Goal: Task Accomplishment & Management: Manage account settings

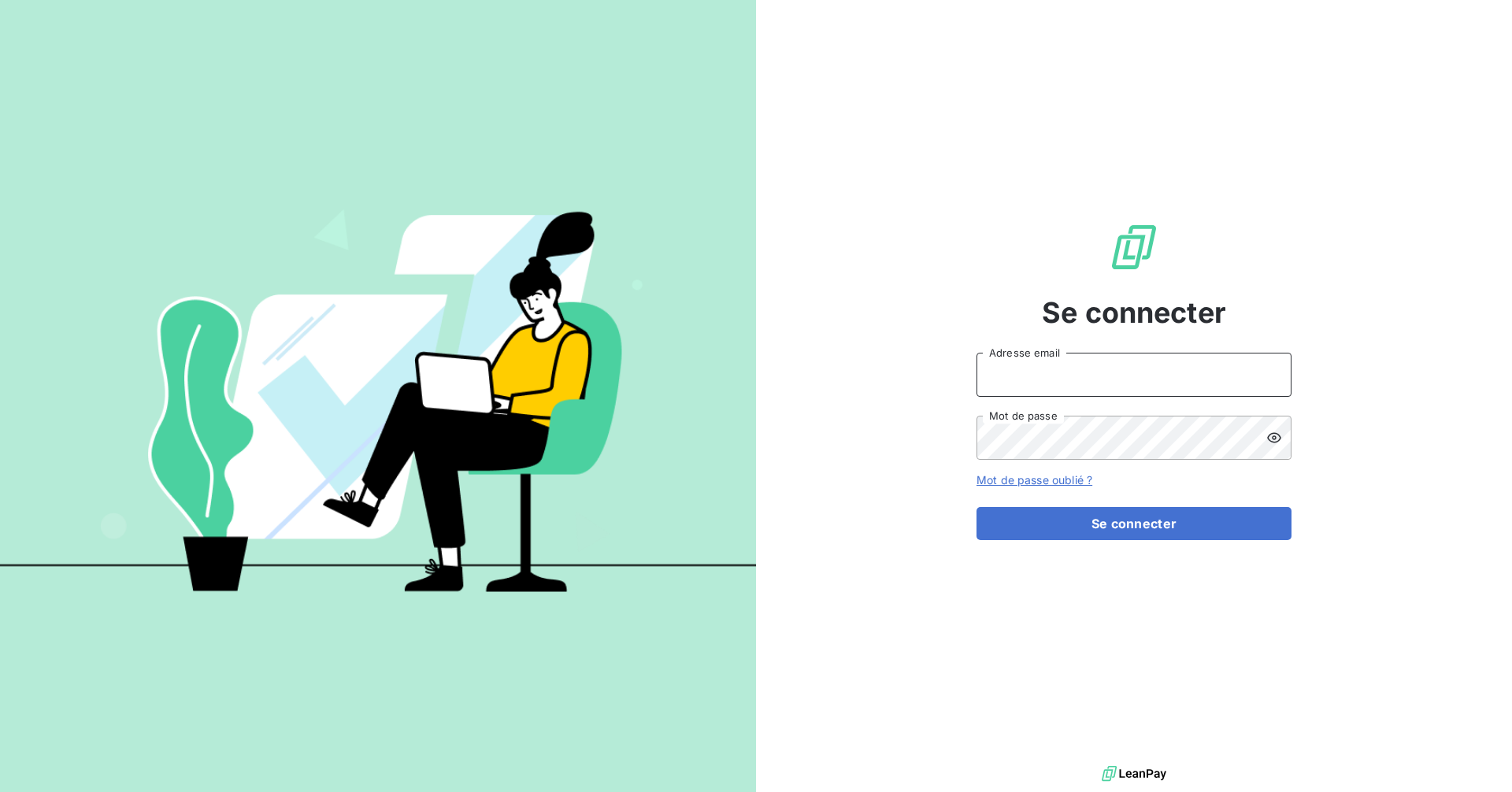
click at [1096, 363] on input "Adresse email" at bounding box center [1134, 375] width 315 height 44
type input "[EMAIL_ADDRESS][DOMAIN_NAME]"
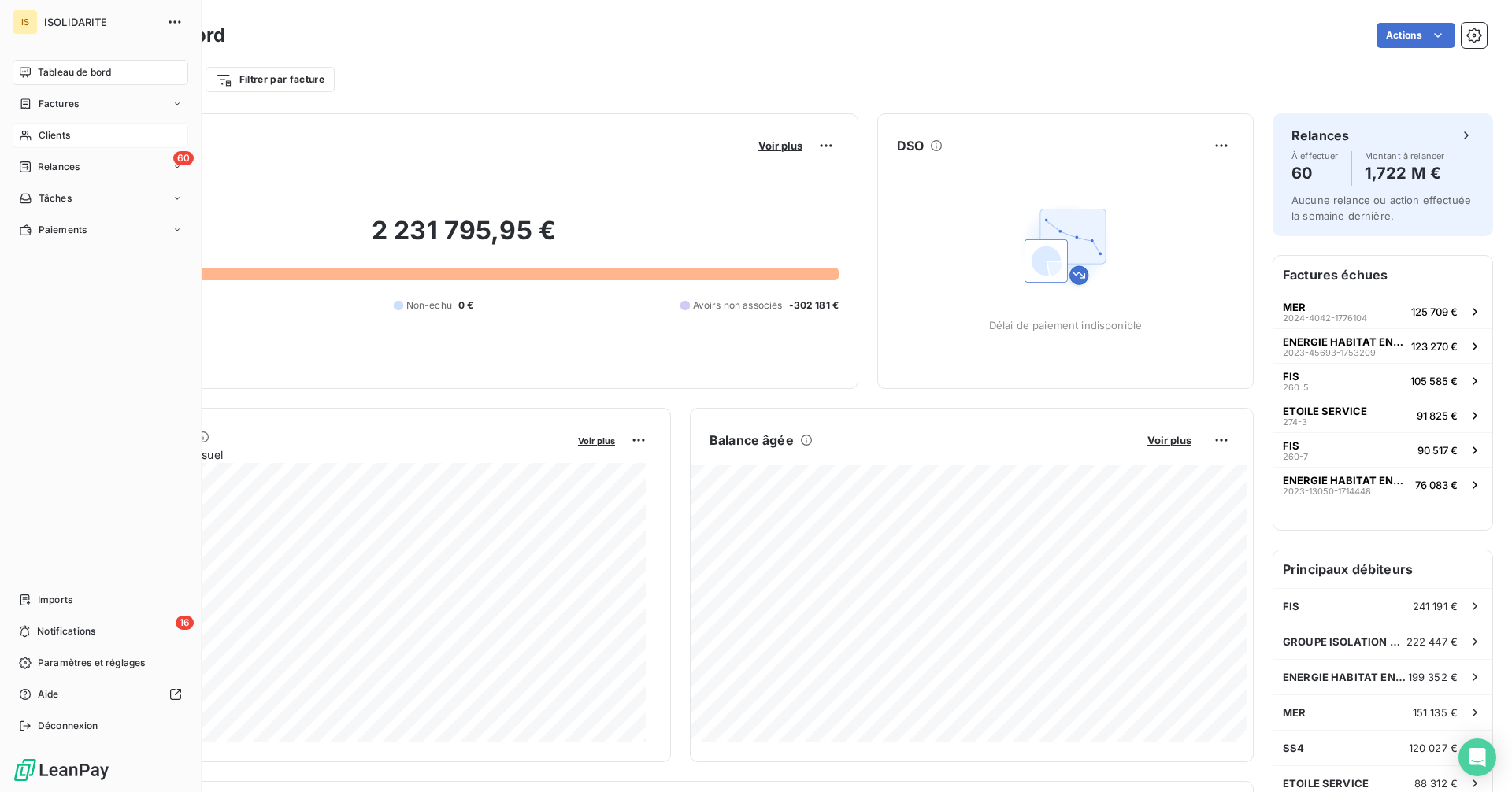
click at [46, 135] on span "Clients" at bounding box center [54, 136] width 31 height 14
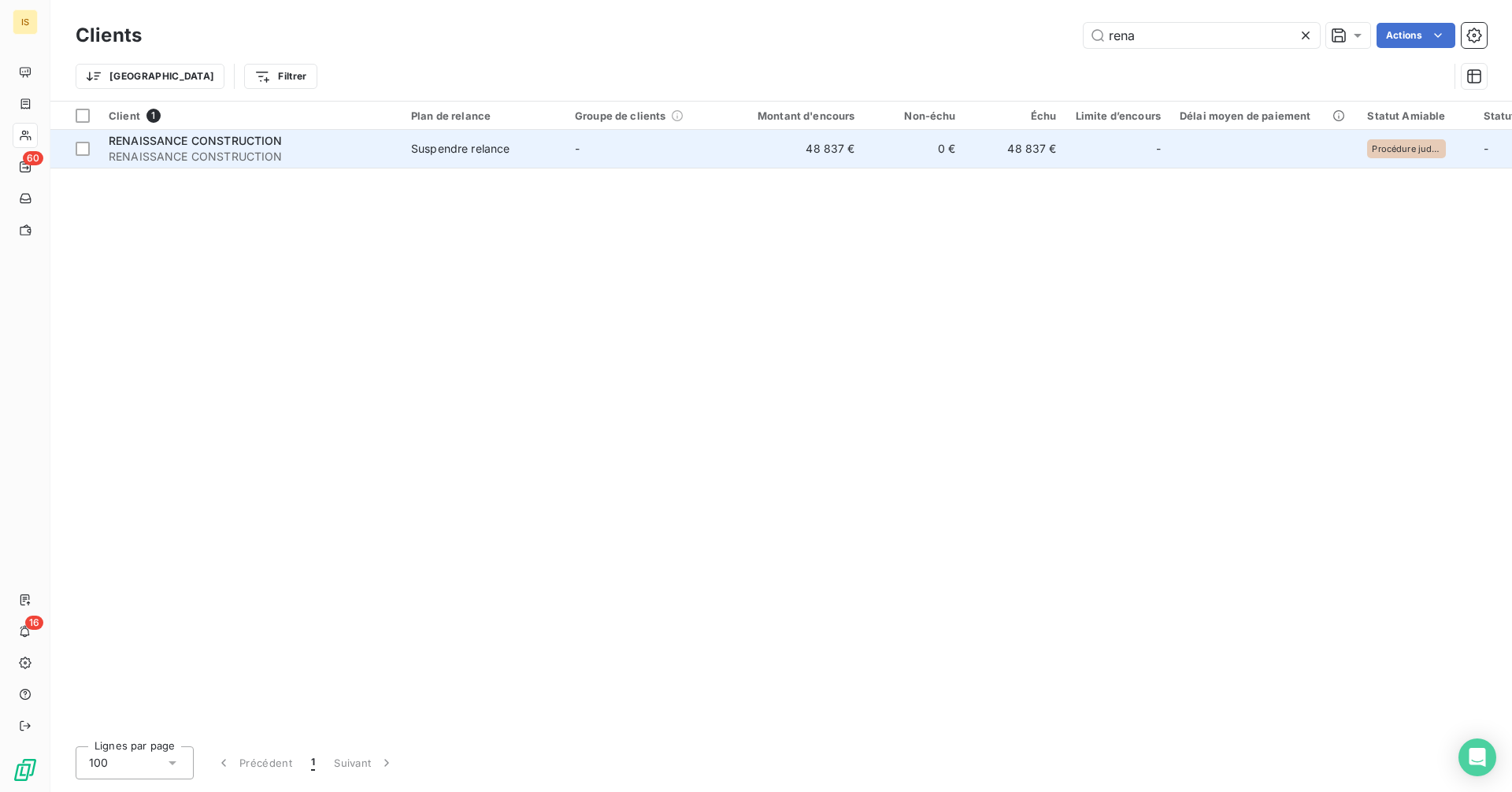
type input "rena"
click at [818, 156] on td "48 837 €" at bounding box center [797, 148] width 136 height 37
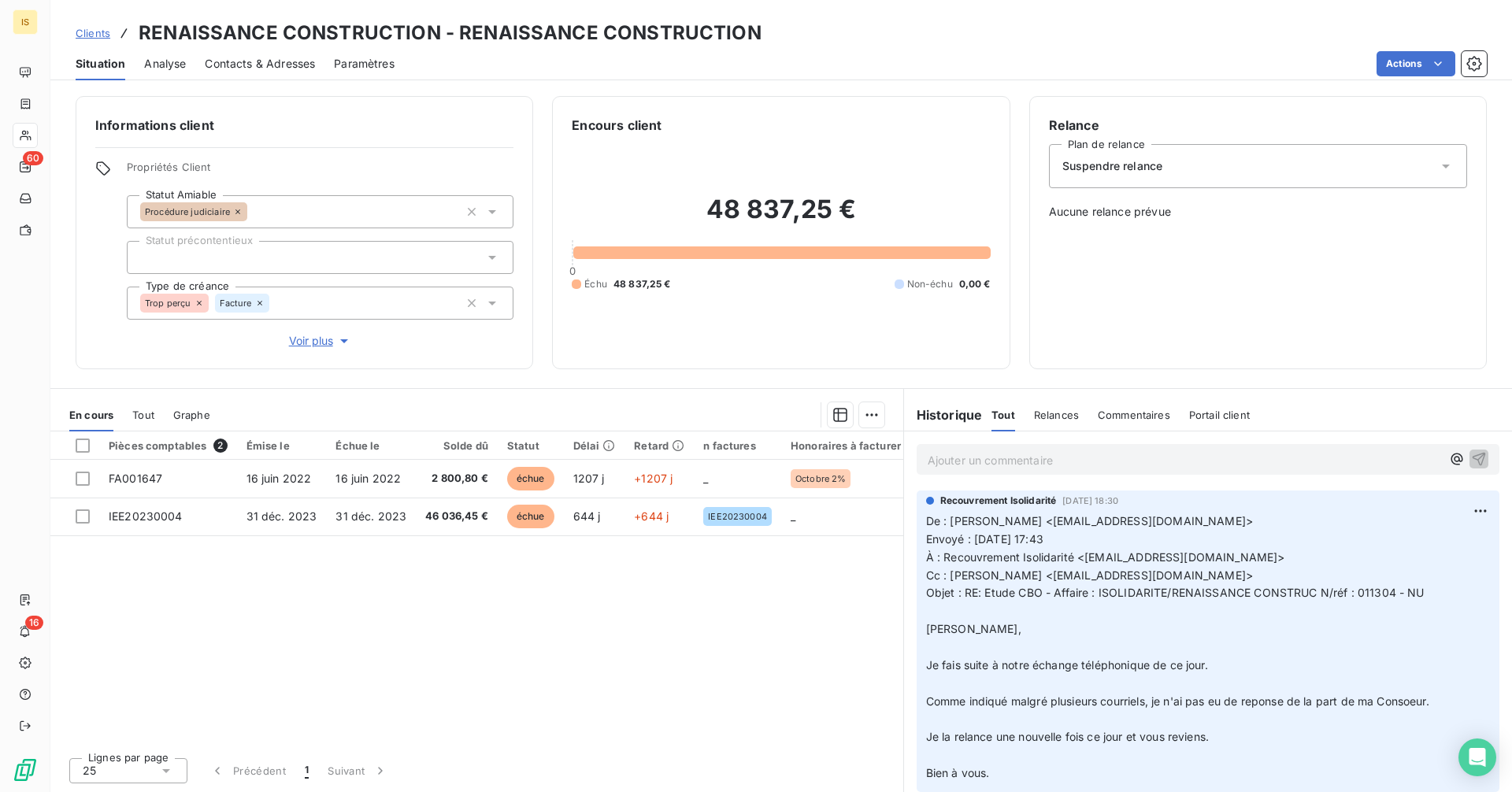
click at [1041, 522] on span "De : [PERSON_NAME] <[EMAIL_ADDRESS][DOMAIN_NAME]>" at bounding box center [1089, 521] width 327 height 13
click at [1164, 517] on span "De : [PERSON_NAME] <[EMAIL_ADDRESS][DOMAIN_NAME]>" at bounding box center [1089, 521] width 327 height 13
copy span "[EMAIL_ADDRESS][DOMAIN_NAME]"
click at [1029, 464] on p "Ajouter un commentaire ﻿" at bounding box center [1184, 460] width 514 height 20
click at [1076, 463] on p "Ajouter un commentaire ﻿" at bounding box center [1184, 460] width 514 height 20
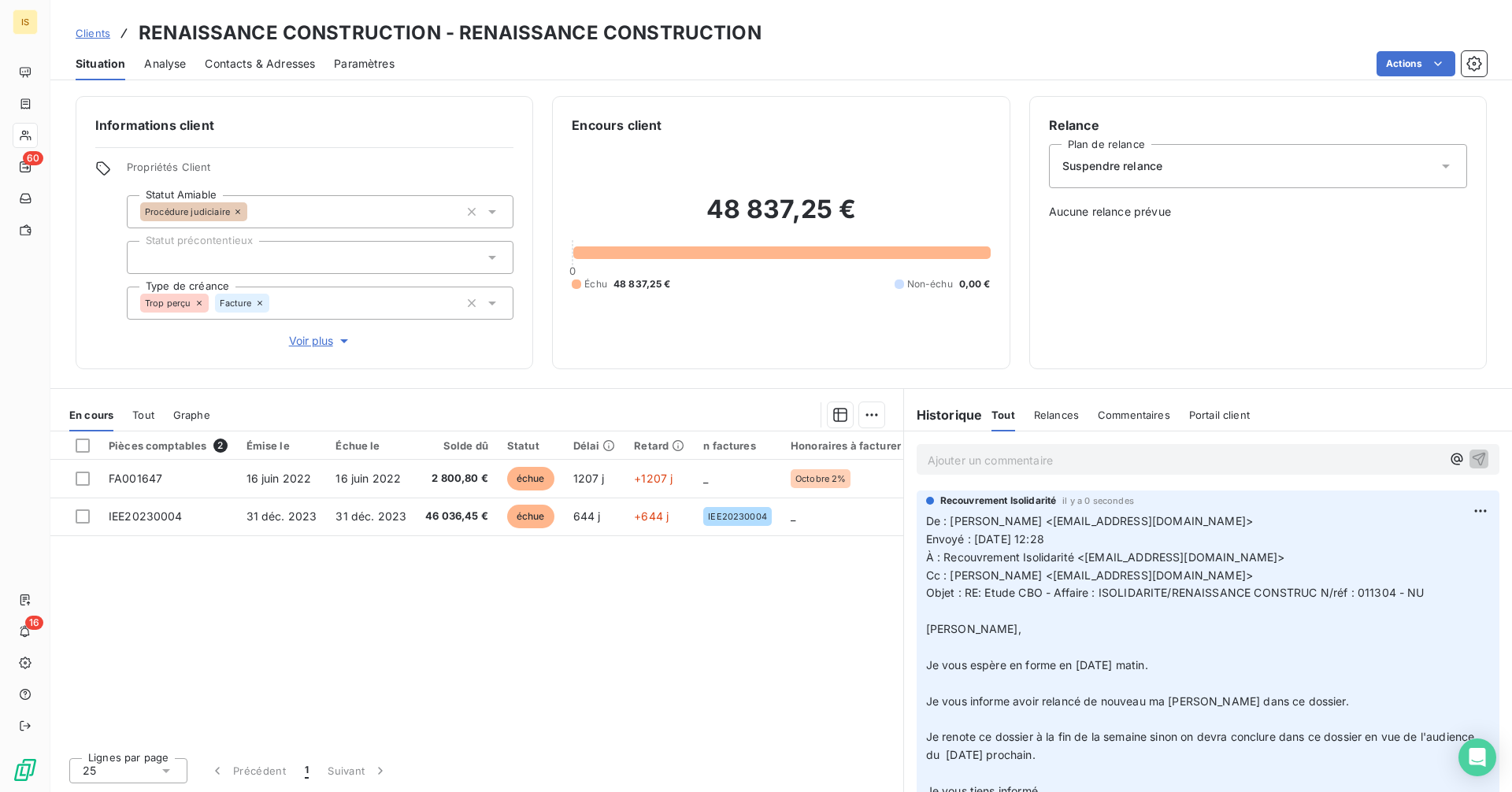
click at [83, 31] on span "Clients" at bounding box center [93, 33] width 35 height 12
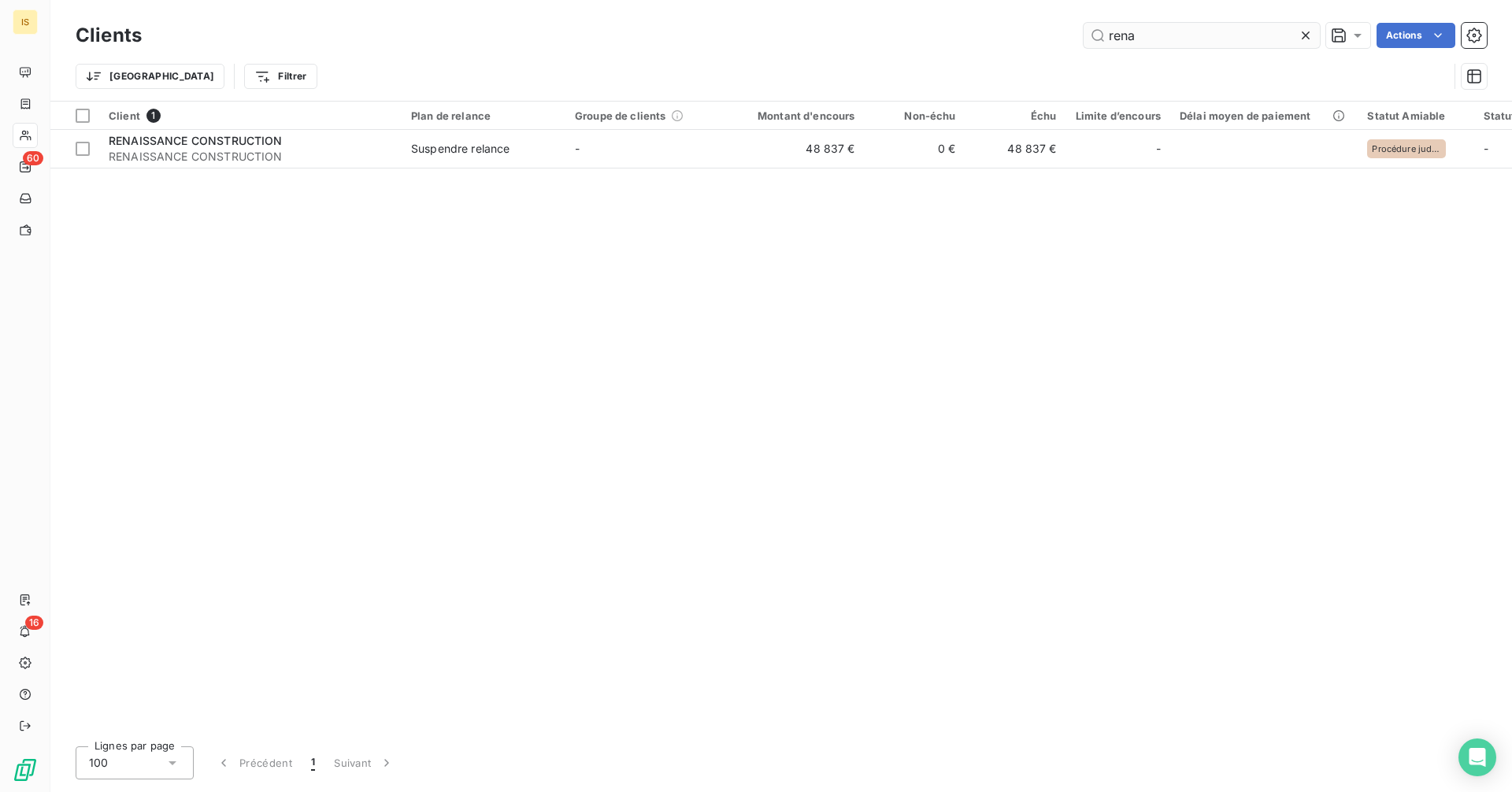
click at [1167, 36] on input "rena" at bounding box center [1202, 35] width 236 height 25
click at [1080, 35] on div "rena Actions" at bounding box center [824, 35] width 1327 height 25
click at [1185, 32] on input "rena" at bounding box center [1202, 35] width 236 height 25
click at [1184, 32] on input "rena" at bounding box center [1202, 35] width 236 height 25
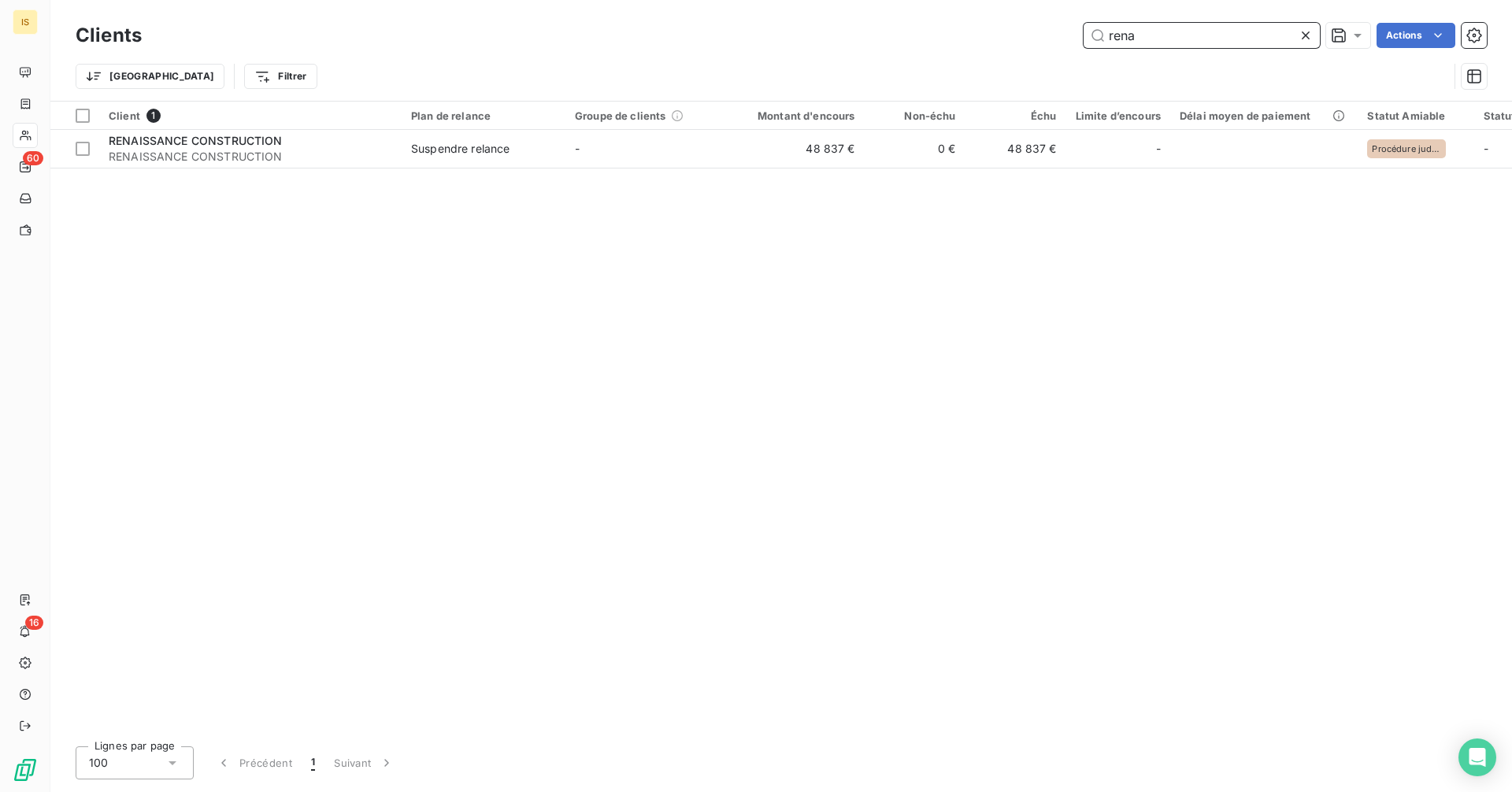
paste input "CLIMAT ENERGIE"
type input "CLIMAT ENERGIE"
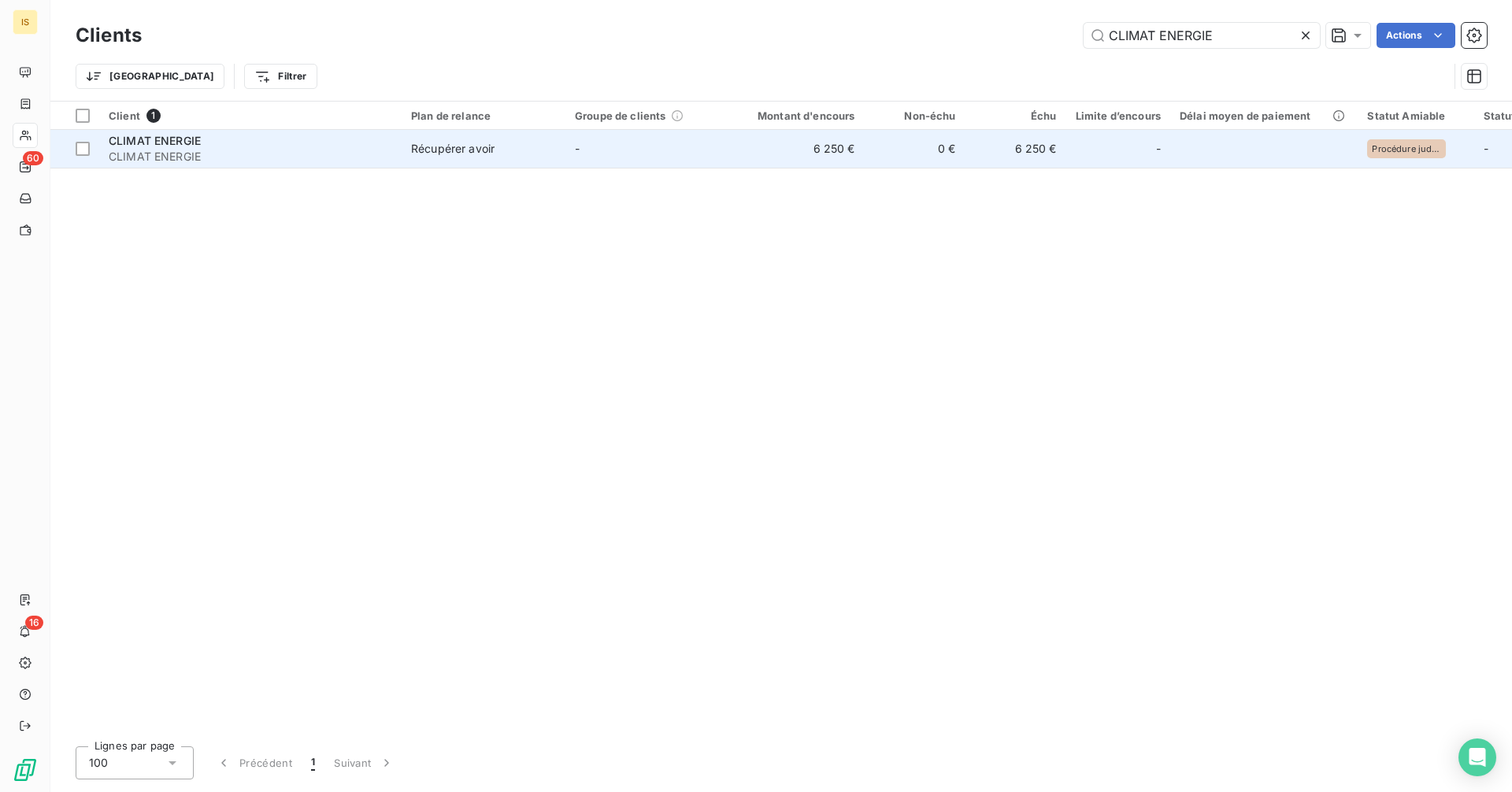
click at [663, 149] on td "-" at bounding box center [647, 148] width 163 height 37
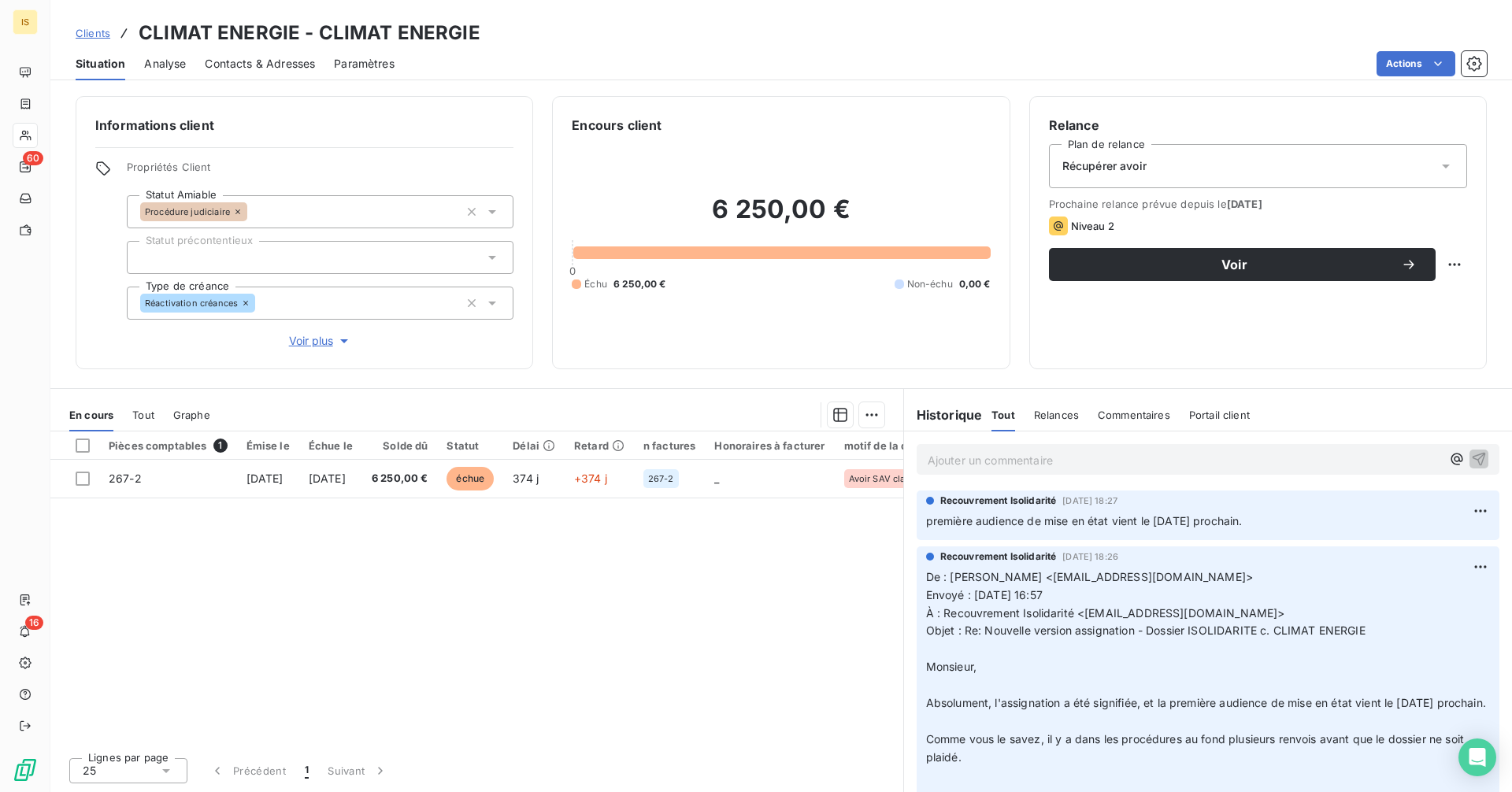
click at [1016, 464] on p "Ajouter un commentaire ﻿" at bounding box center [1184, 460] width 514 height 20
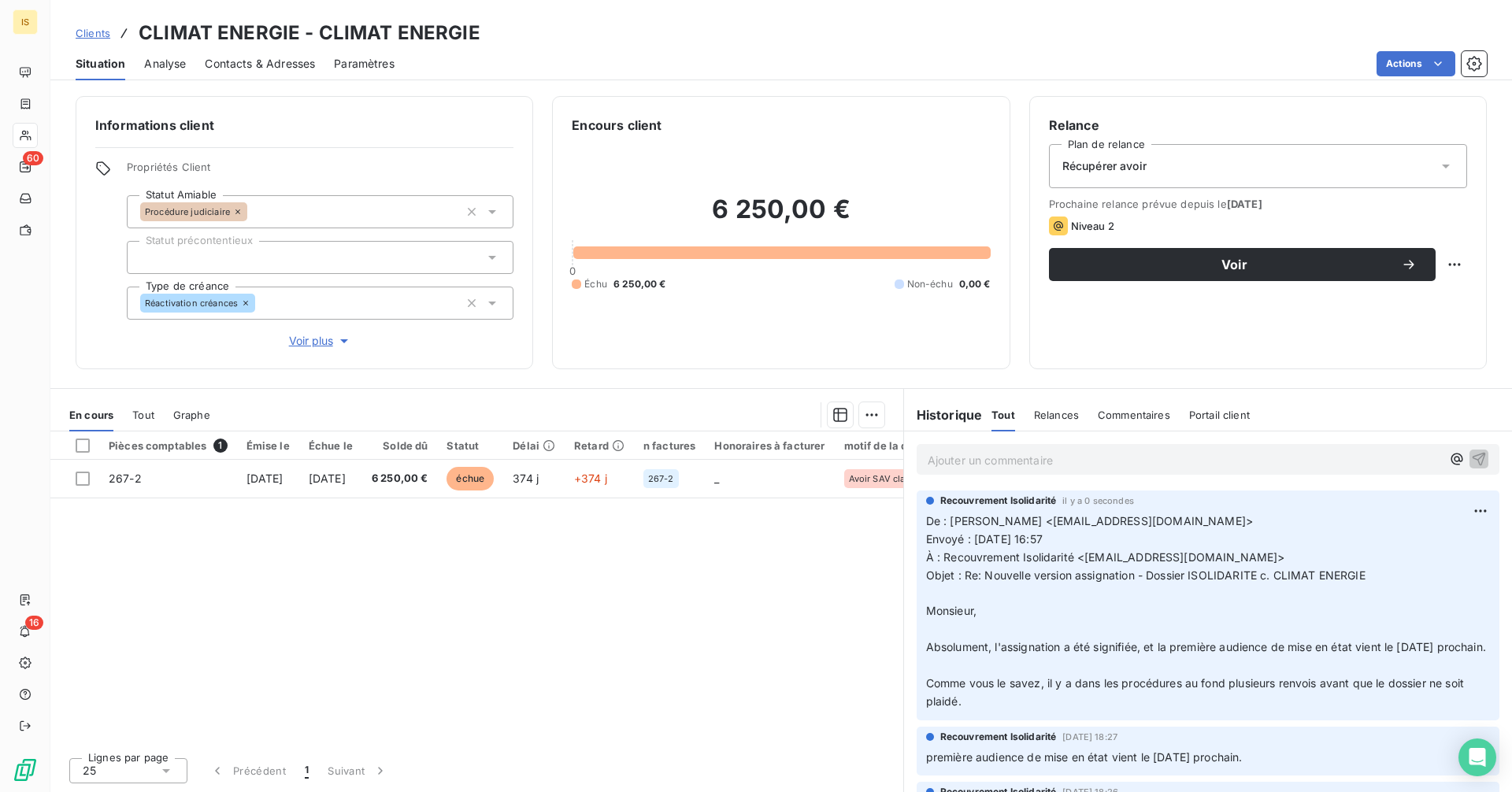
click at [90, 33] on span "Clients" at bounding box center [93, 33] width 35 height 12
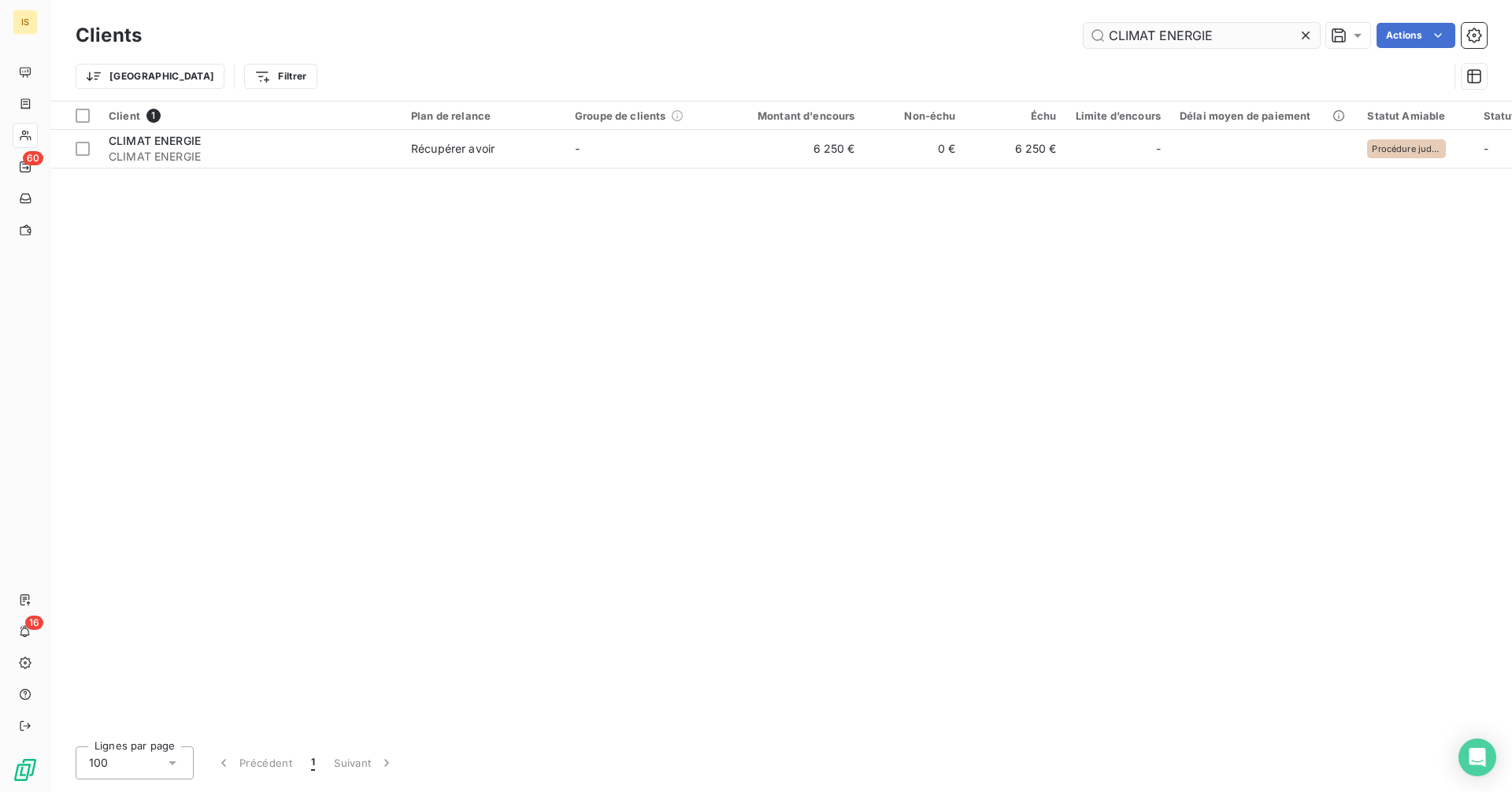
drag, startPoint x: 1231, startPoint y: 30, endPoint x: 1098, endPoint y: 37, distance: 133.2
click at [1098, 37] on input "CLIMAT ENERGIE" at bounding box center [1202, 35] width 236 height 25
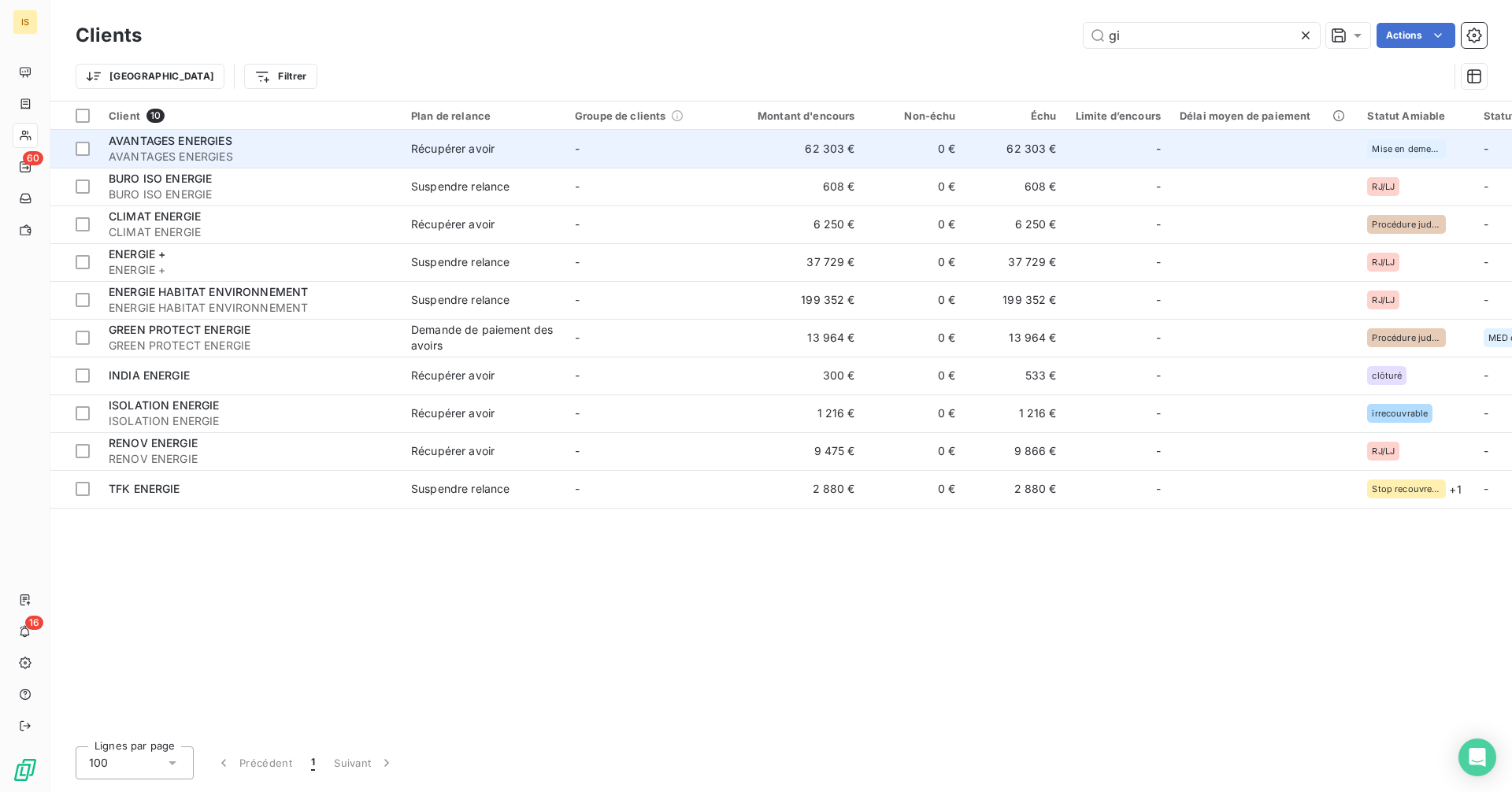
type input "g"
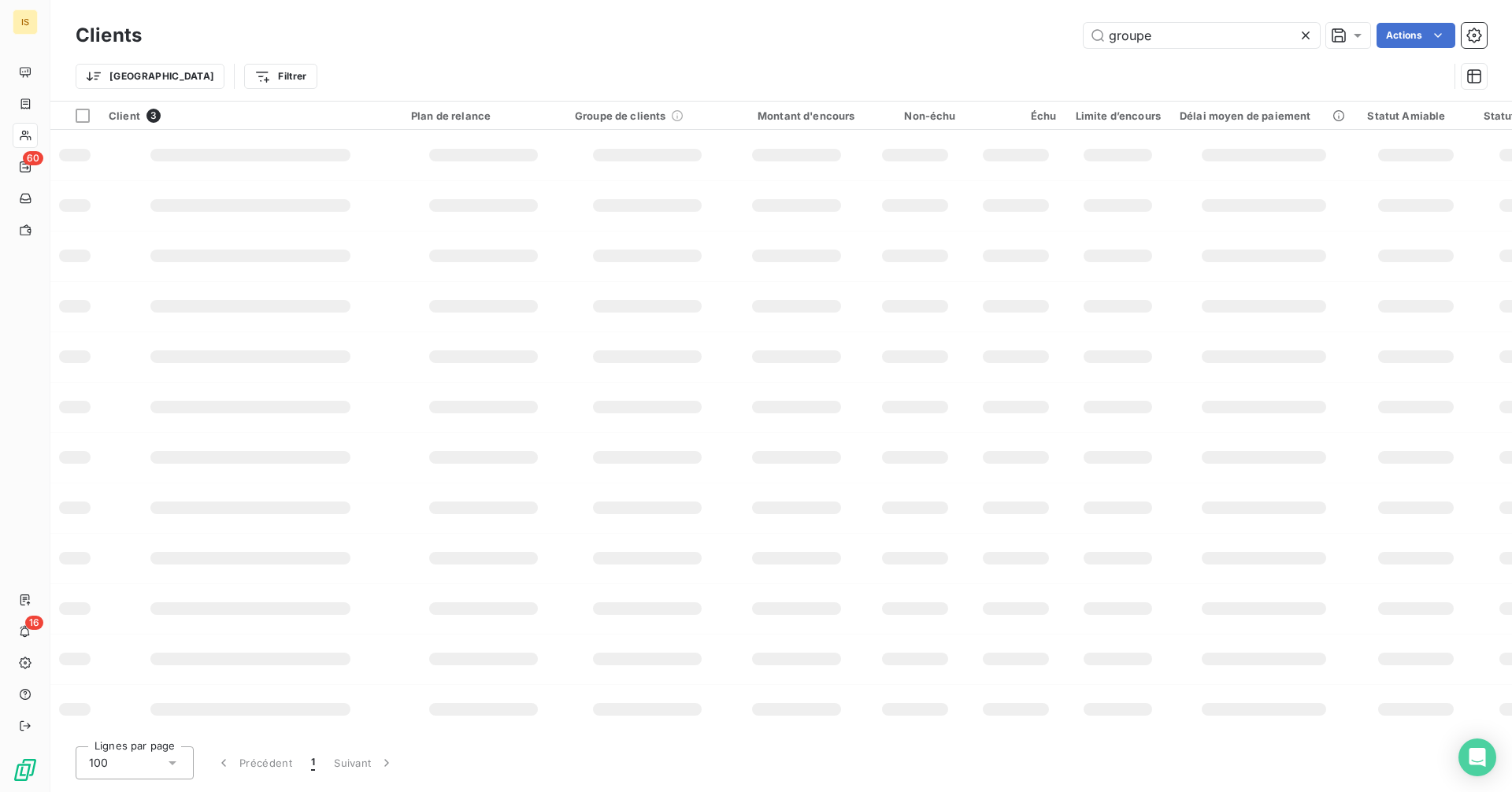
type input "groupe"
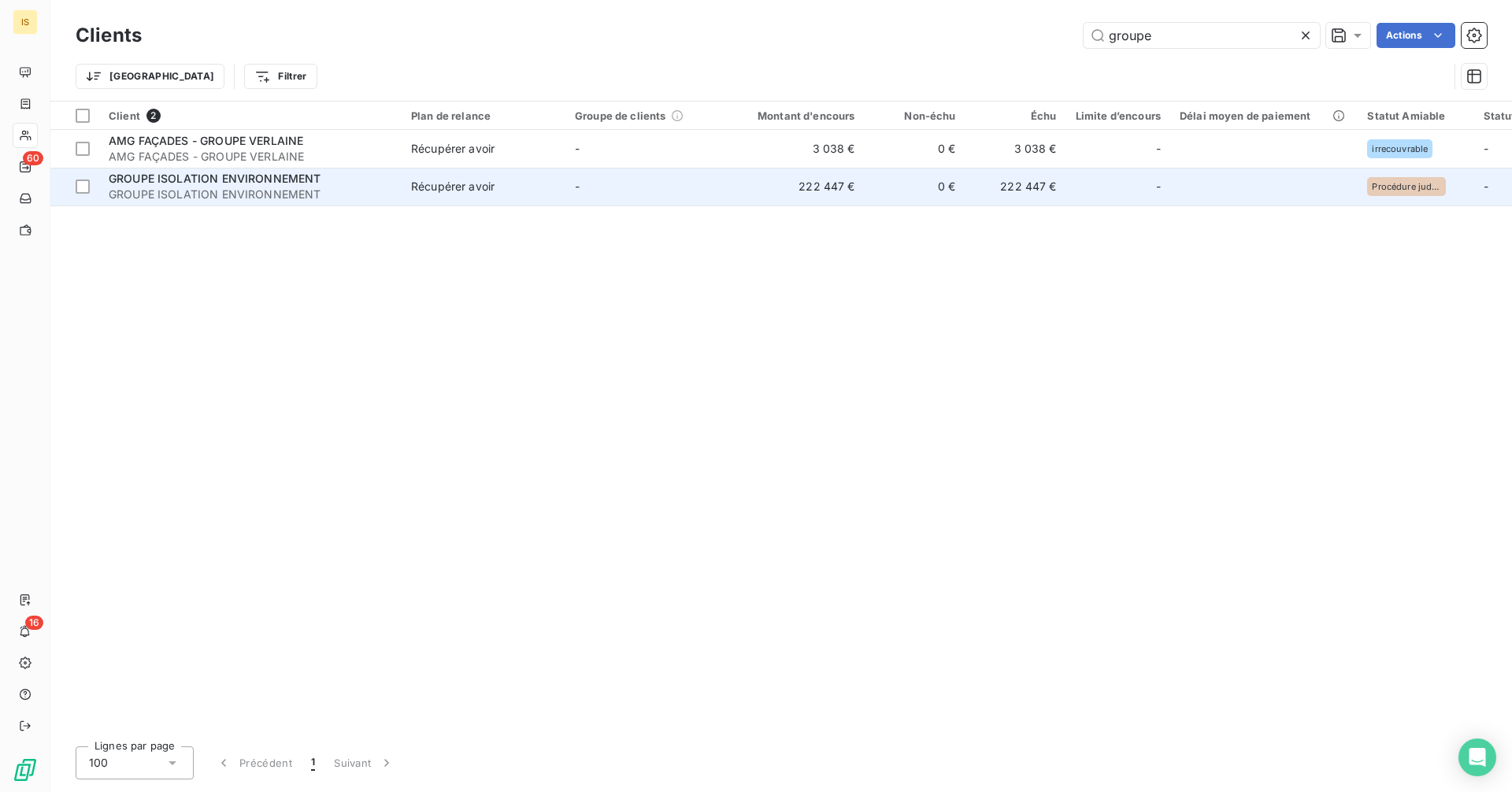
click at [327, 196] on span "GROUPE ISOLATION ENVIRONNEMENT" at bounding box center [250, 195] width 283 height 16
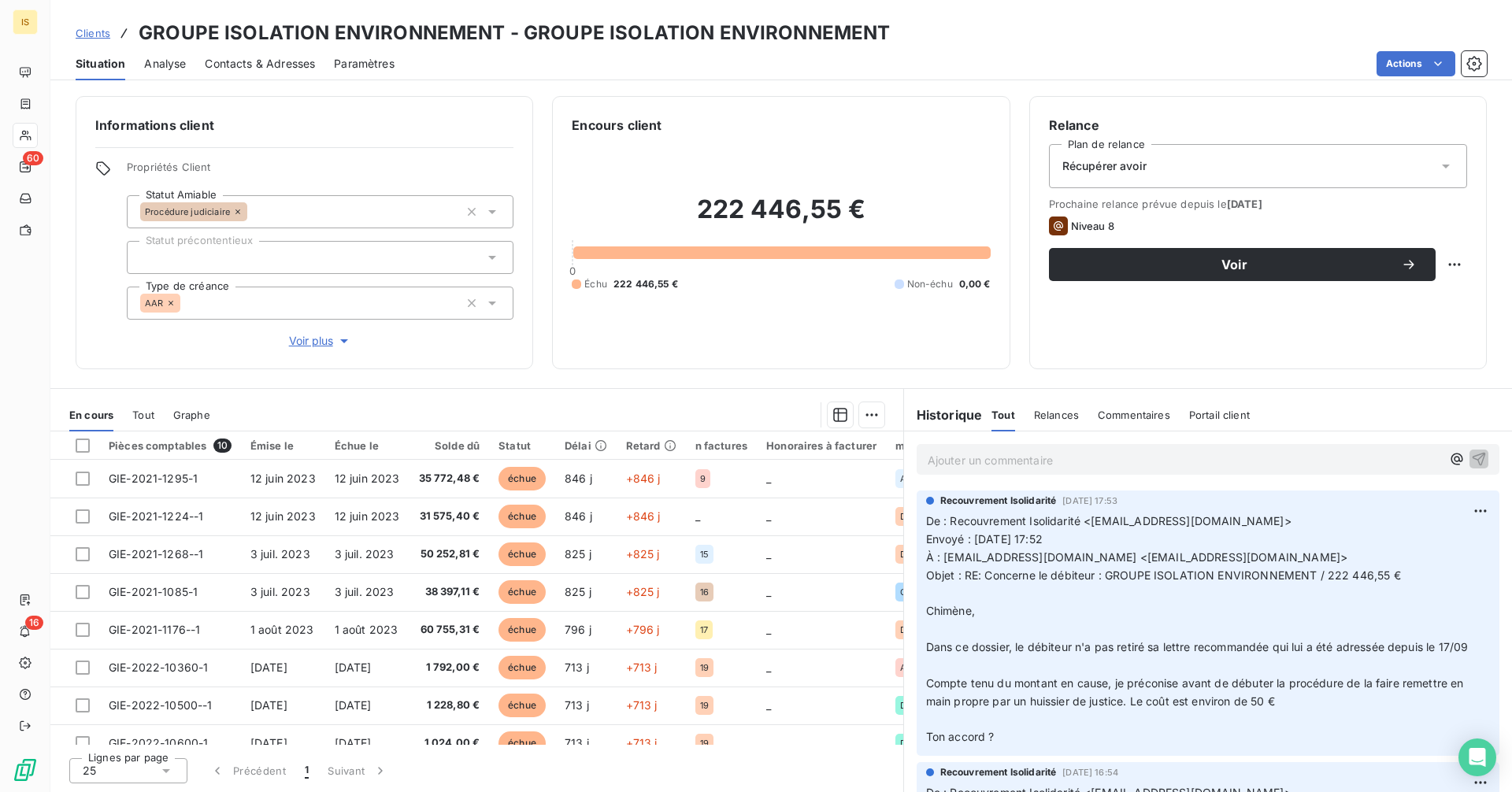
click at [976, 464] on p "Ajouter un commentaire ﻿" at bounding box center [1184, 460] width 514 height 20
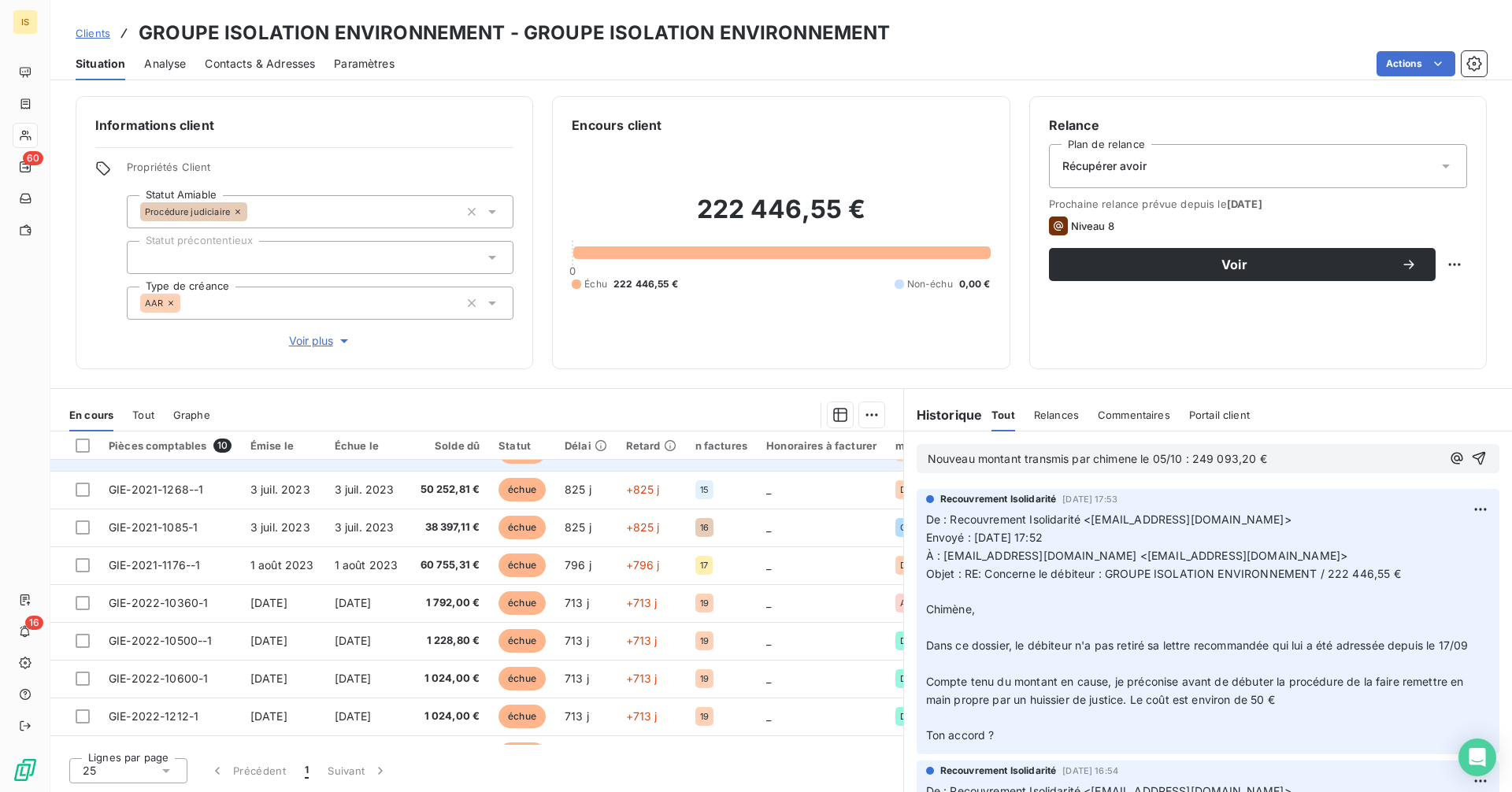
scroll to position [100, 0]
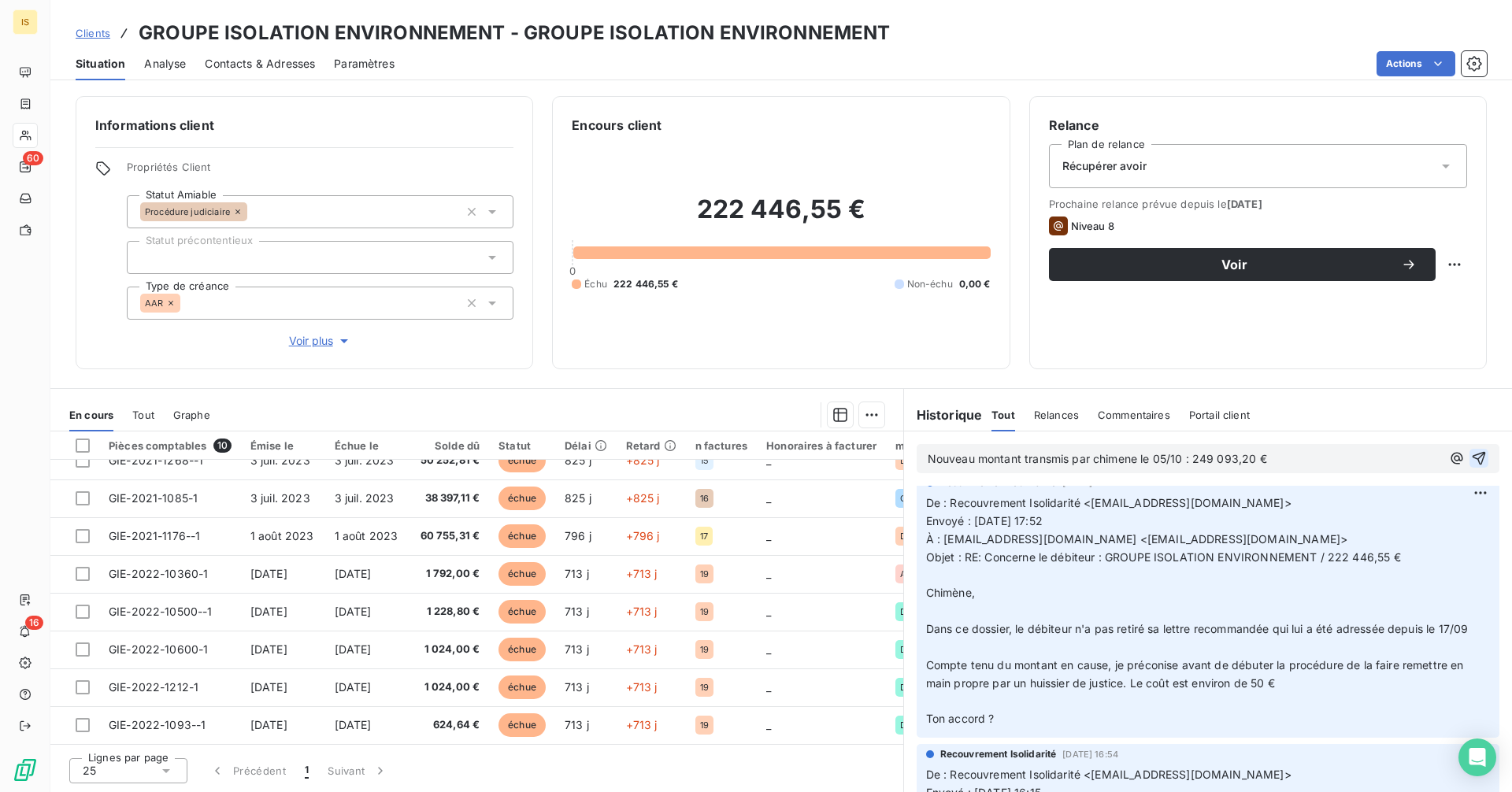
click at [1471, 463] on icon "button" at bounding box center [1479, 458] width 16 height 16
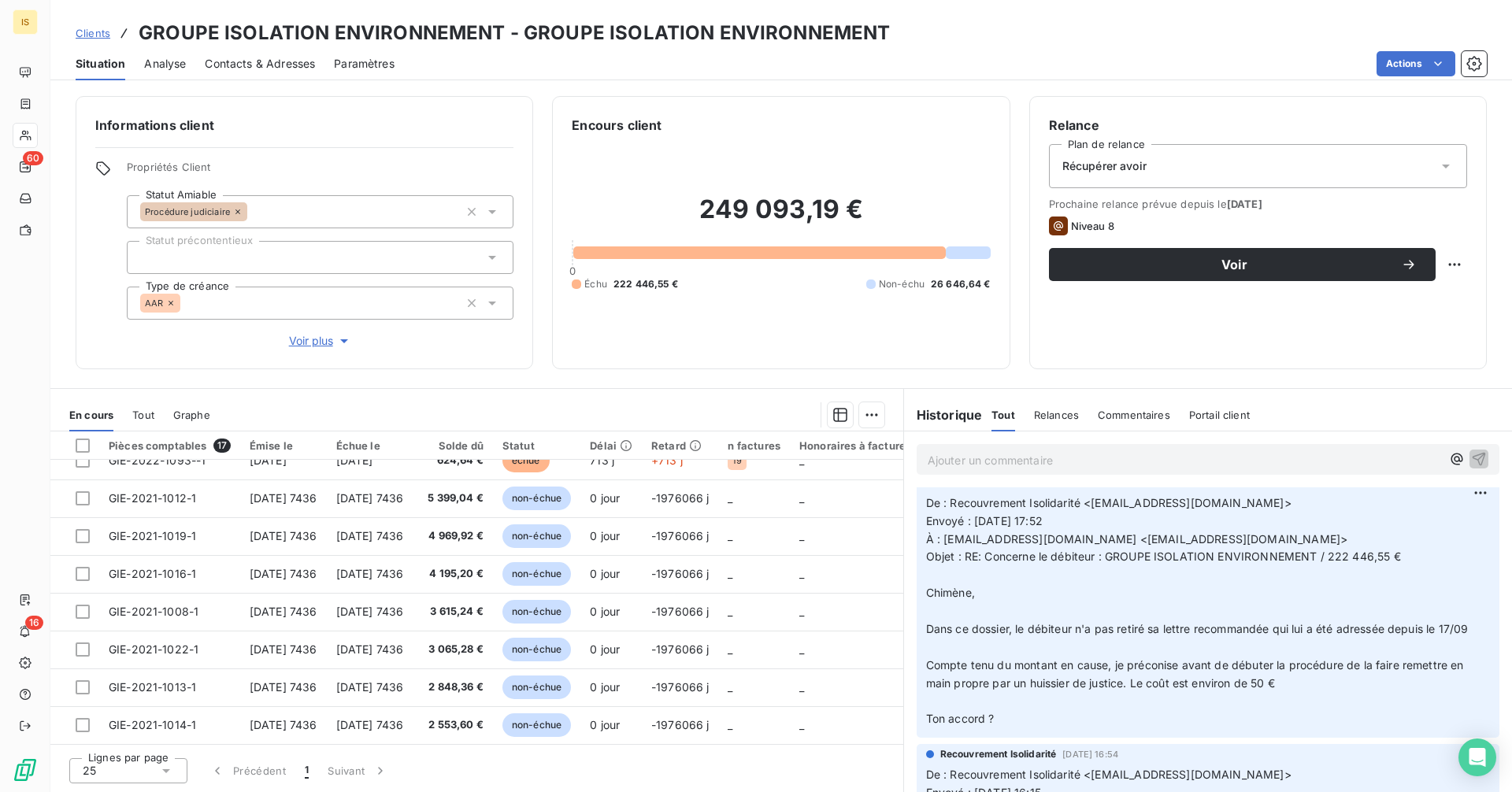
scroll to position [363, 0]
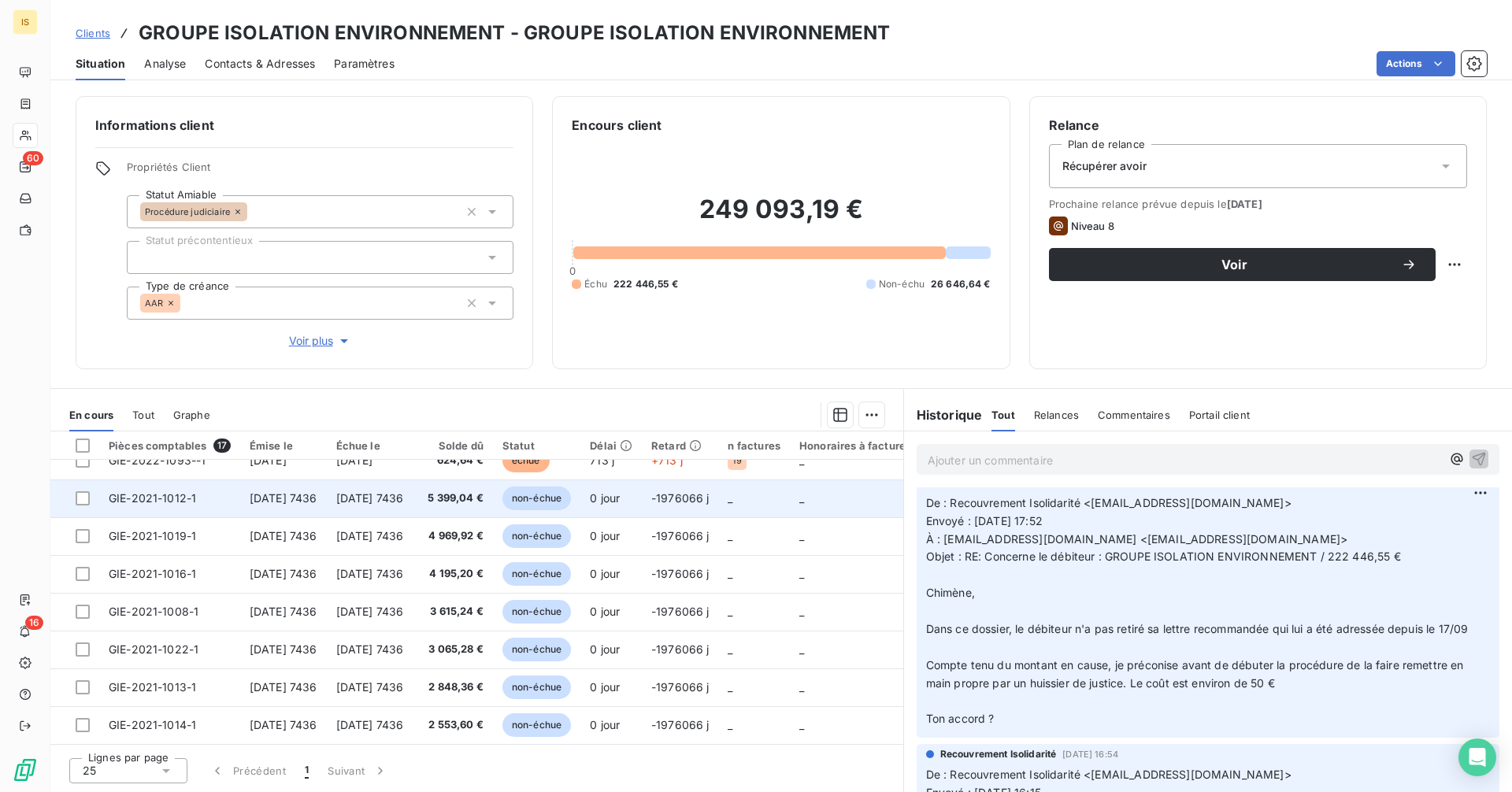
click at [310, 494] on span "[DATE] 7436" at bounding box center [283, 497] width 68 height 13
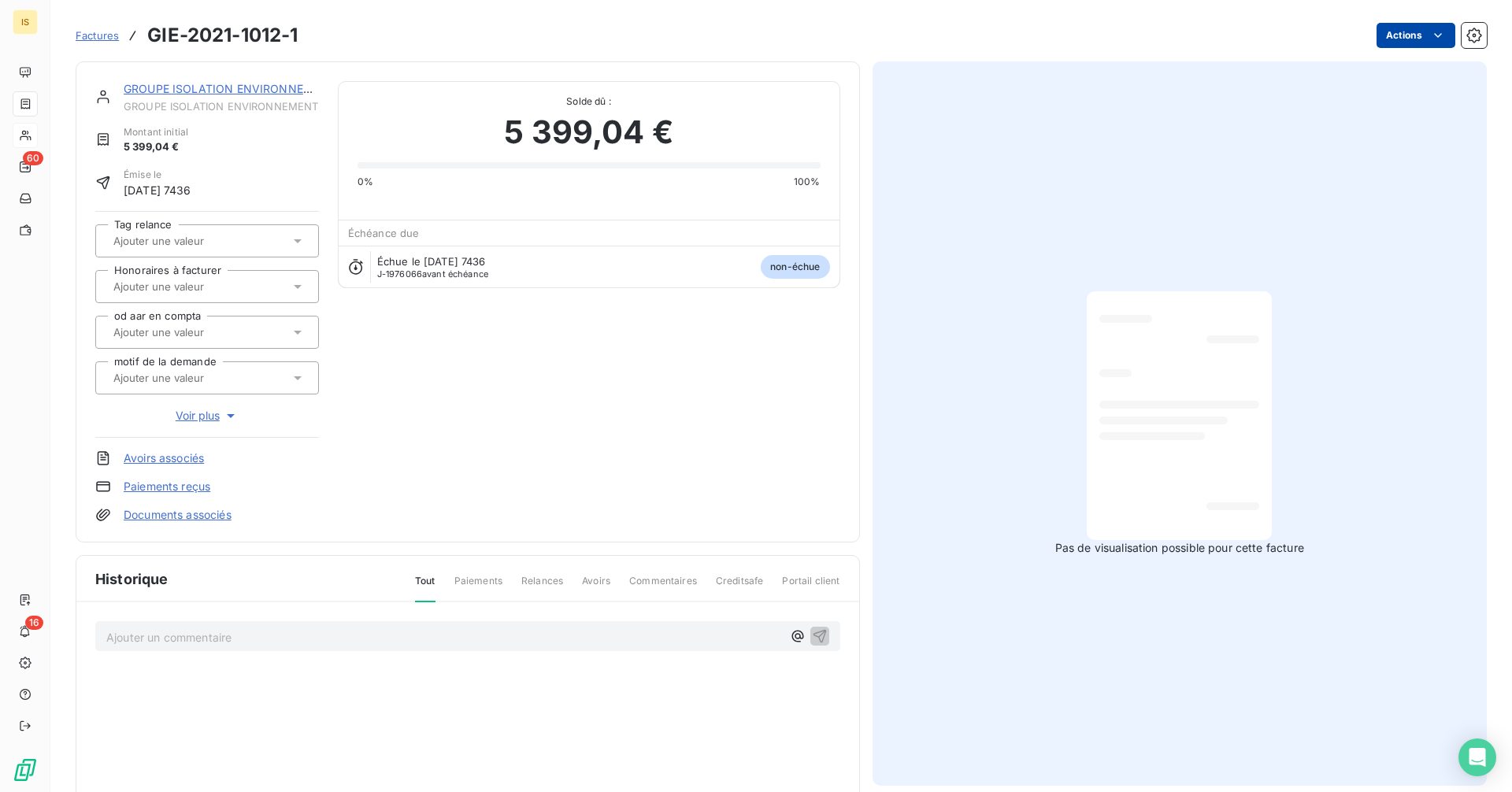
click at [1436, 34] on html "IS 60 16 Factures GIE-2021-1012-1 Actions GROUPE ISOLATION ENVIRONNEMENT GROUPE…" at bounding box center [756, 396] width 1512 height 792
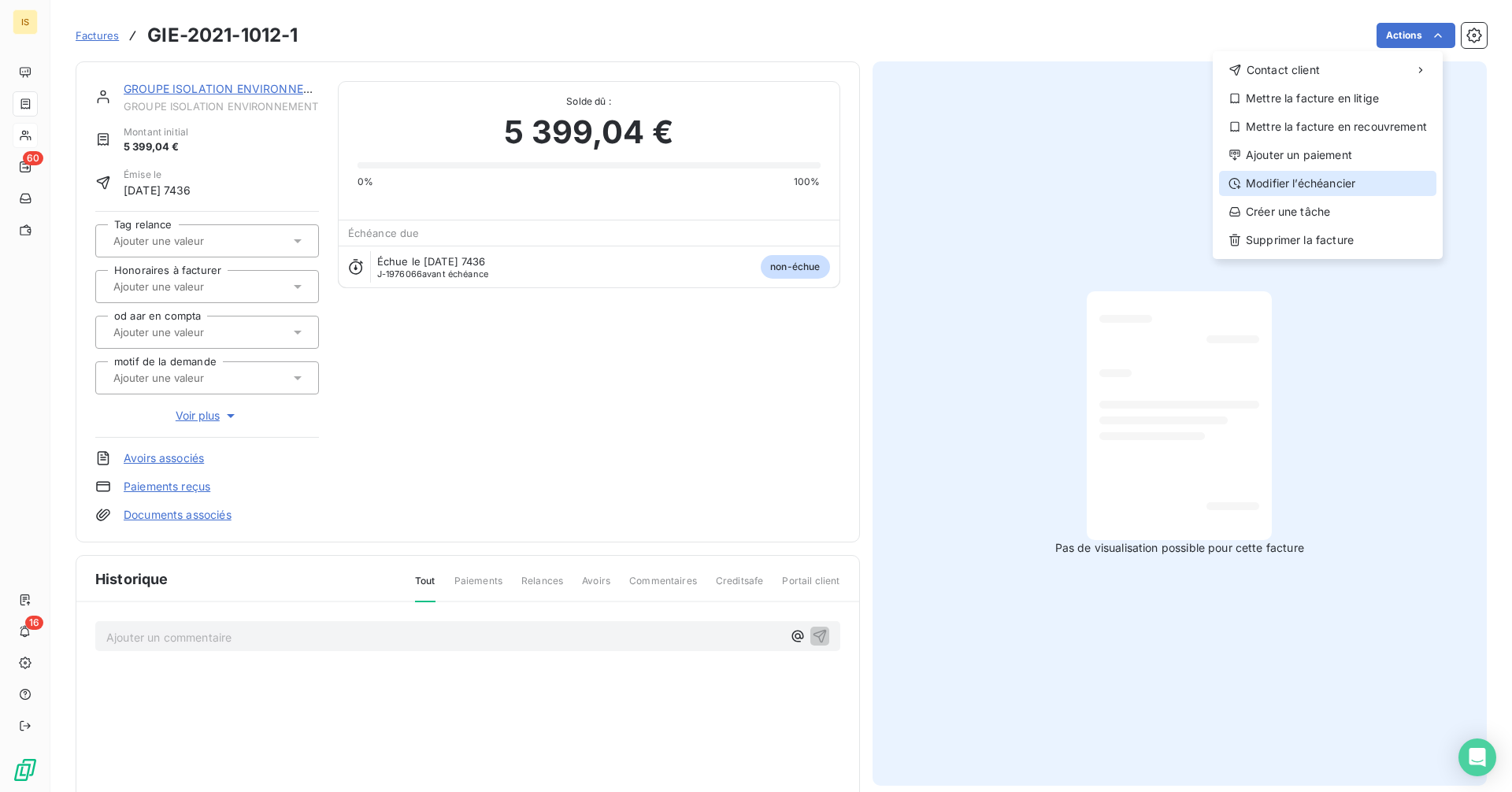
click at [1310, 185] on div "Modifier l’échéancier" at bounding box center [1328, 183] width 217 height 25
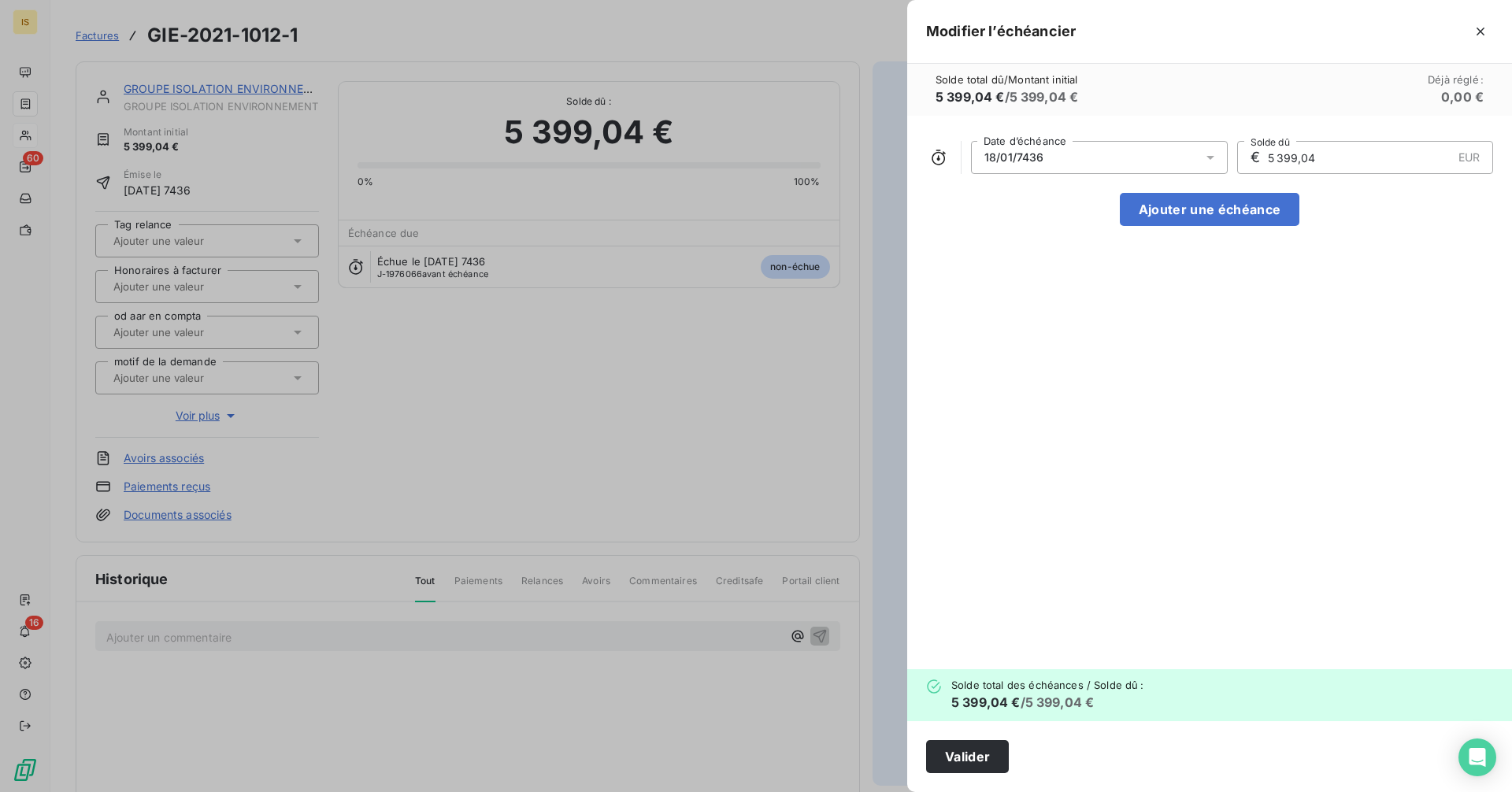
click at [1124, 159] on div "18/01/7436" at bounding box center [1099, 157] width 256 height 33
click at [516, 447] on div at bounding box center [756, 396] width 1512 height 792
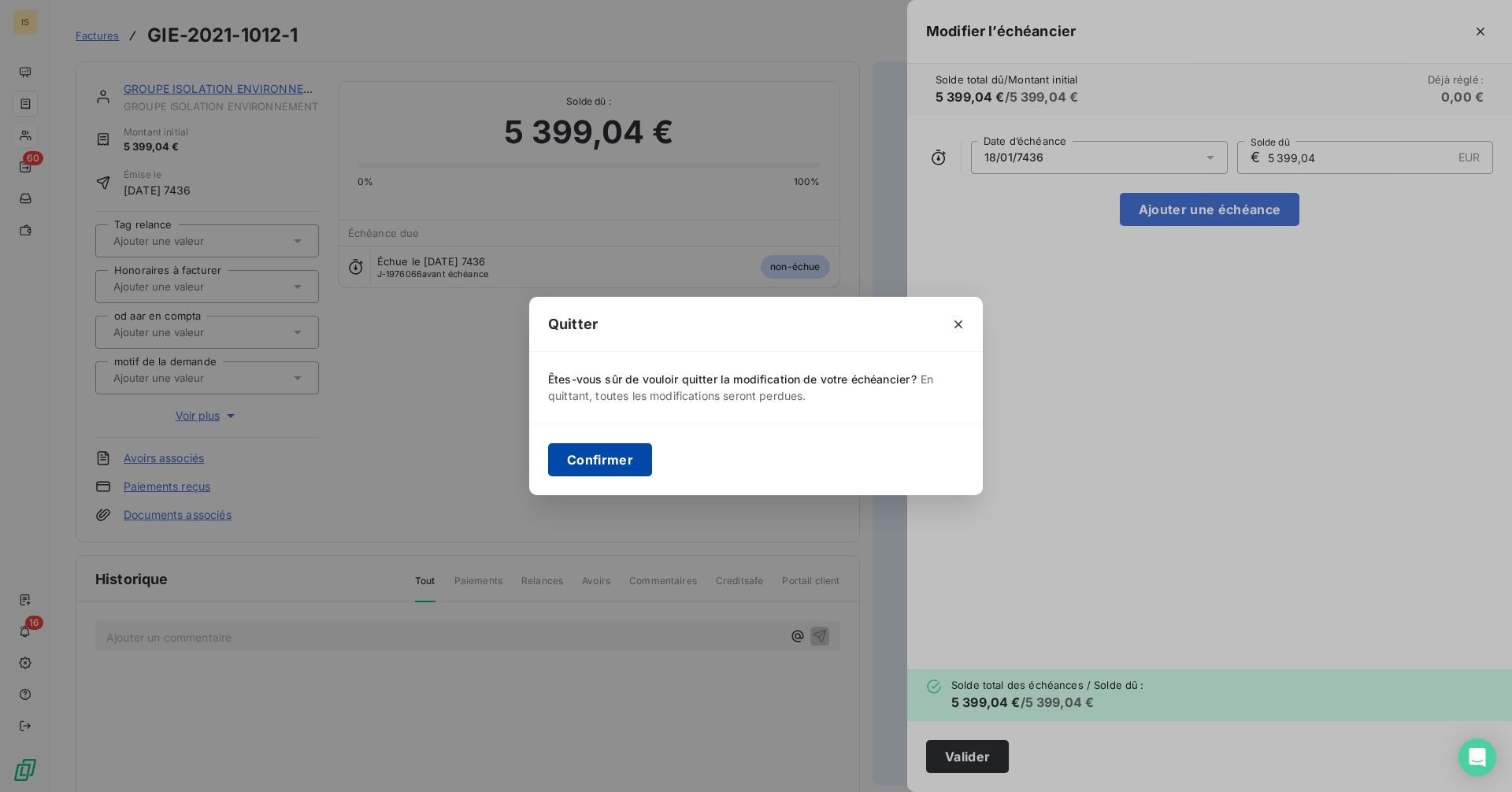
click at [607, 449] on button "Confirmer" at bounding box center [601, 460] width 104 height 33
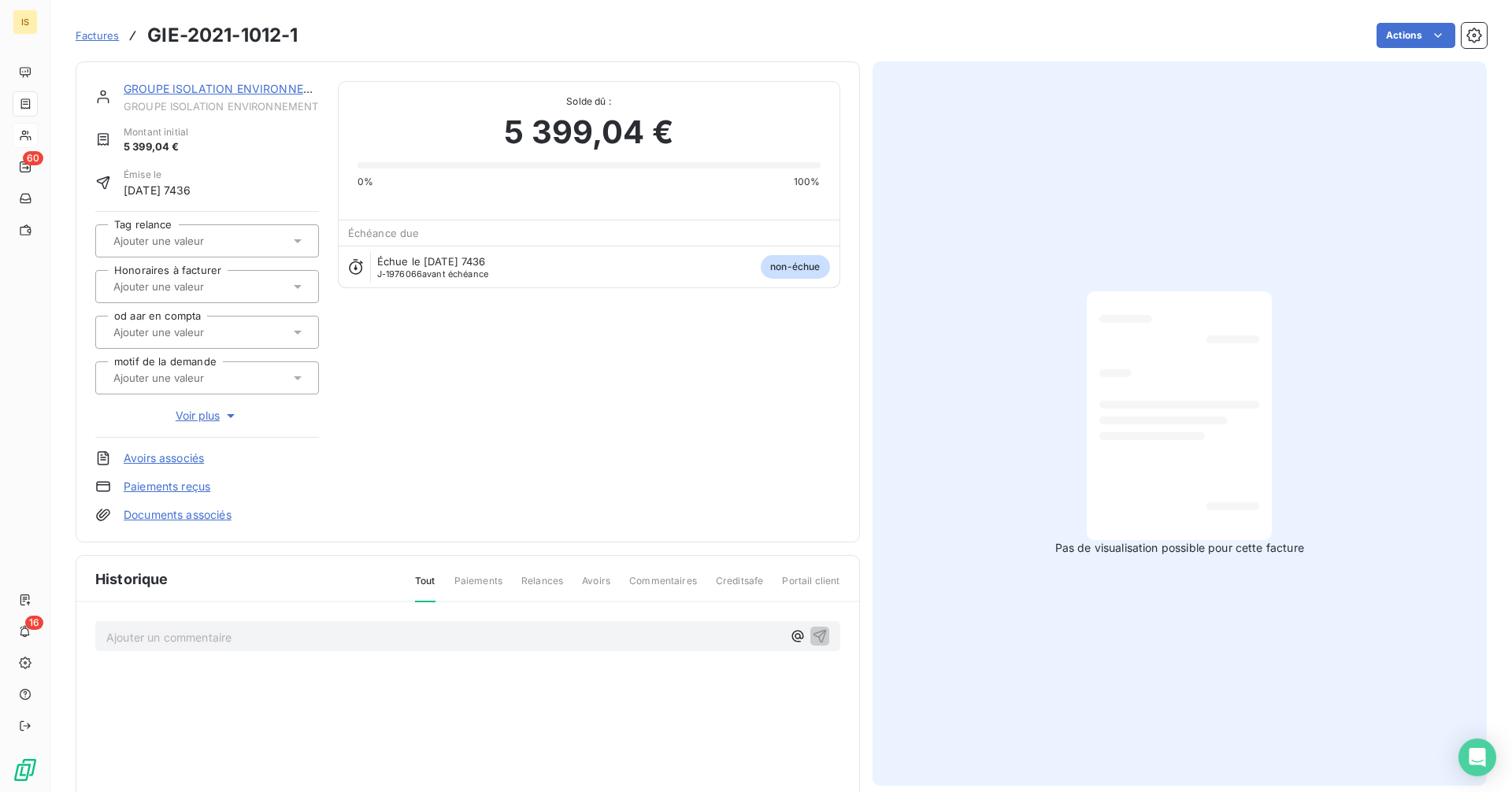
click at [261, 90] on link "GROUPE ISOLATION ENVIRONNEMENT" at bounding box center [230, 88] width 213 height 13
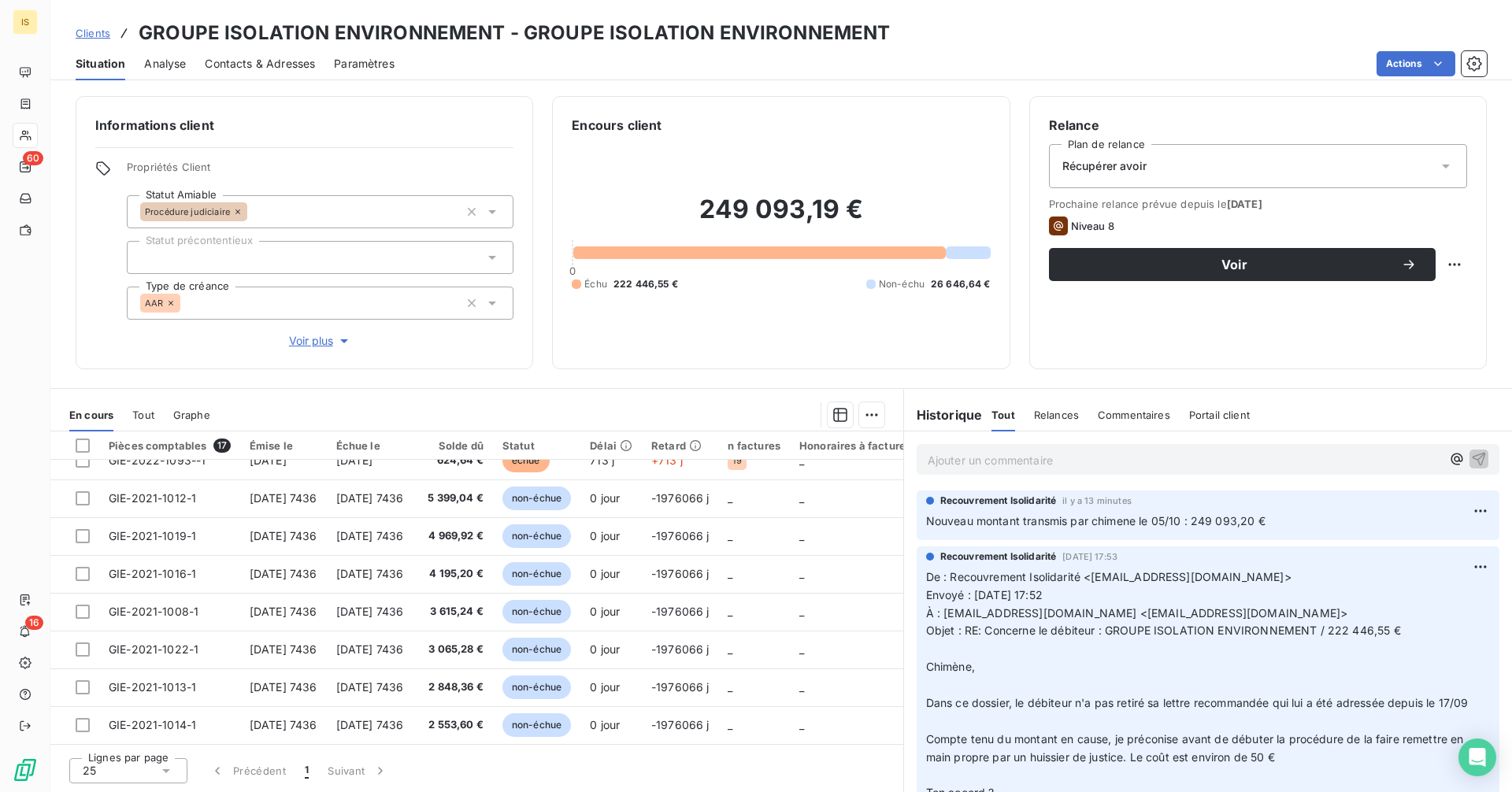
scroll to position [363, 0]
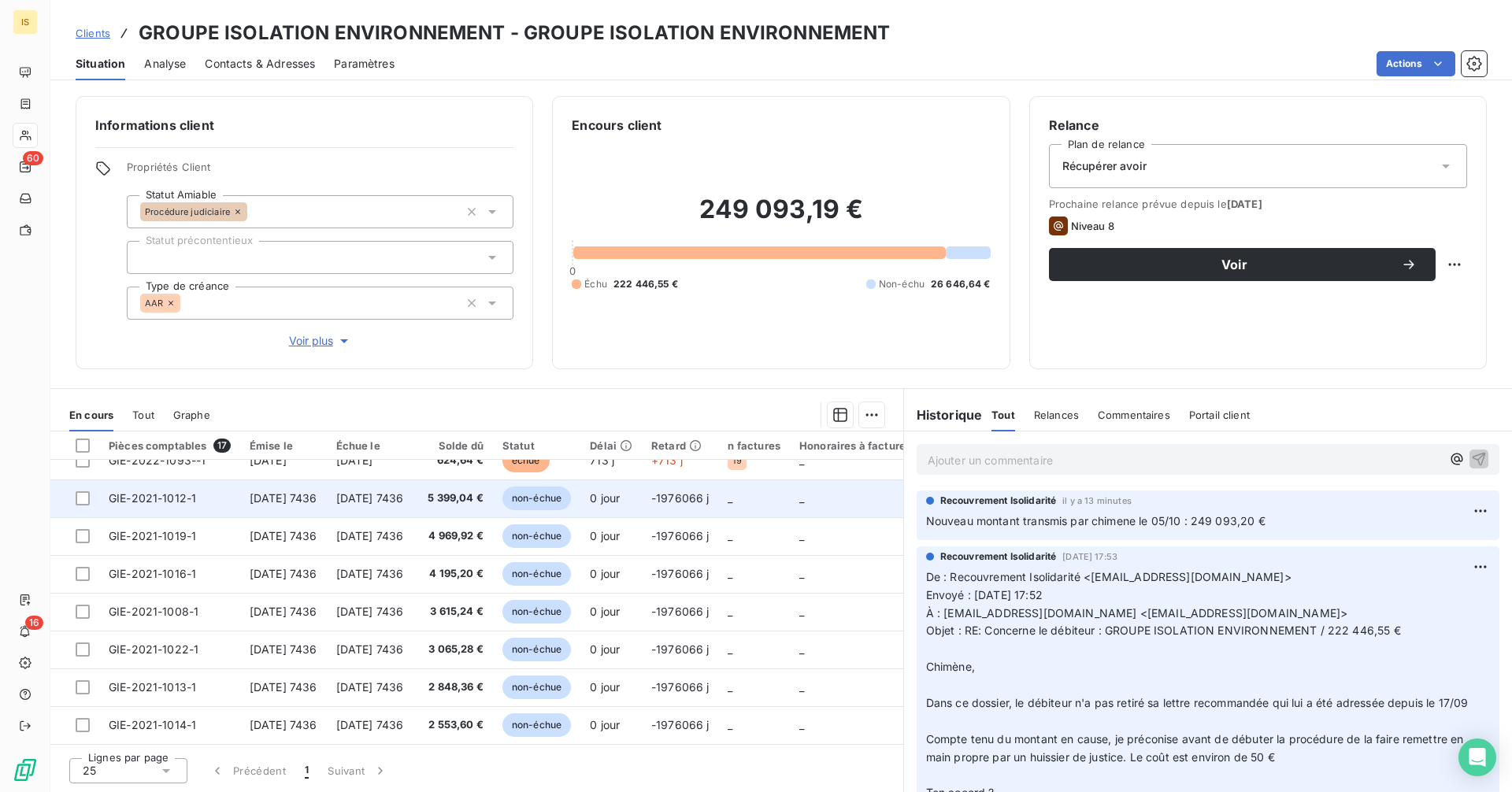
click at [356, 500] on td "[DATE] 7436" at bounding box center [370, 498] width 87 height 37
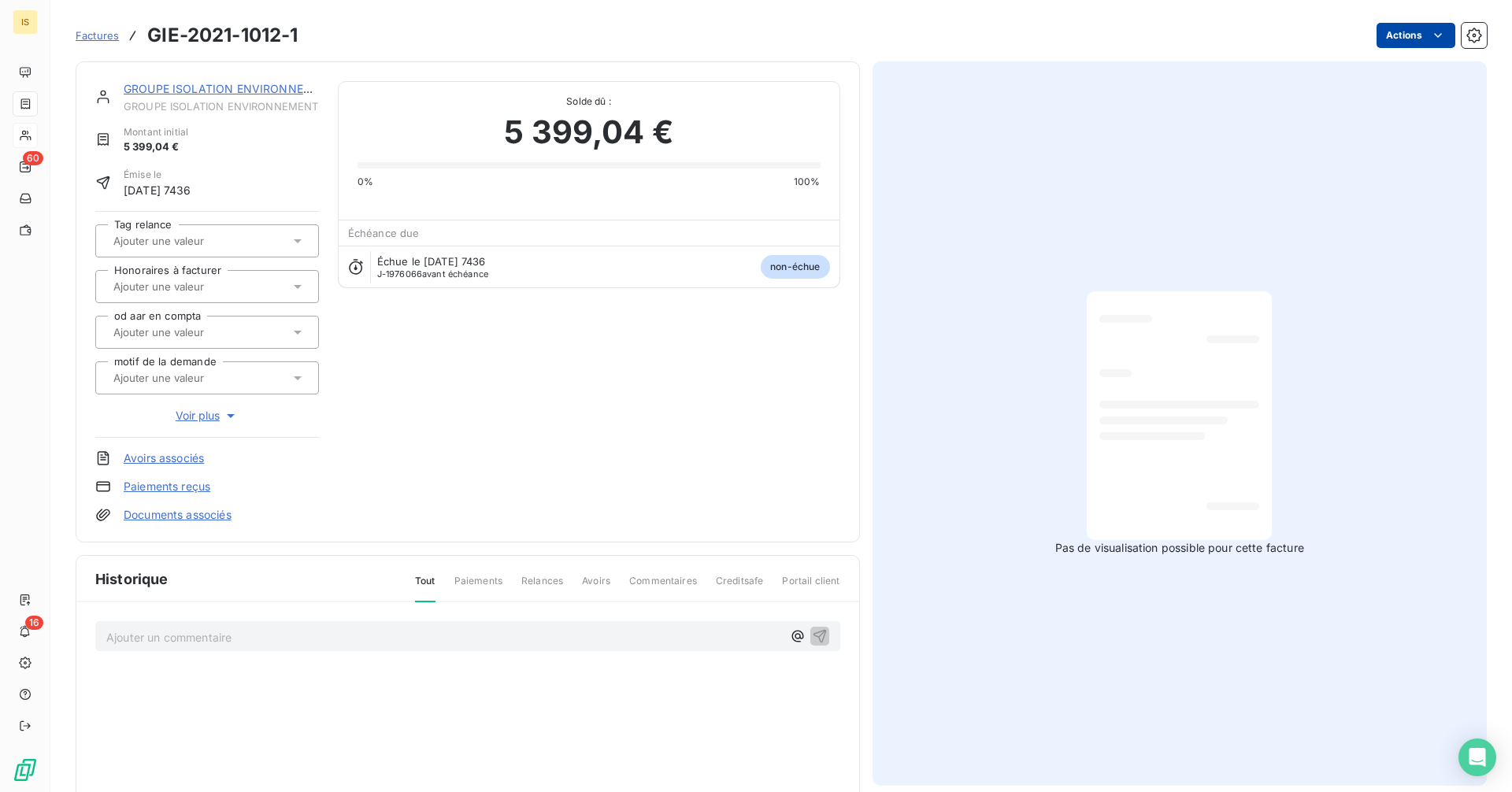
click at [1383, 33] on html "IS 60 16 Factures GIE-2021-1012-1 Actions GROUPE ISOLATION ENVIRONNEMENT GROUPE…" at bounding box center [756, 396] width 1512 height 792
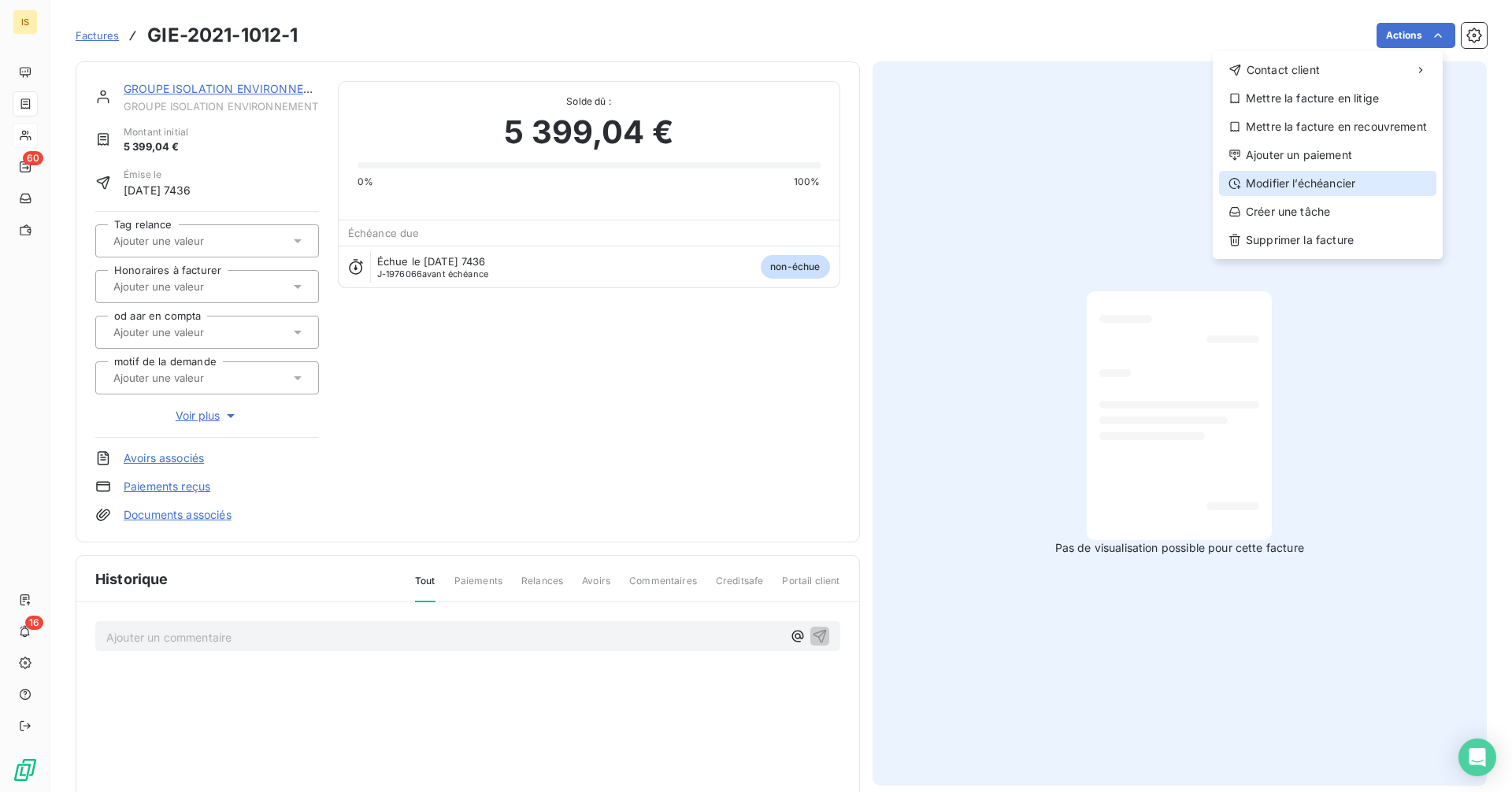
click at [1310, 176] on div "Modifier l’échéancier" at bounding box center [1328, 183] width 217 height 25
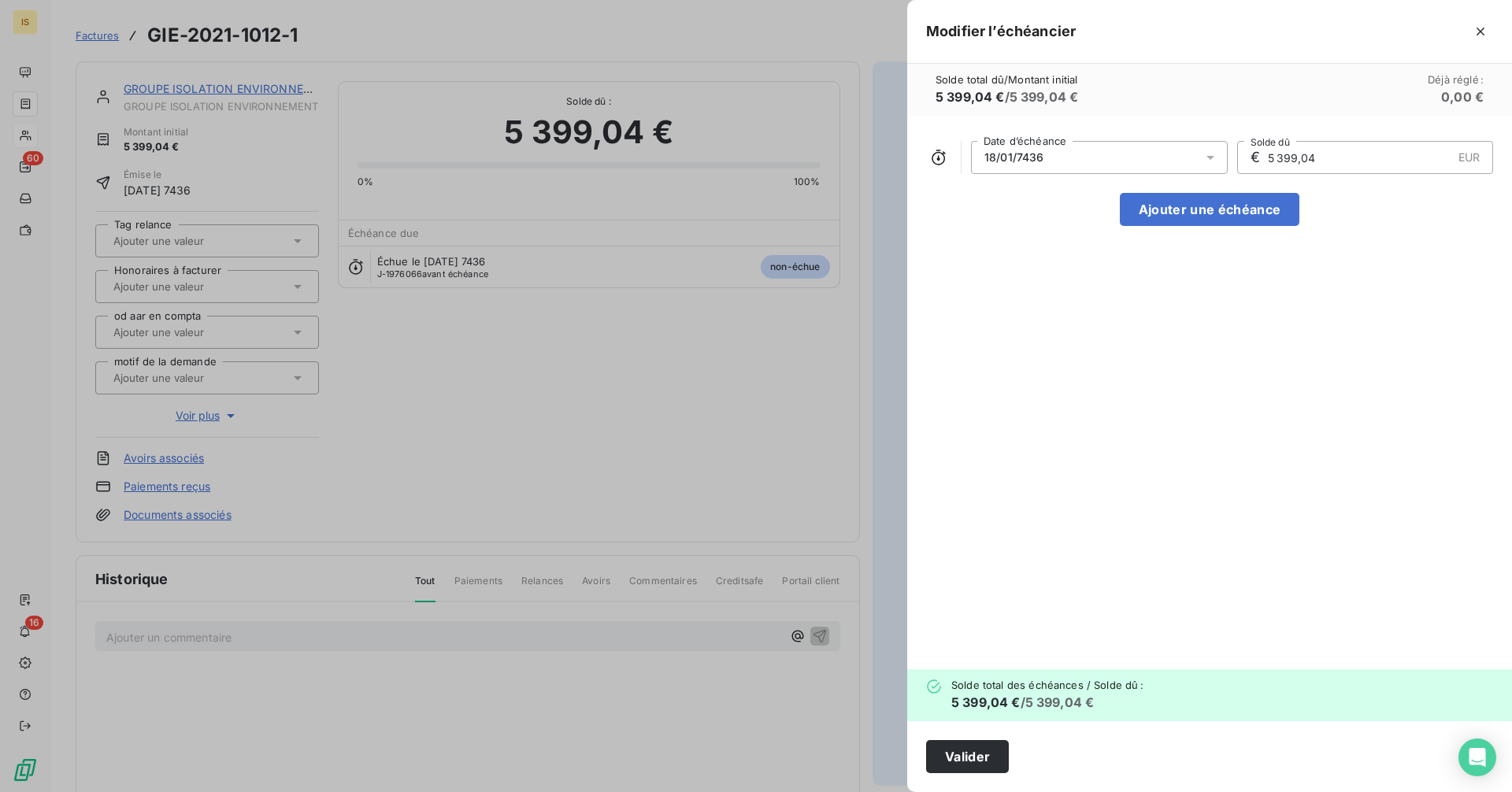
click at [1163, 165] on div "18/01/7436" at bounding box center [1099, 157] width 256 height 33
click at [1138, 160] on div "18/01/7436" at bounding box center [1099, 157] width 256 height 33
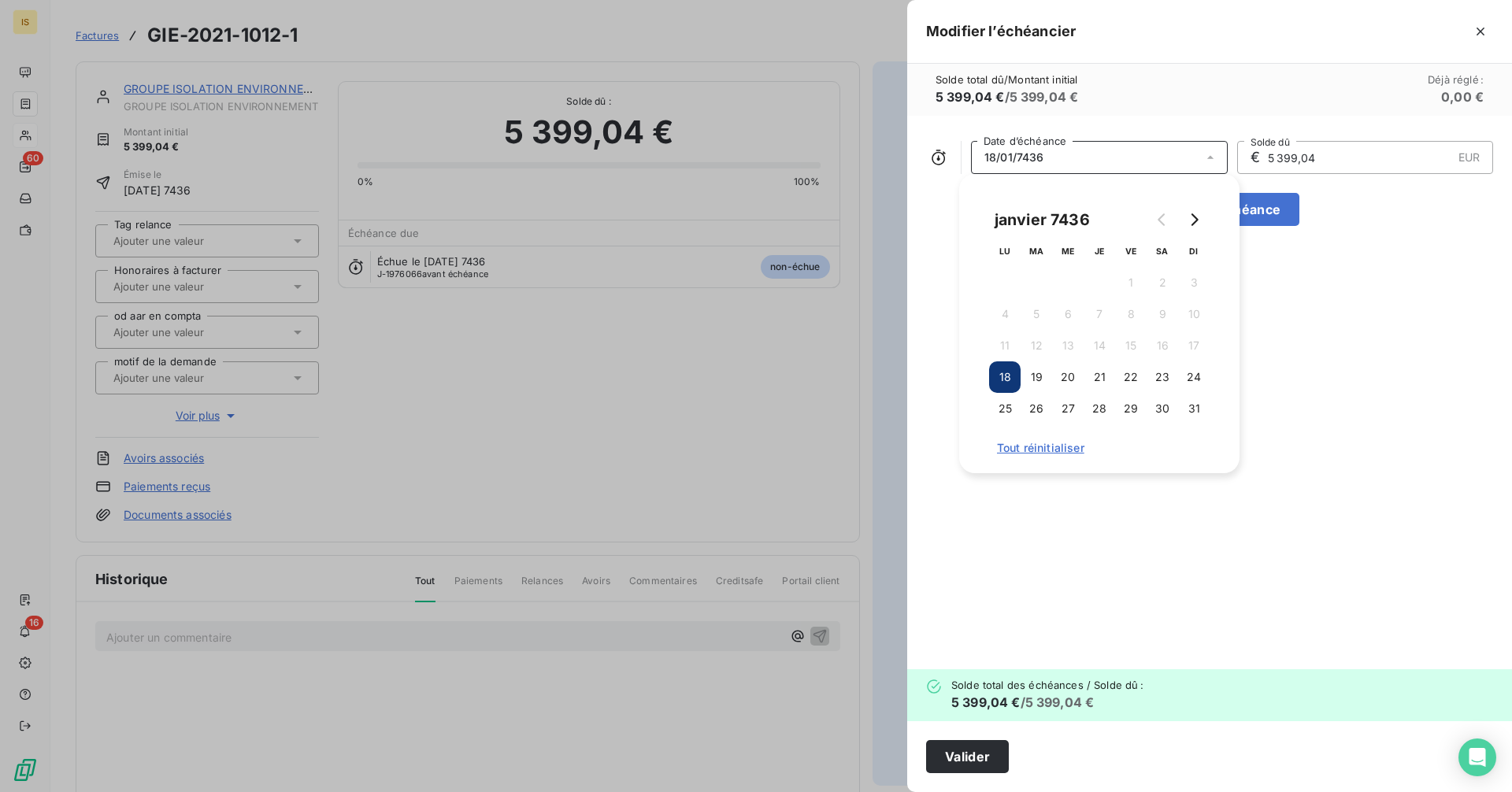
click at [1027, 444] on span "Tout réinitialiser" at bounding box center [1100, 448] width 205 height 12
click at [1057, 446] on span "Tout réinitialiser" at bounding box center [1100, 448] width 205 height 12
click at [1196, 216] on icon "Go to next month" at bounding box center [1196, 220] width 7 height 12
click at [1176, 219] on button "Go to previous month" at bounding box center [1162, 220] width 31 height 31
click at [1096, 166] on div "18/01/7436" at bounding box center [1099, 157] width 256 height 33
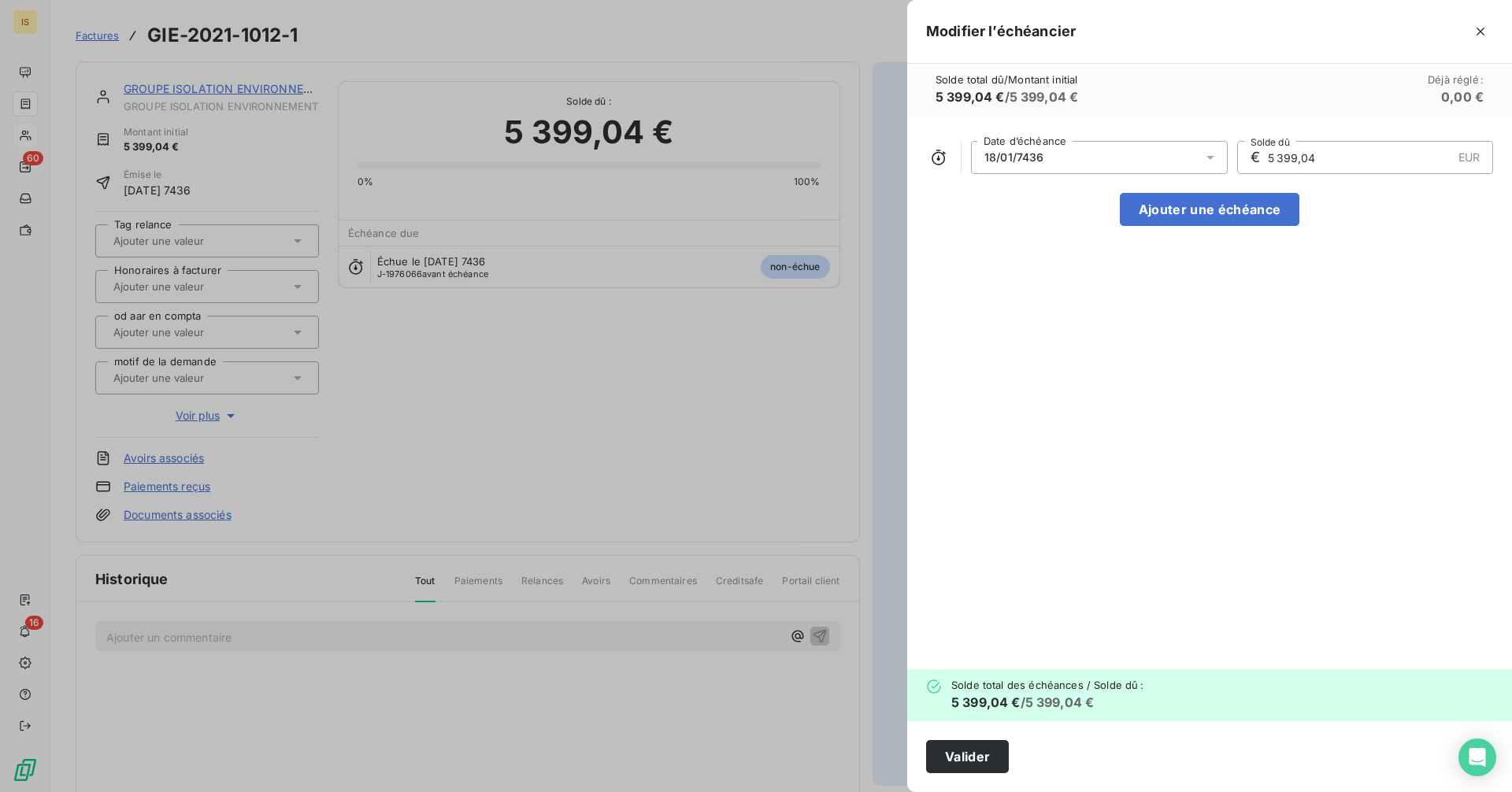
click at [1093, 158] on div "18/01/7436" at bounding box center [1099, 157] width 256 height 33
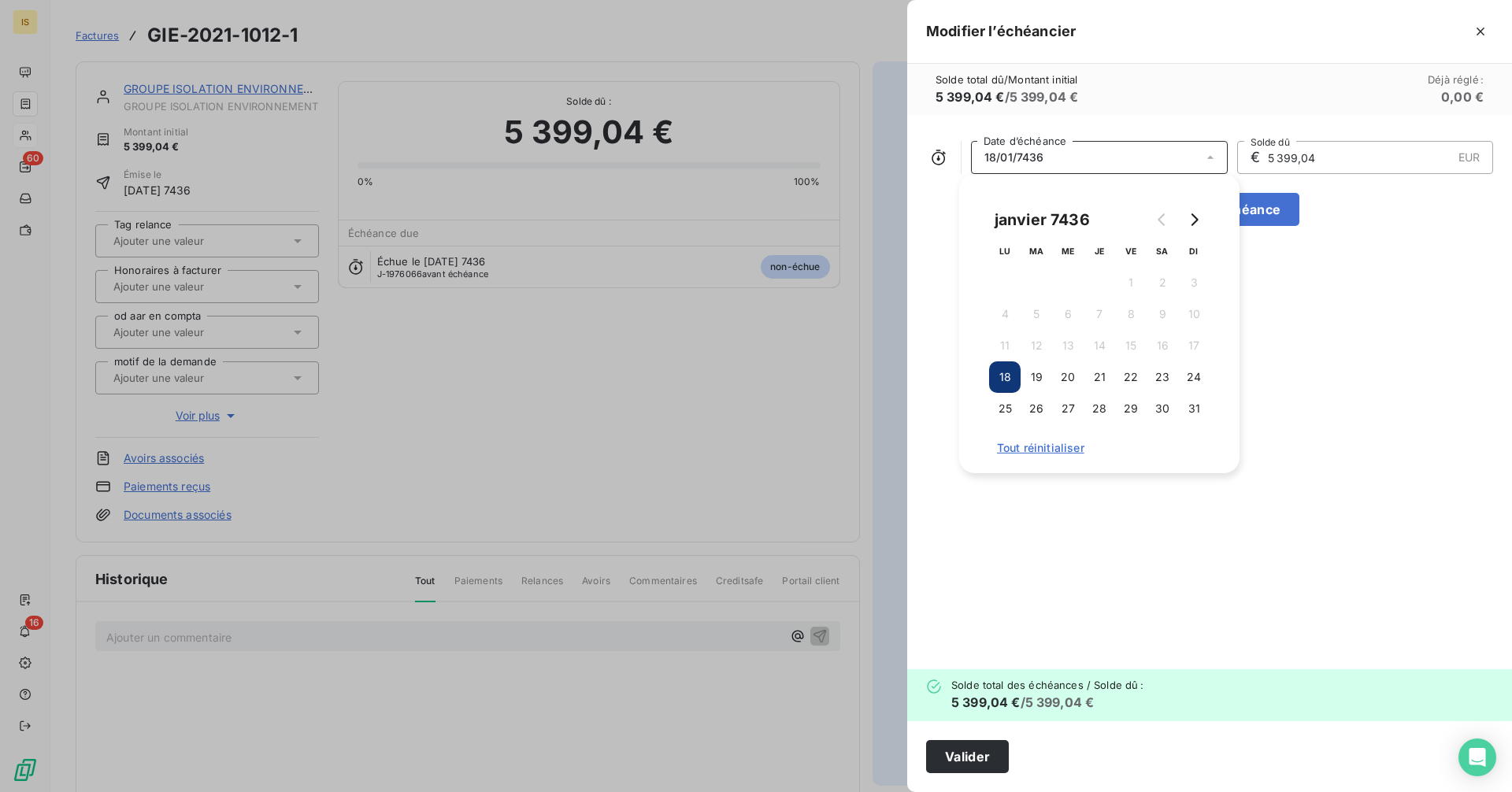
click at [1093, 158] on div "18/01/7436" at bounding box center [1099, 157] width 256 height 33
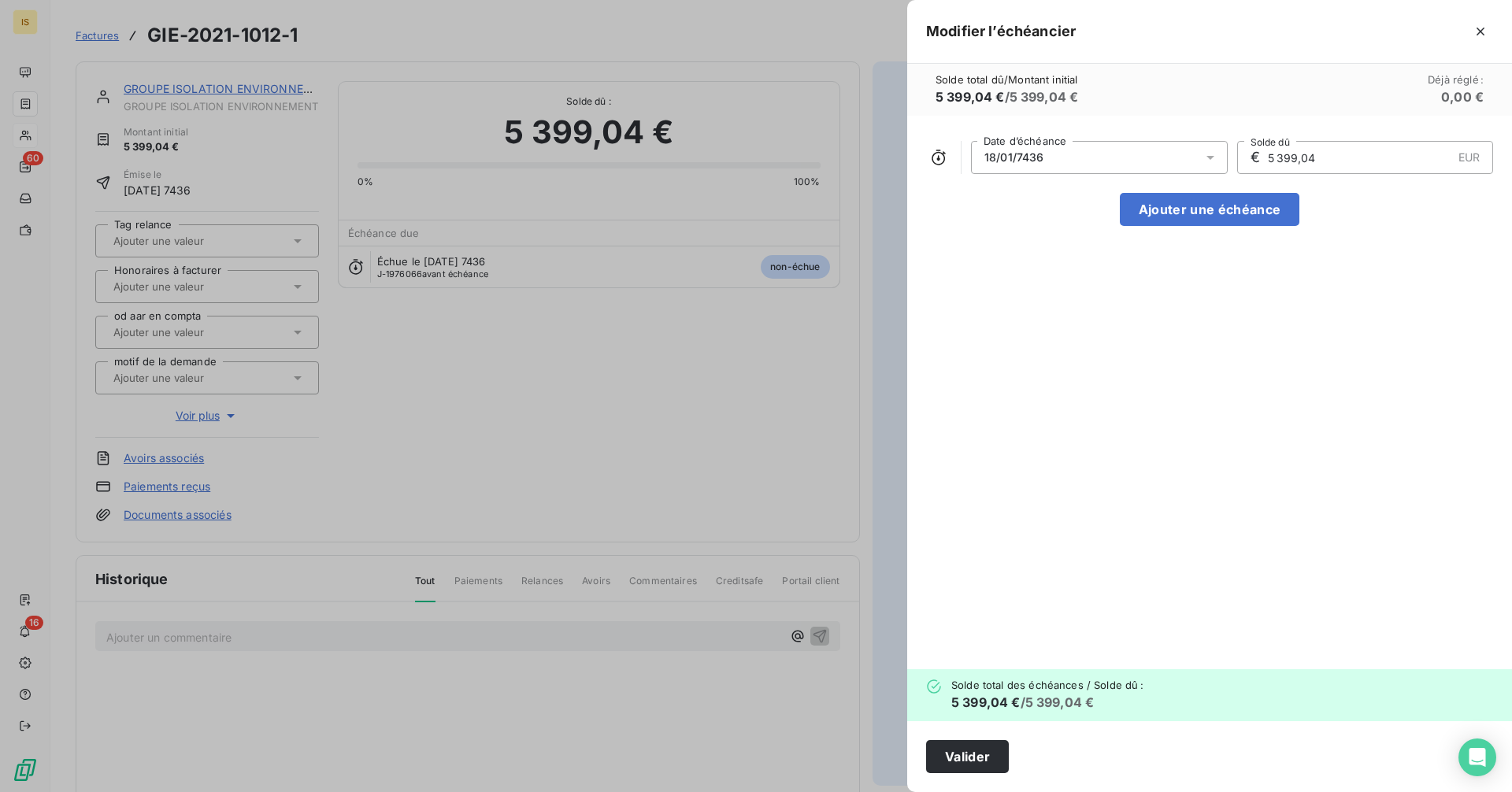
click at [1042, 158] on span "18/01/7436" at bounding box center [1014, 157] width 60 height 12
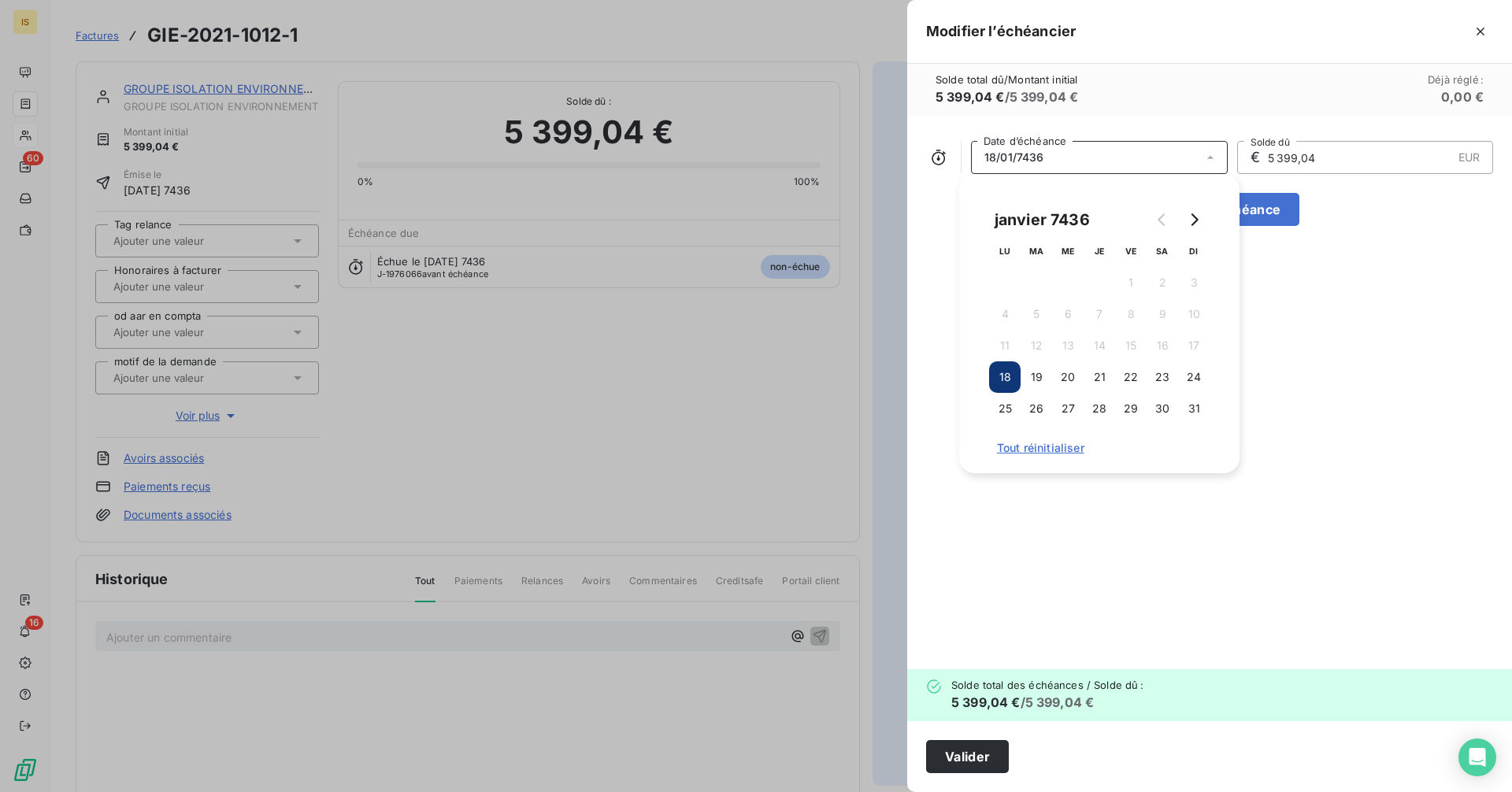
click at [1024, 157] on span "18/01/7436" at bounding box center [1014, 157] width 60 height 12
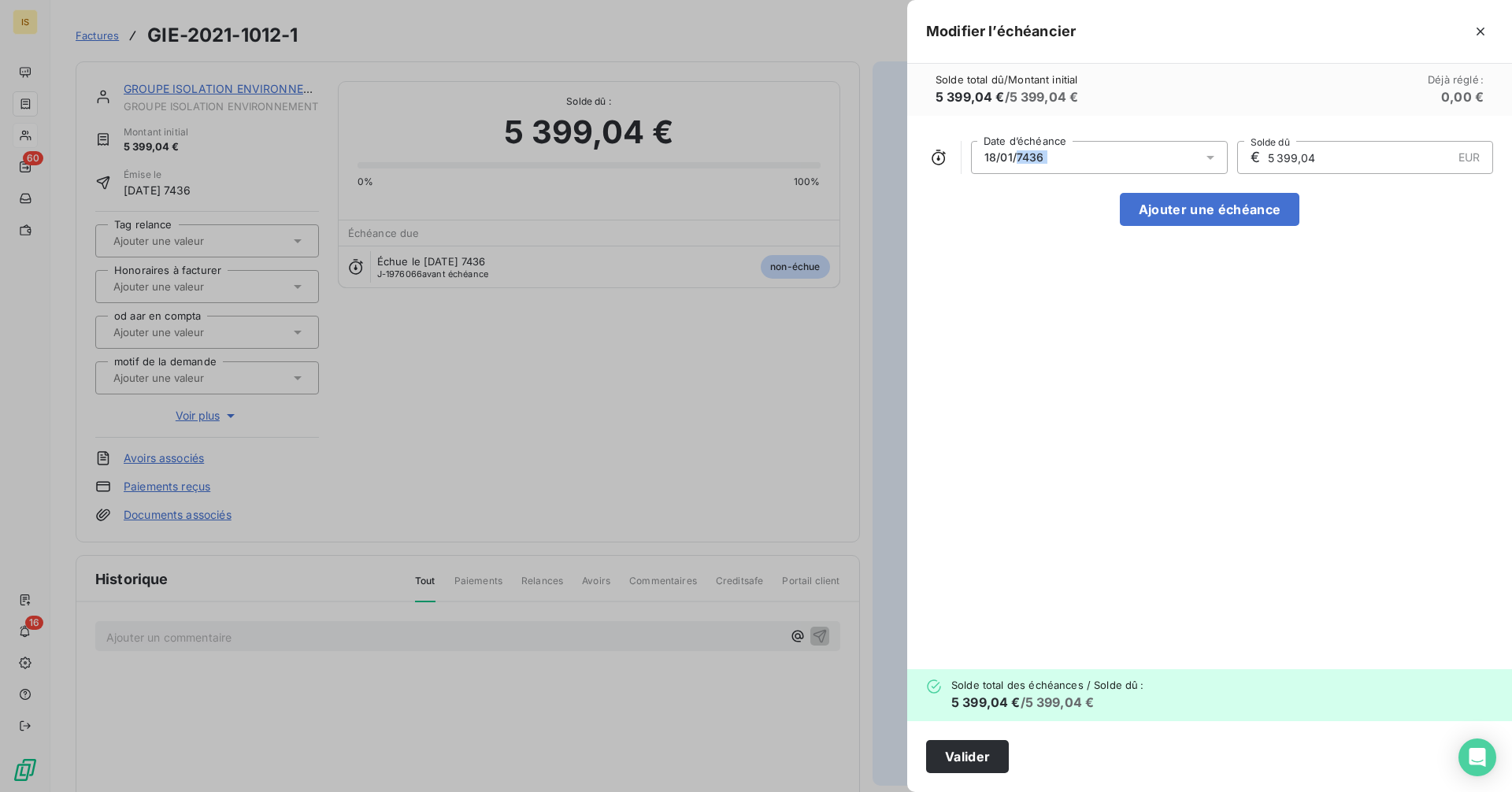
drag, startPoint x: 1024, startPoint y: 157, endPoint x: 1074, endPoint y: 155, distance: 50.0
click at [1059, 155] on div "18/01/7436" at bounding box center [1099, 157] width 256 height 33
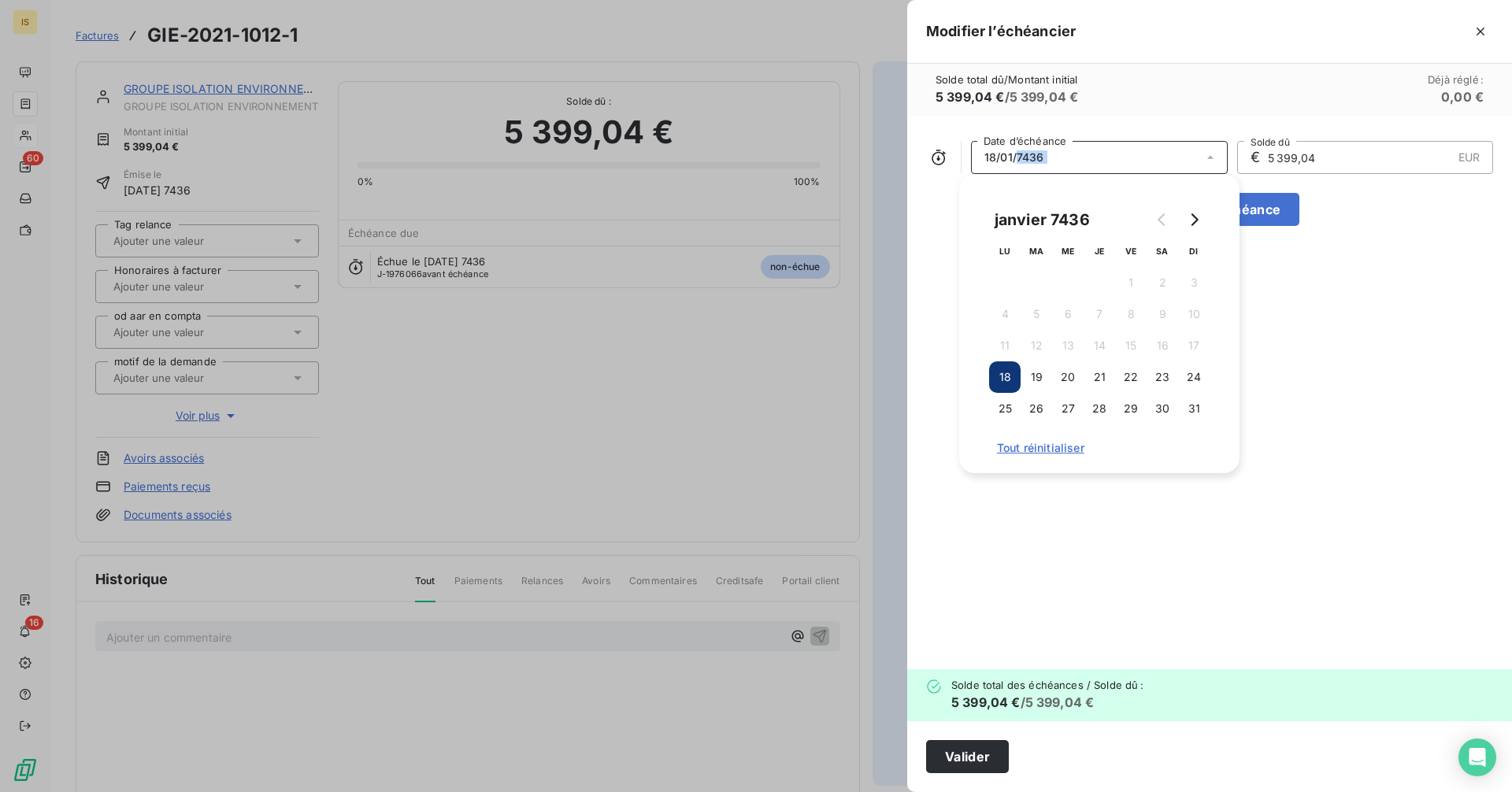
click at [1082, 155] on div "18/01/7436" at bounding box center [1099, 157] width 256 height 33
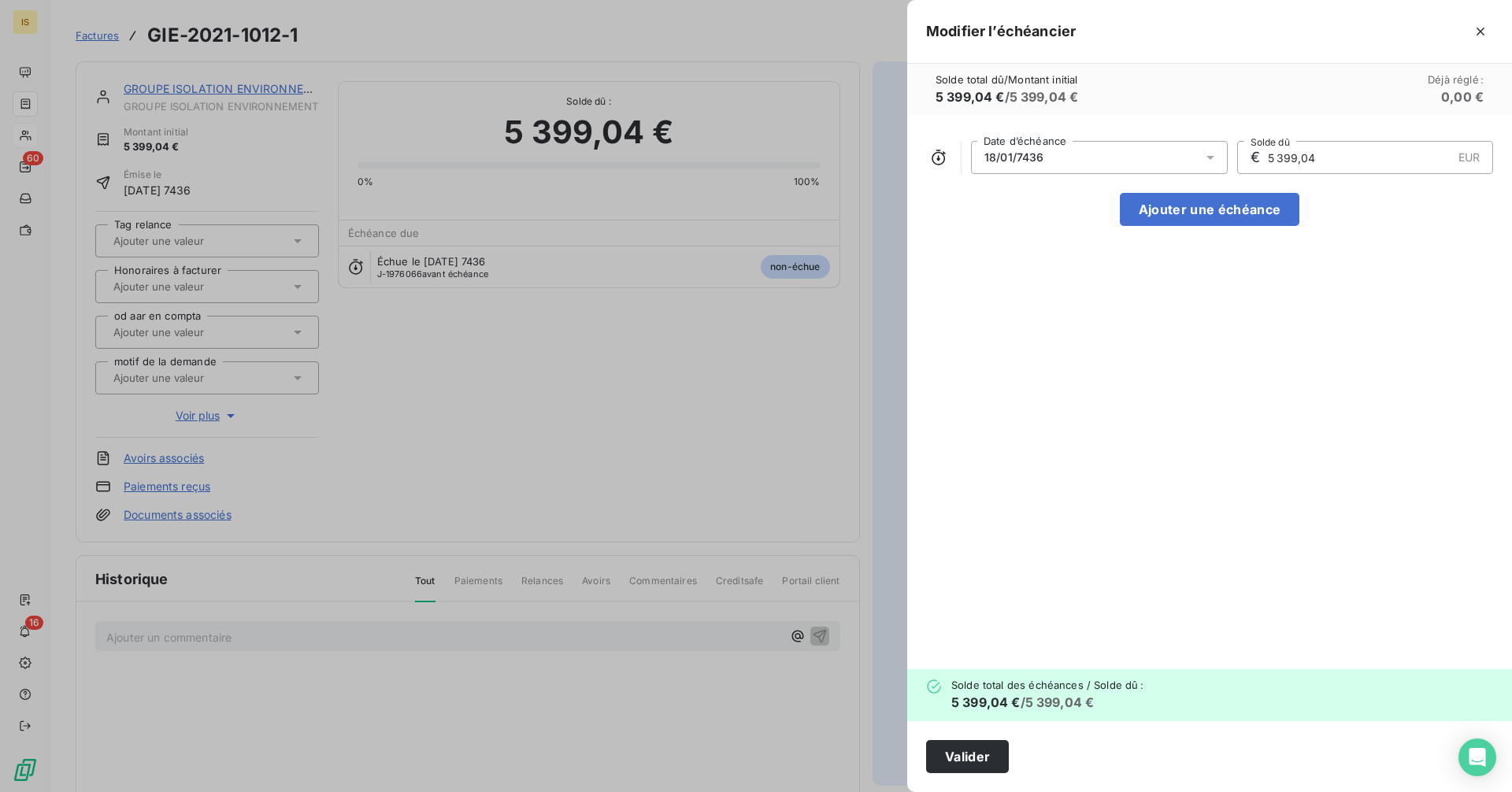
click at [1042, 163] on div "18/01/7436" at bounding box center [1099, 157] width 256 height 33
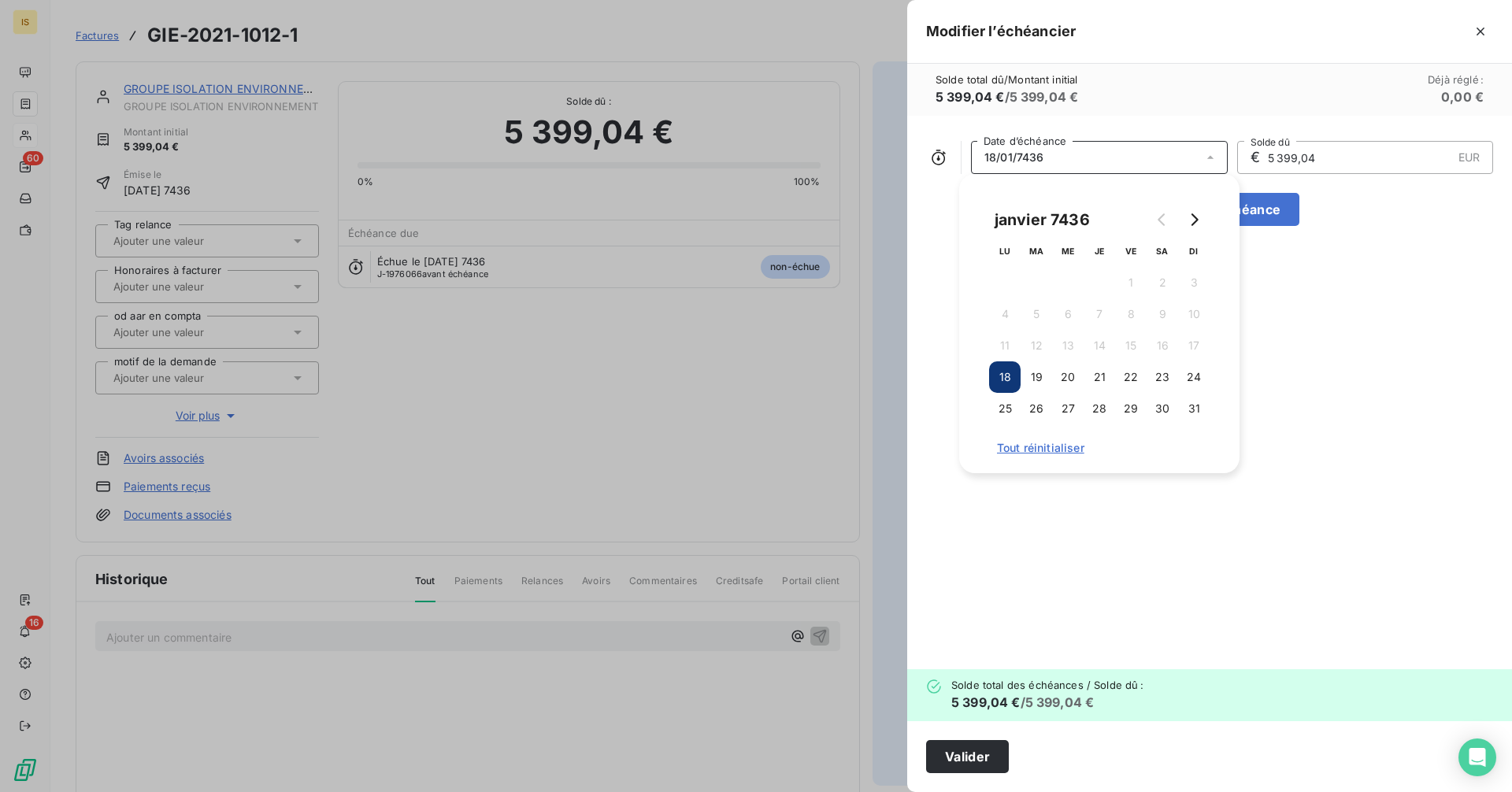
click at [1042, 163] on span "18/01/7436" at bounding box center [1014, 157] width 60 height 12
click at [889, 516] on div at bounding box center [756, 396] width 1512 height 792
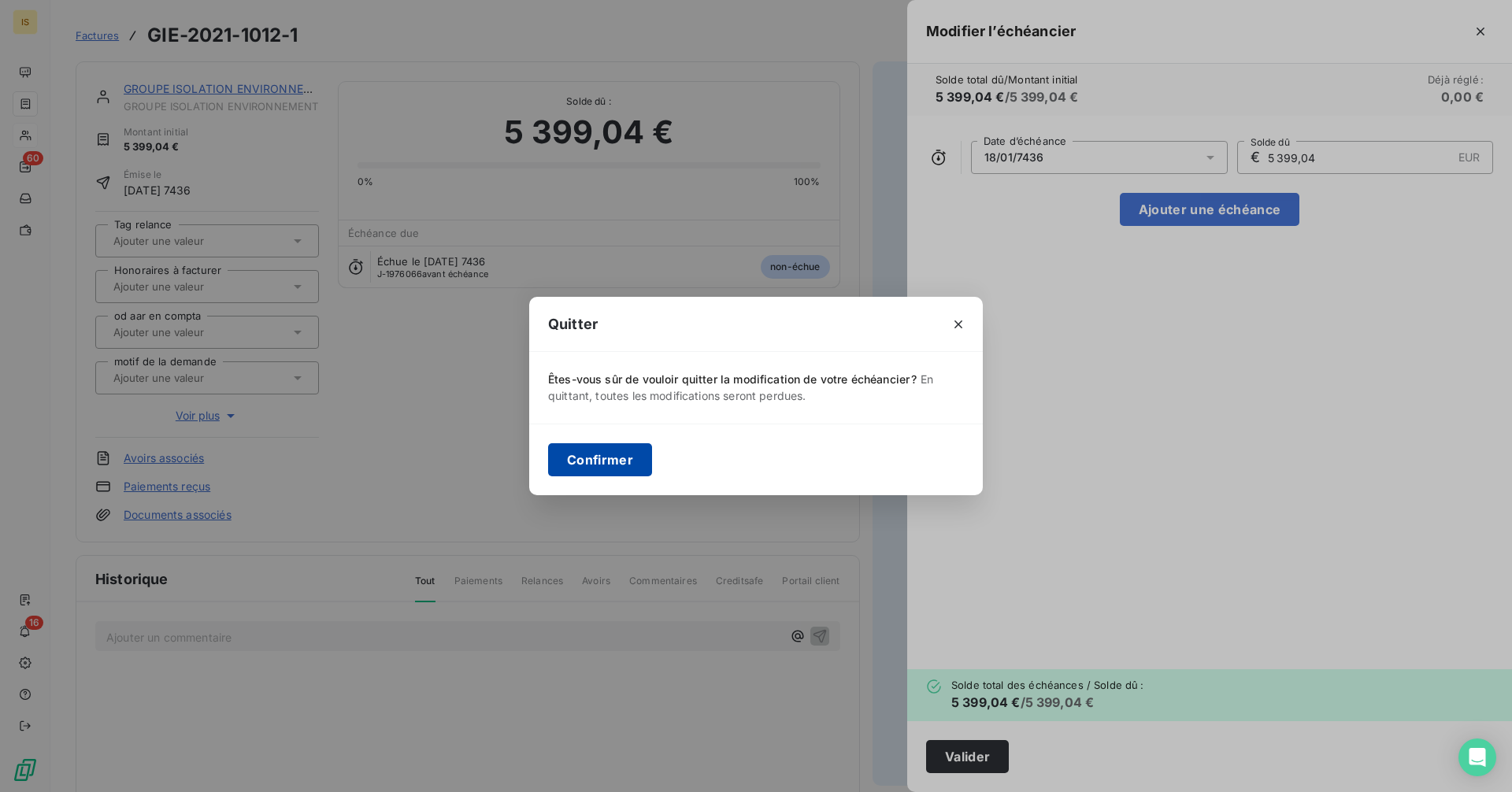
click at [629, 456] on button "Confirmer" at bounding box center [601, 460] width 104 height 33
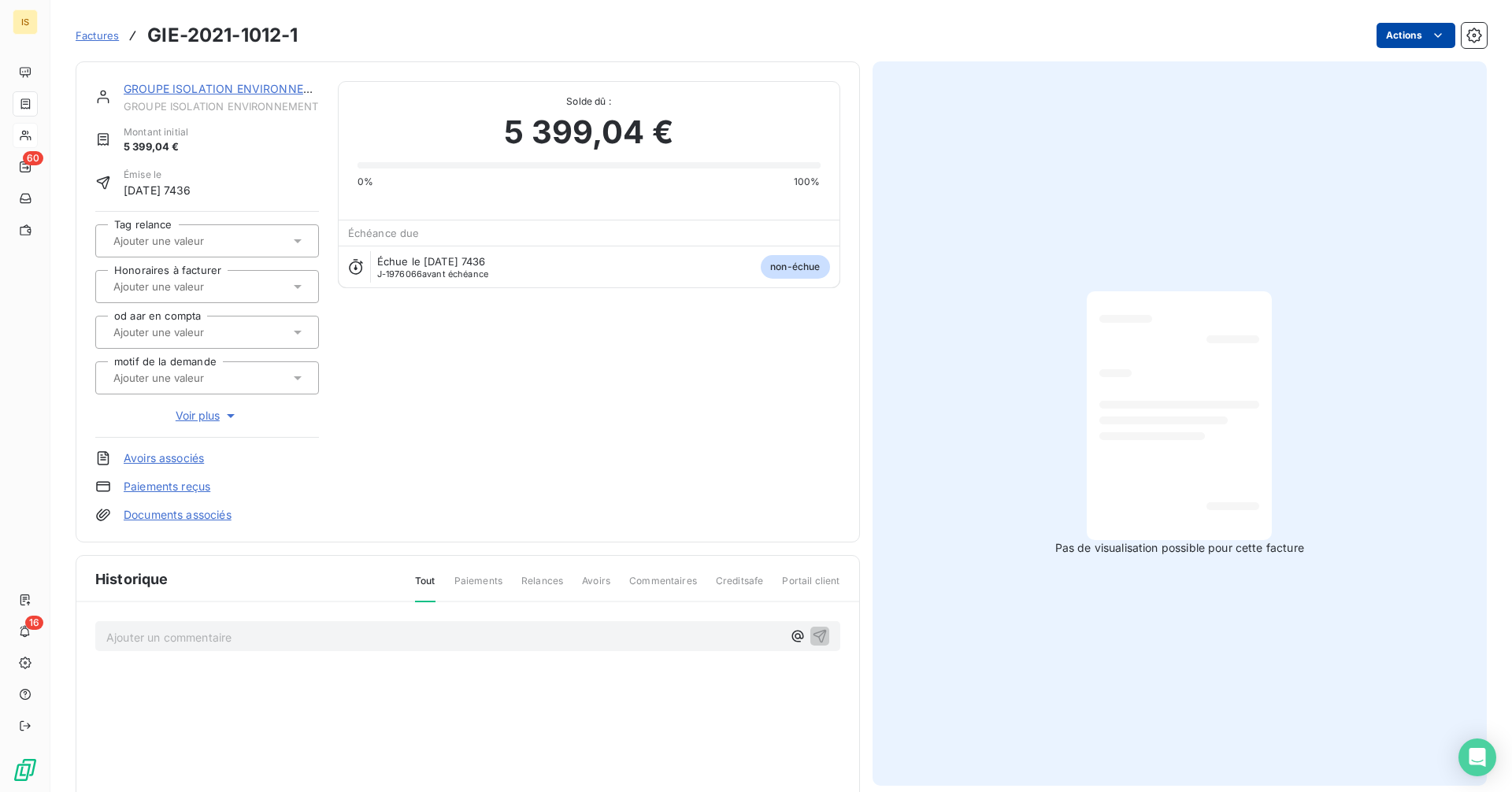
click at [1414, 39] on html "IS 60 16 Factures GIE-2021-1012-1 Actions GROUPE ISOLATION ENVIRONNEMENT GROUPE…" at bounding box center [756, 396] width 1512 height 792
click at [1166, 163] on html "IS 60 16 Factures GIE-2021-1012-1 Actions GROUPE ISOLATION ENVIRONNEMENT GROUPE…" at bounding box center [756, 396] width 1512 height 792
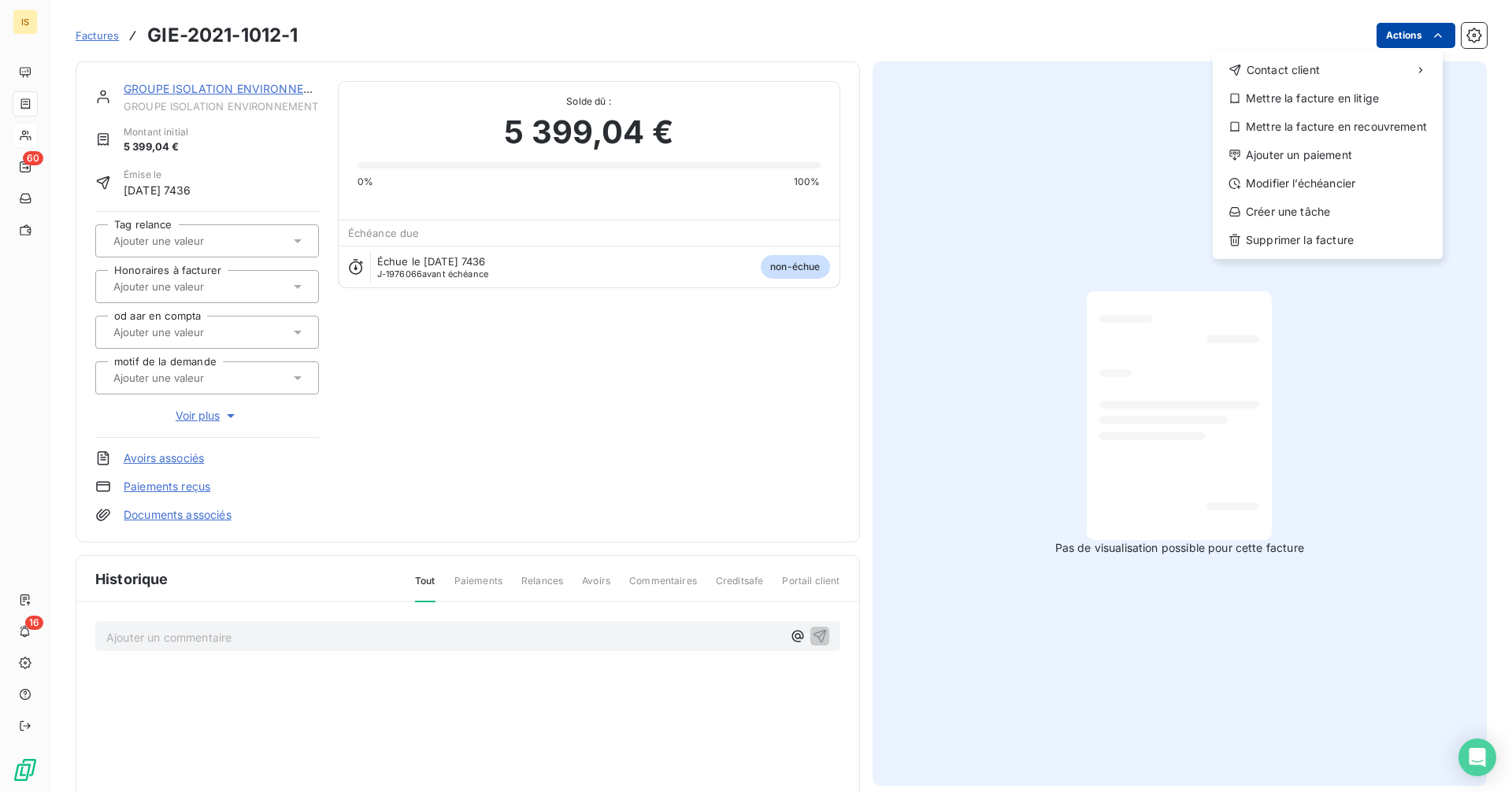
click at [1409, 34] on html "IS 60 16 Factures GIE-2021-1012-1 Actions Contact client Mettre la facture en l…" at bounding box center [756, 396] width 1512 height 792
click at [1375, 182] on div "Modifier l’échéancier" at bounding box center [1328, 183] width 217 height 25
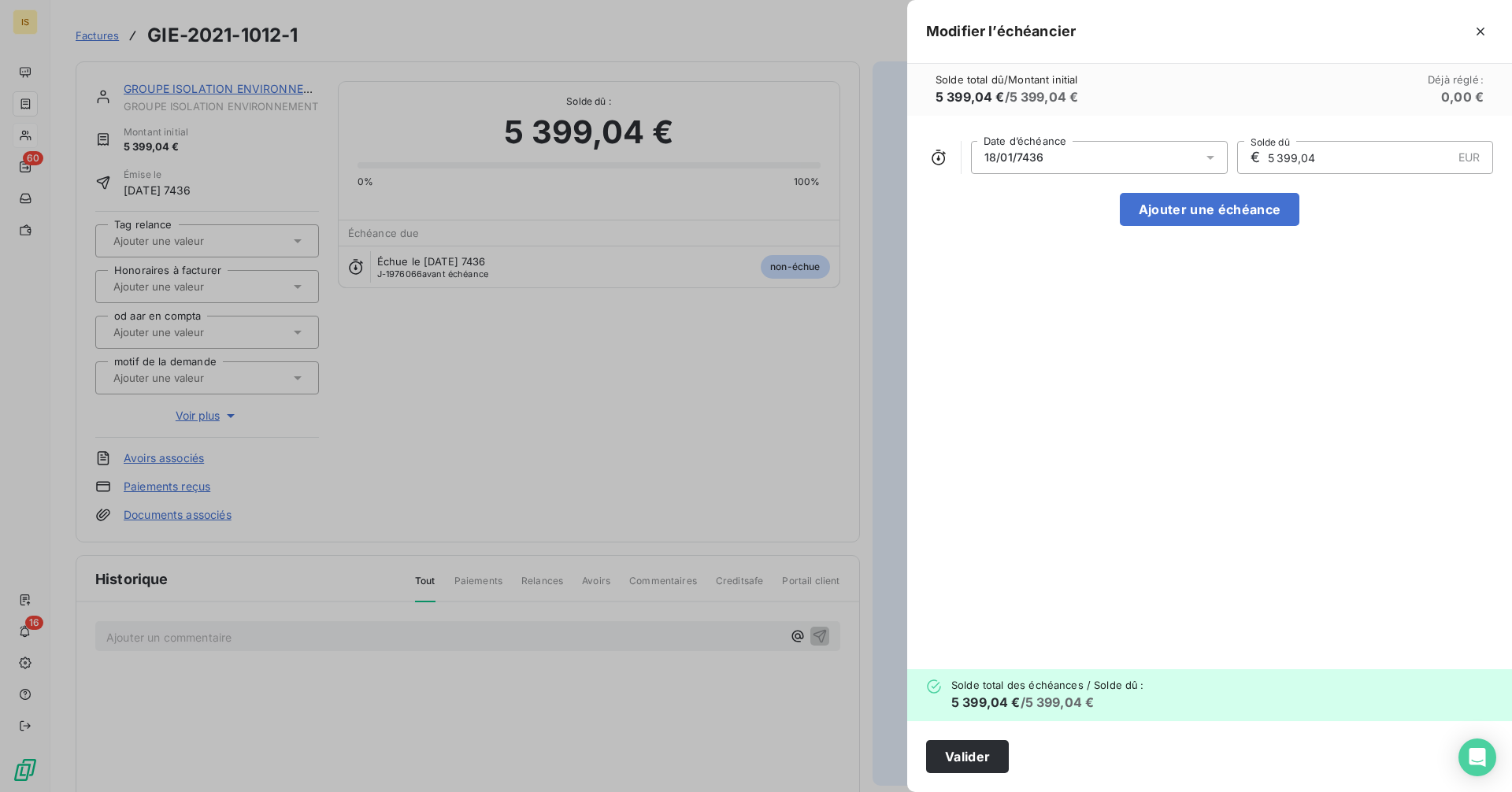
click at [626, 339] on div at bounding box center [756, 396] width 1512 height 792
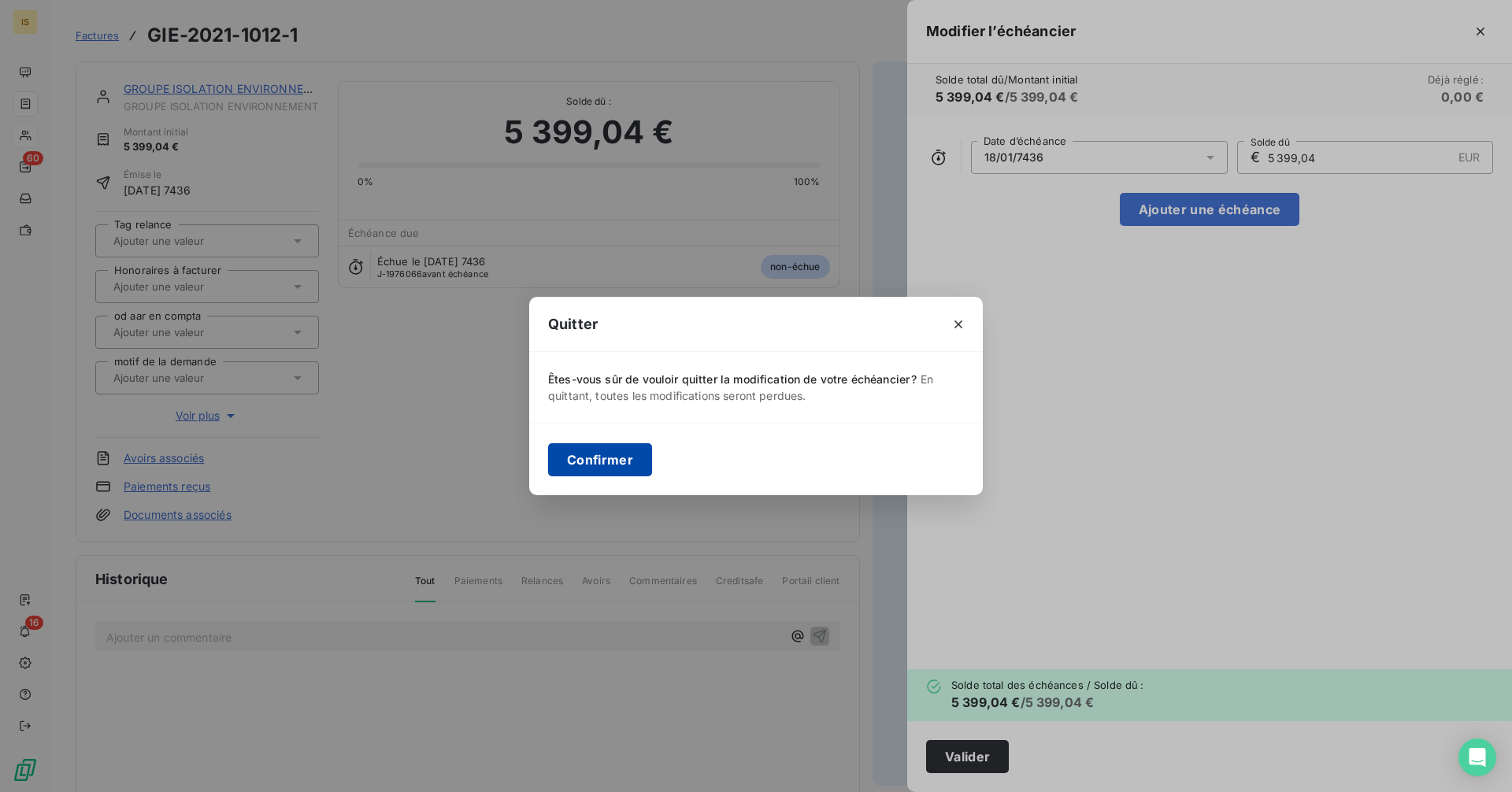
click at [643, 456] on button "Confirmer" at bounding box center [601, 460] width 104 height 33
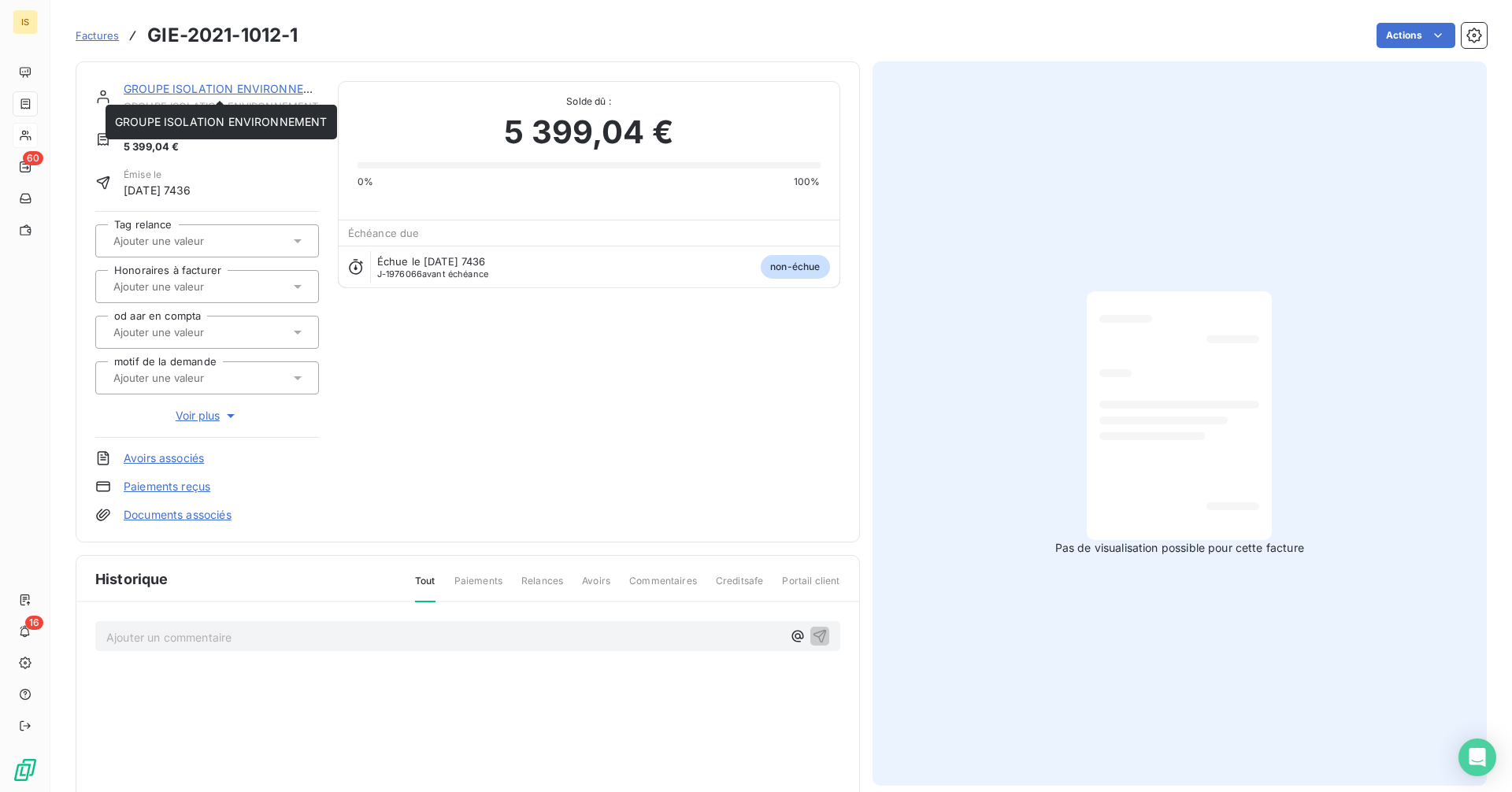
click at [210, 89] on link "GROUPE ISOLATION ENVIRONNEMENT" at bounding box center [230, 88] width 213 height 13
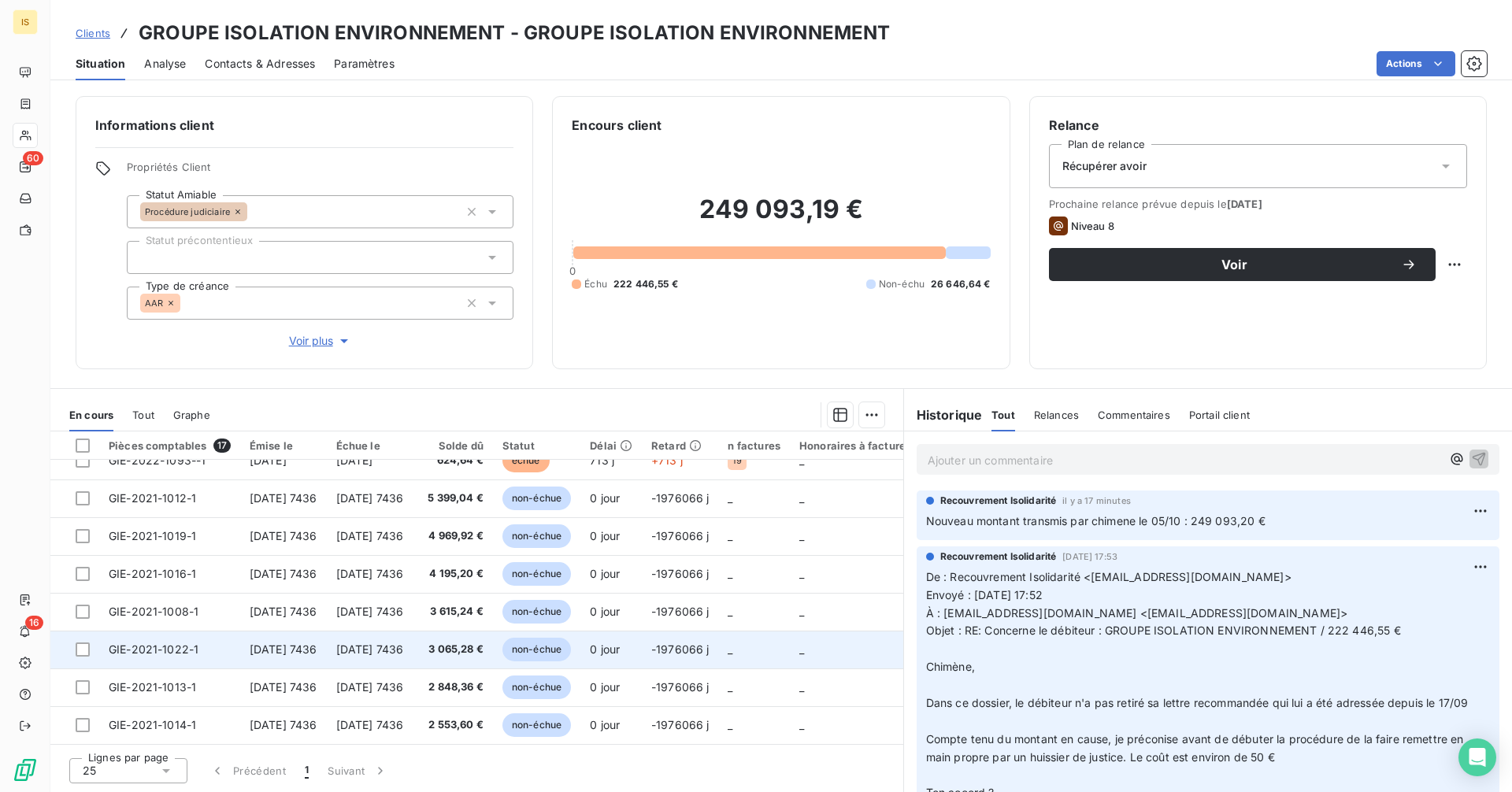
scroll to position [364, 0]
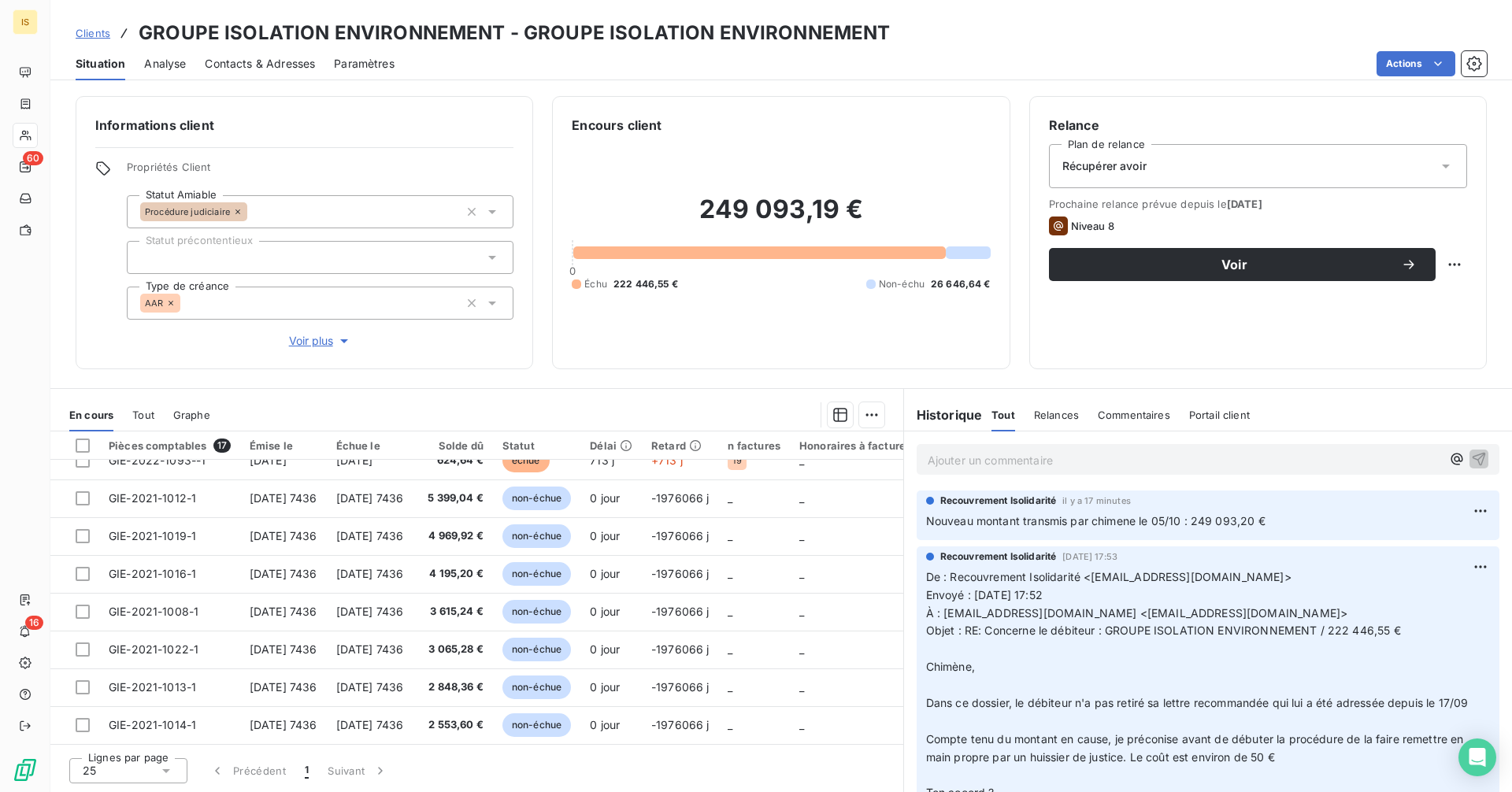
click at [233, 60] on span "Contacts & Adresses" at bounding box center [260, 63] width 110 height 16
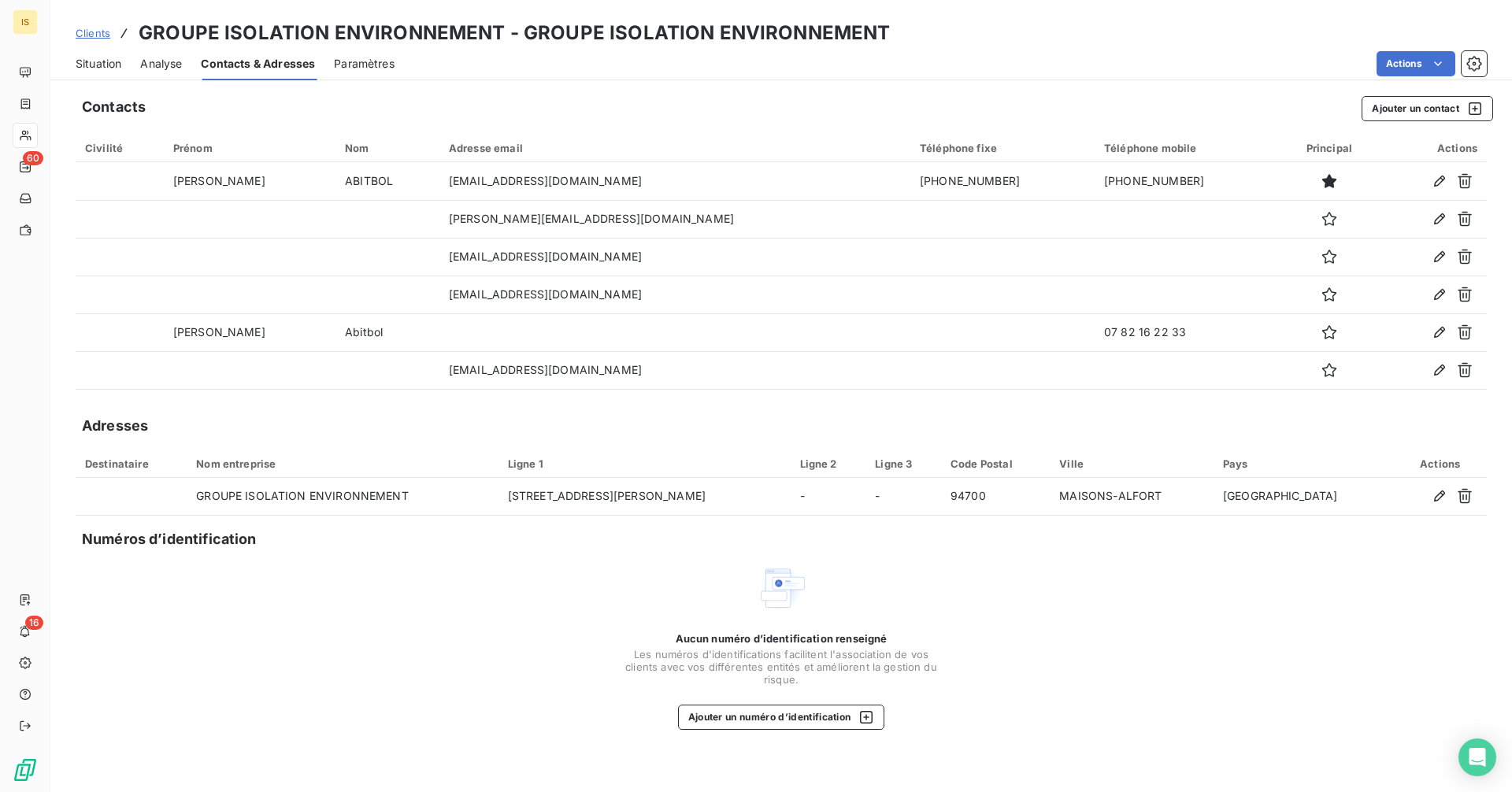
click at [116, 63] on span "Situation" at bounding box center [98, 63] width 46 height 16
click at [115, 63] on span "Situation" at bounding box center [98, 63] width 46 height 16
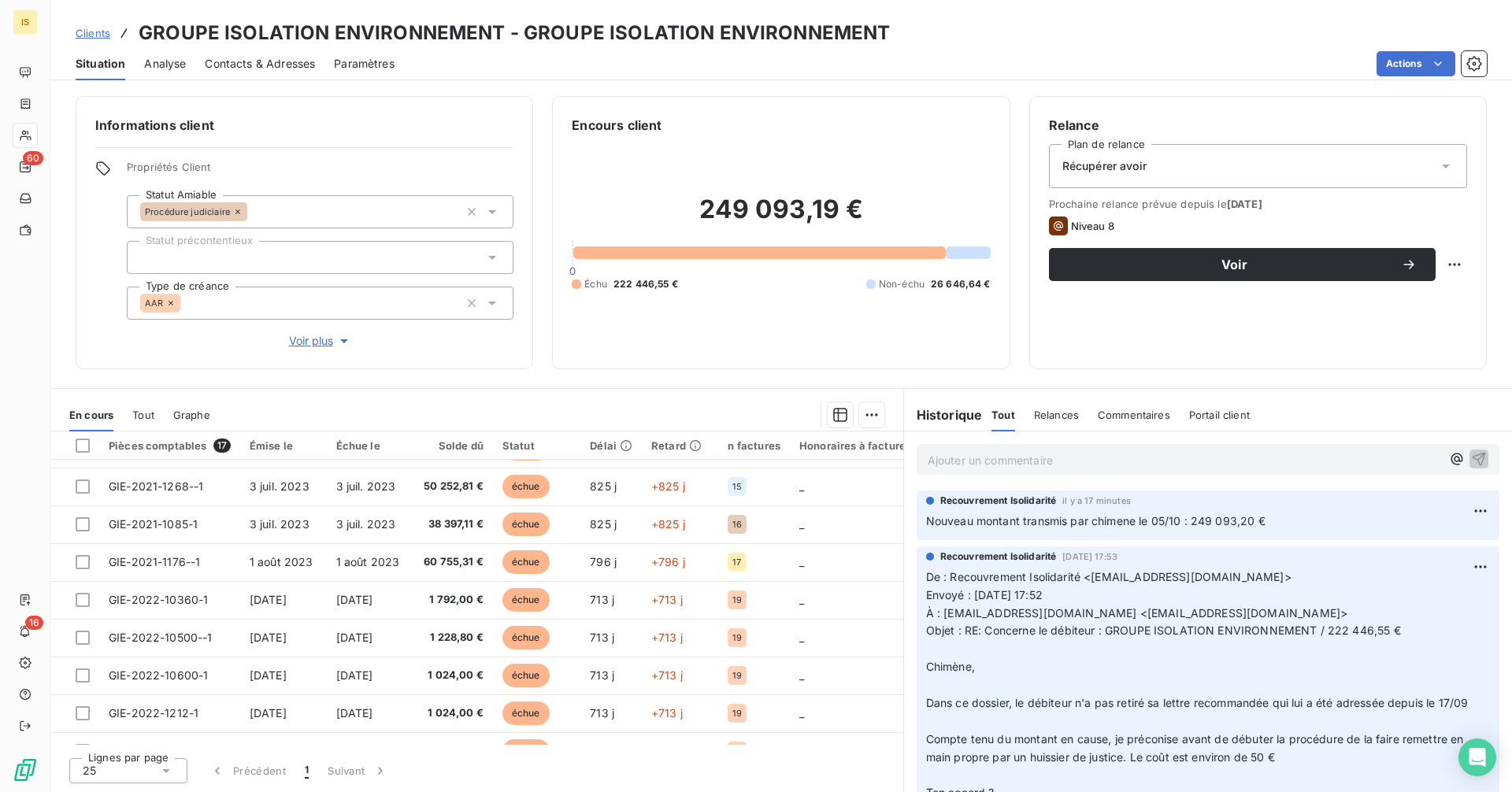
scroll to position [0, 0]
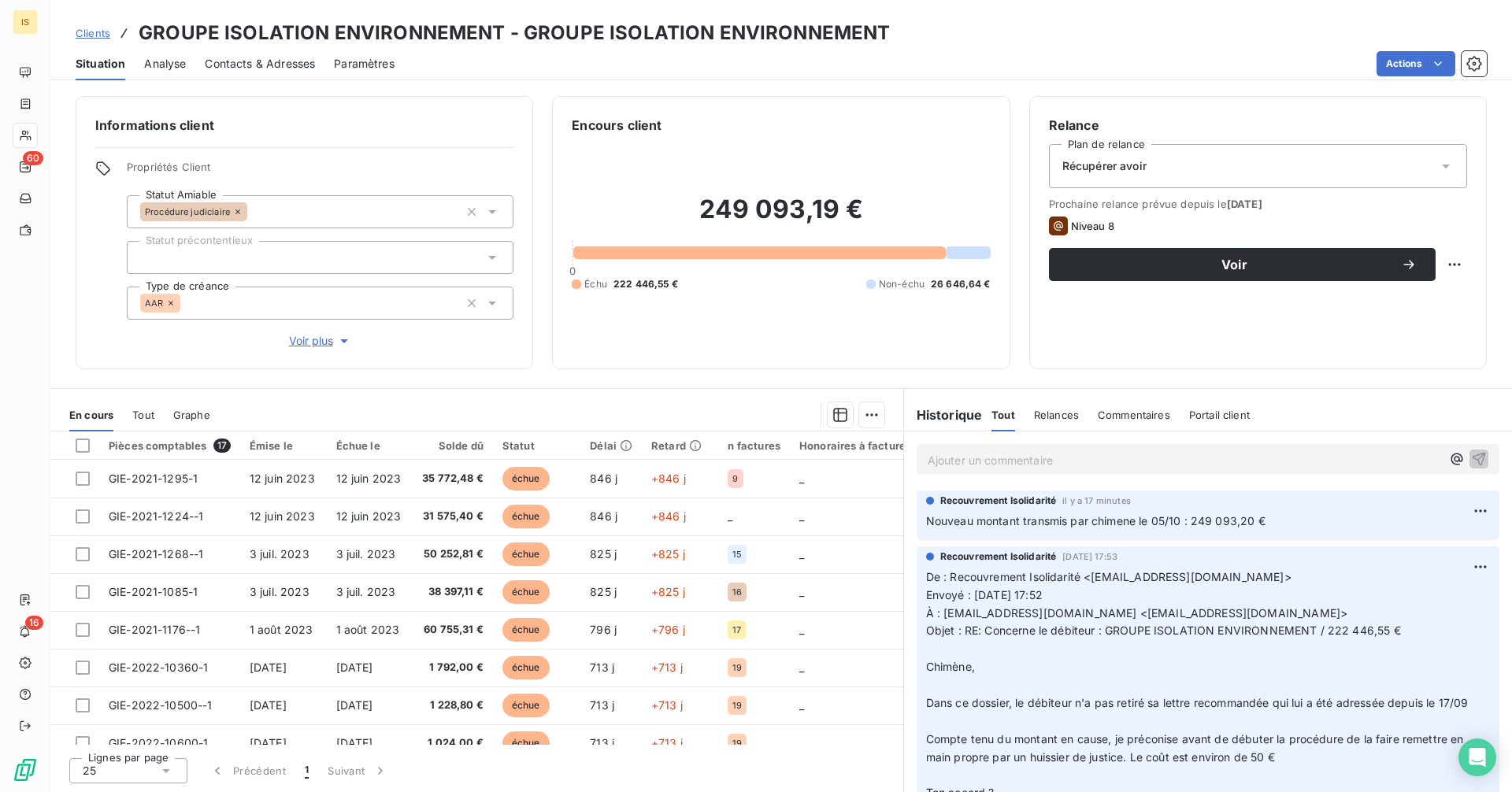
click at [278, 64] on span "Contacts & Adresses" at bounding box center [260, 63] width 110 height 16
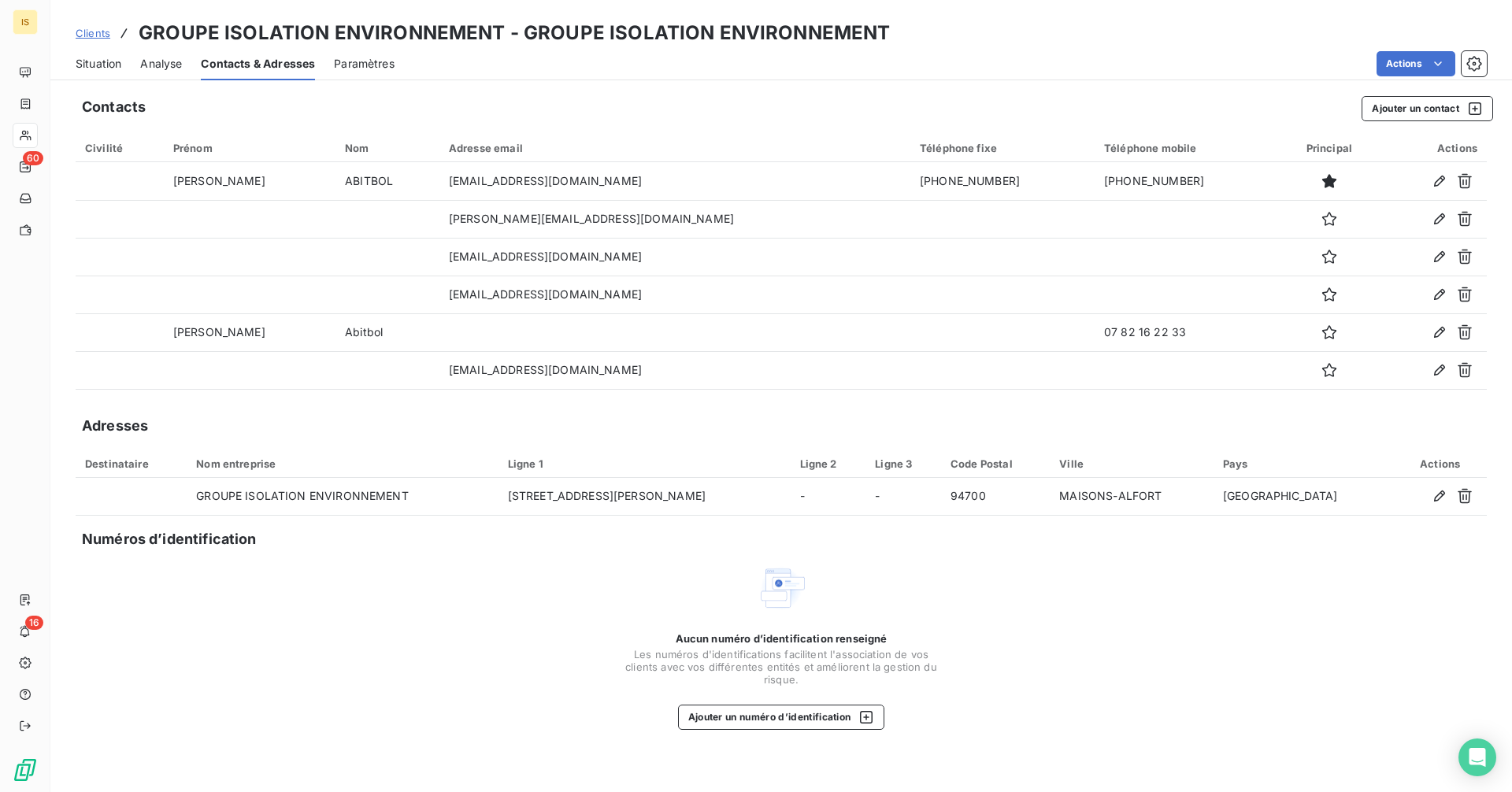
click at [101, 57] on span "Situation" at bounding box center [98, 63] width 46 height 16
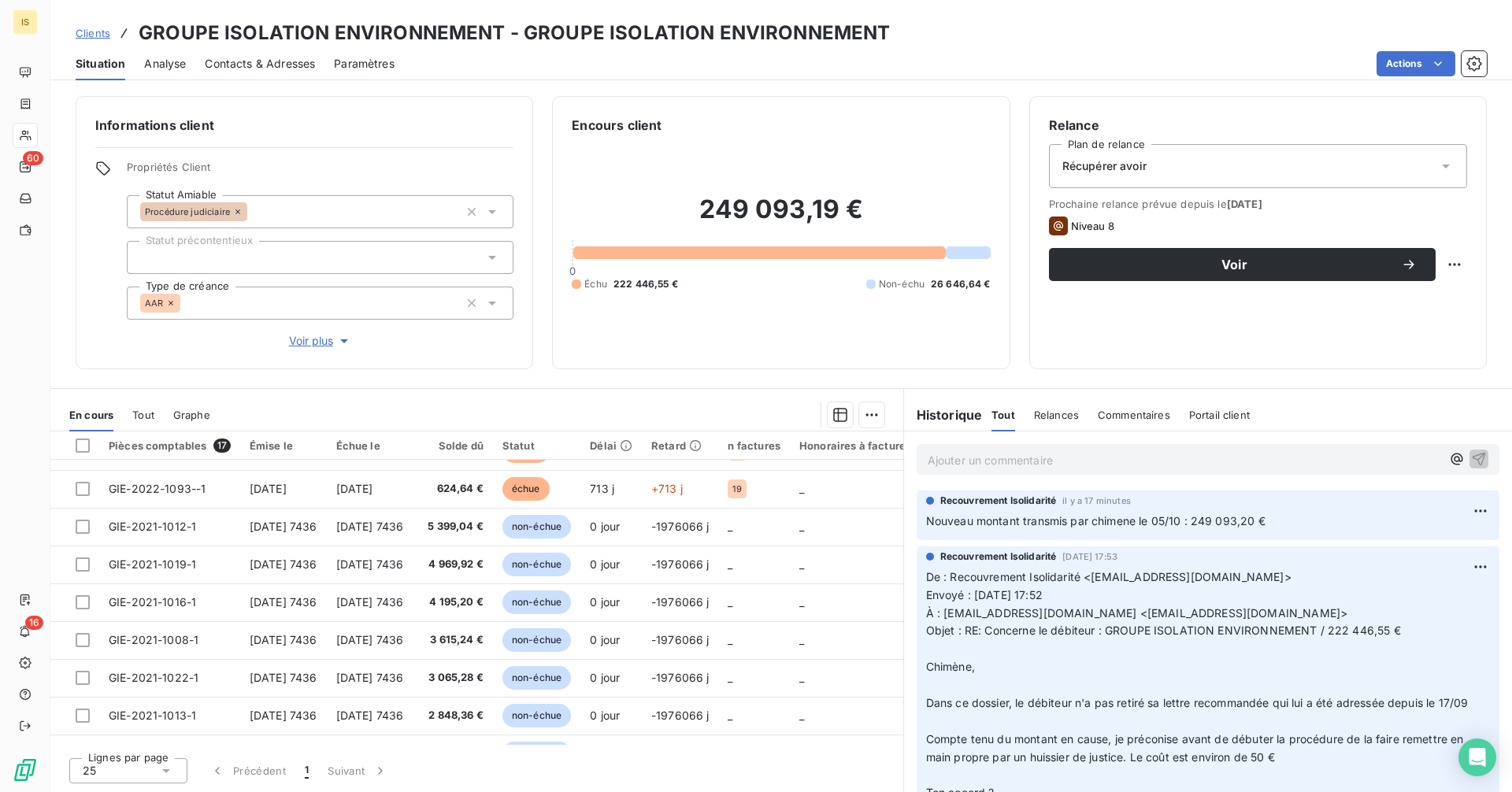
scroll to position [364, 0]
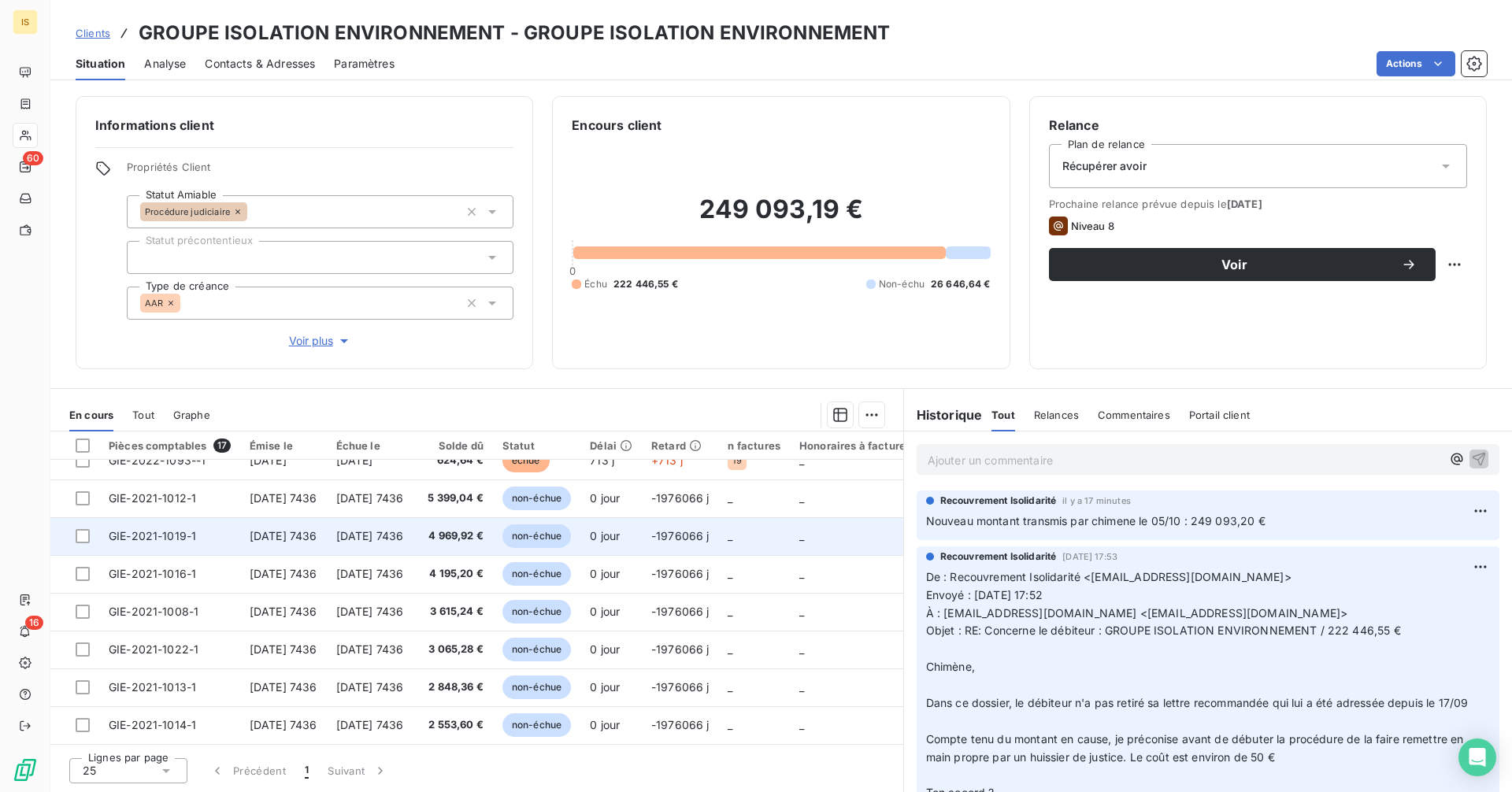
click at [334, 530] on td "[DATE] 7436" at bounding box center [370, 536] width 87 height 37
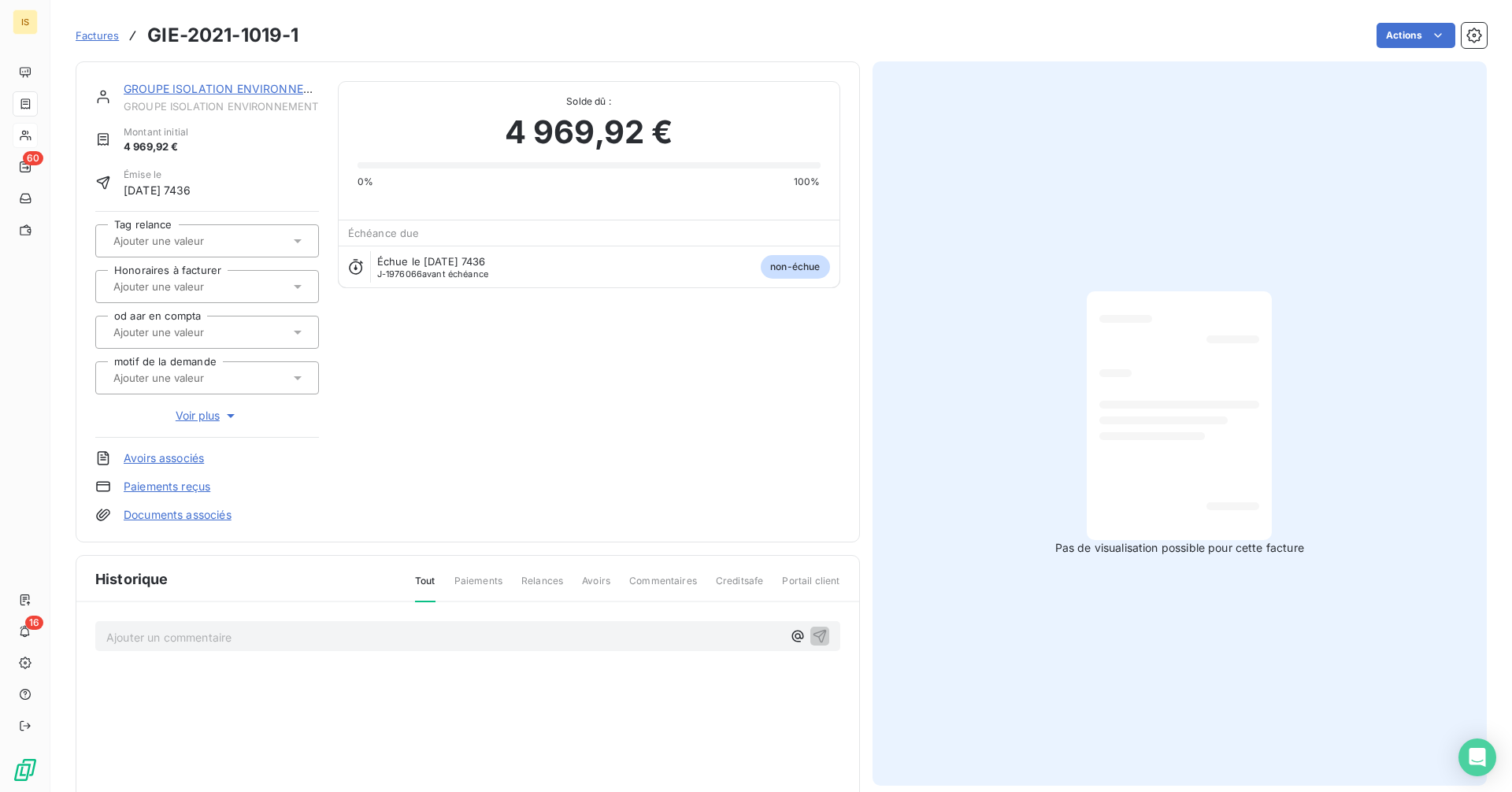
click at [1403, 41] on html "IS 60 16 Factures GIE-2021-1019-1 Actions GROUPE ISOLATION ENVIRONNEMENT GROUPE…" at bounding box center [756, 396] width 1512 height 792
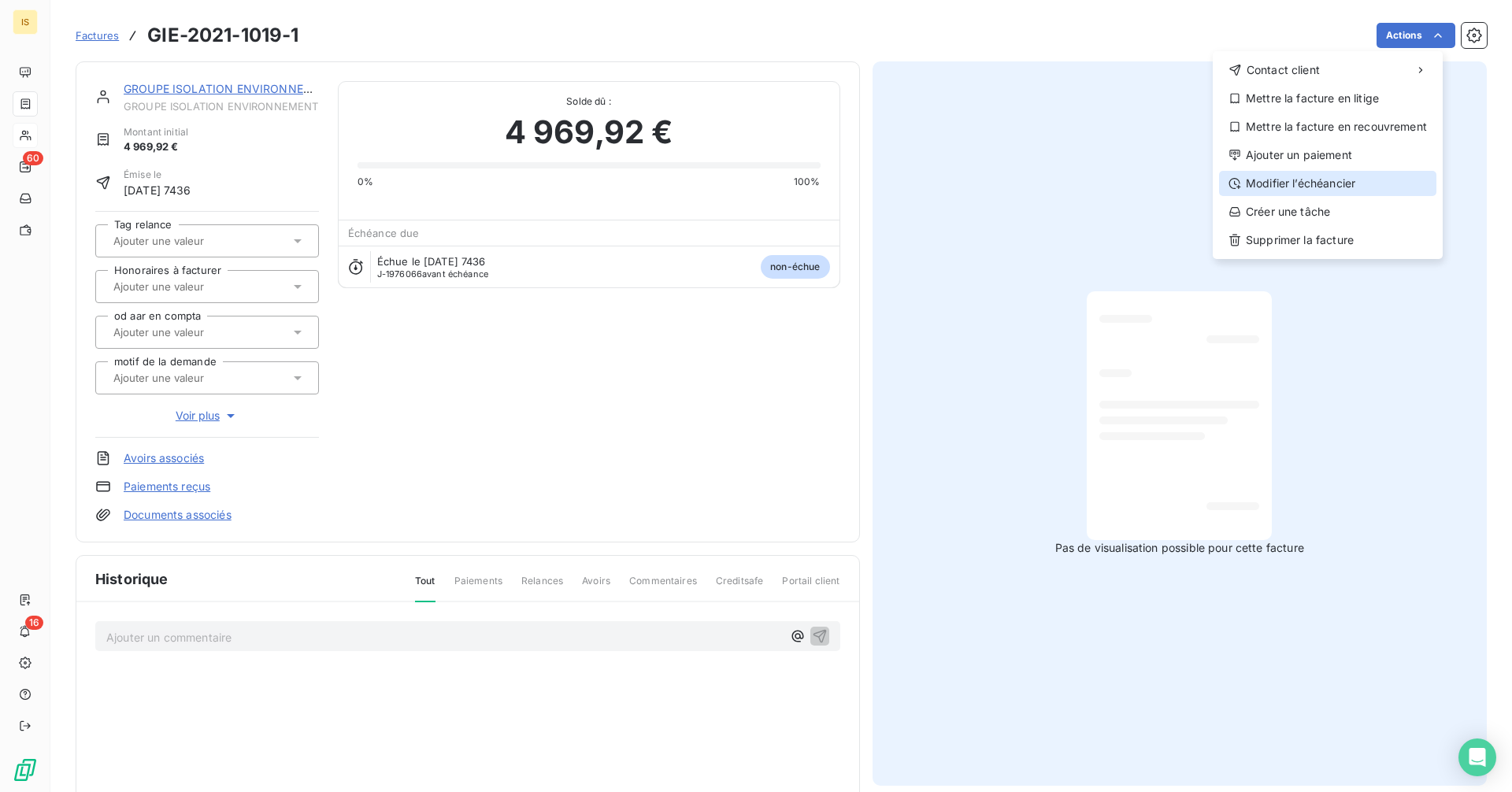
click at [1309, 177] on div "Modifier l’échéancier" at bounding box center [1328, 183] width 217 height 25
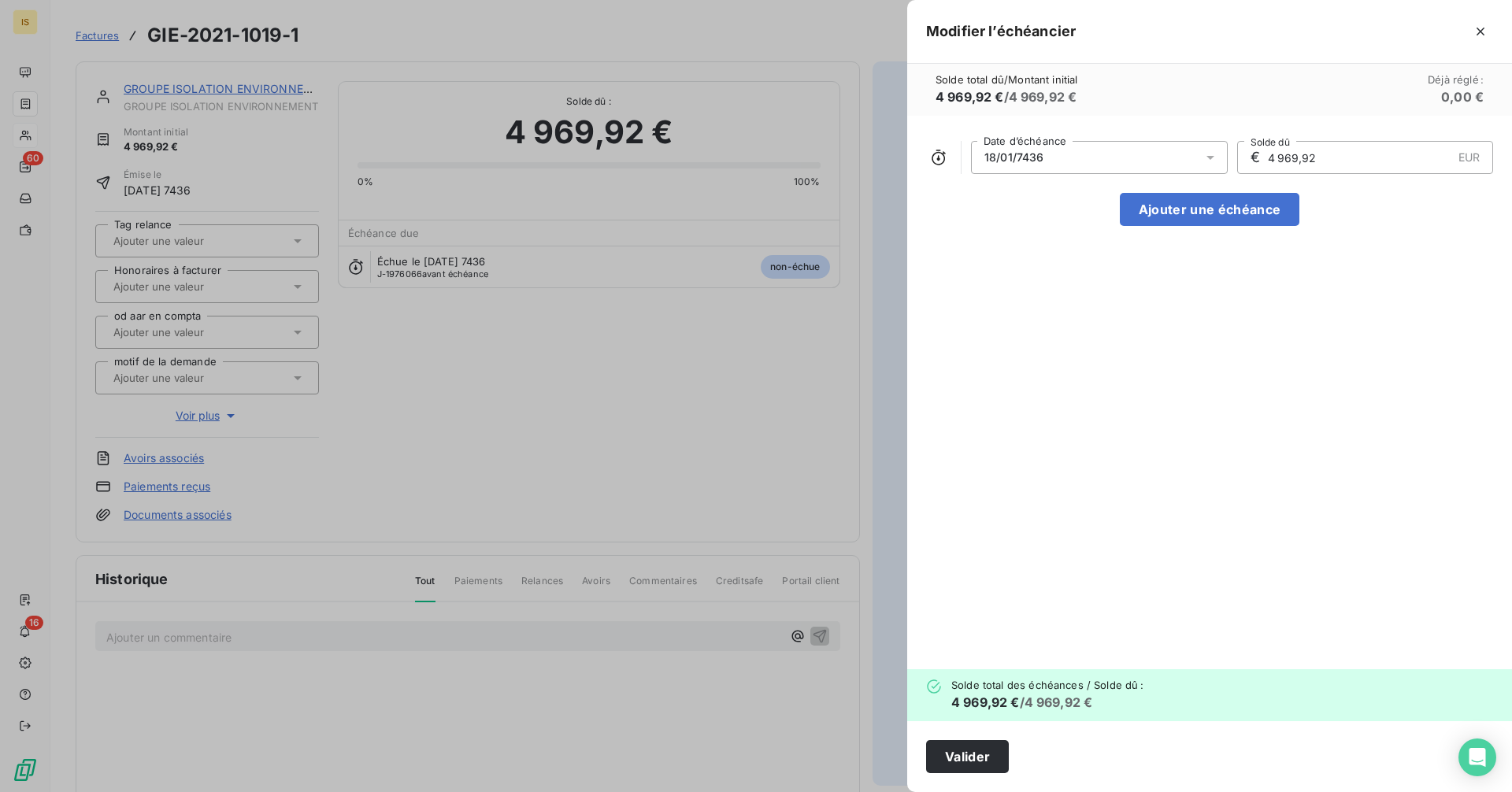
click at [762, 238] on div at bounding box center [756, 396] width 1512 height 792
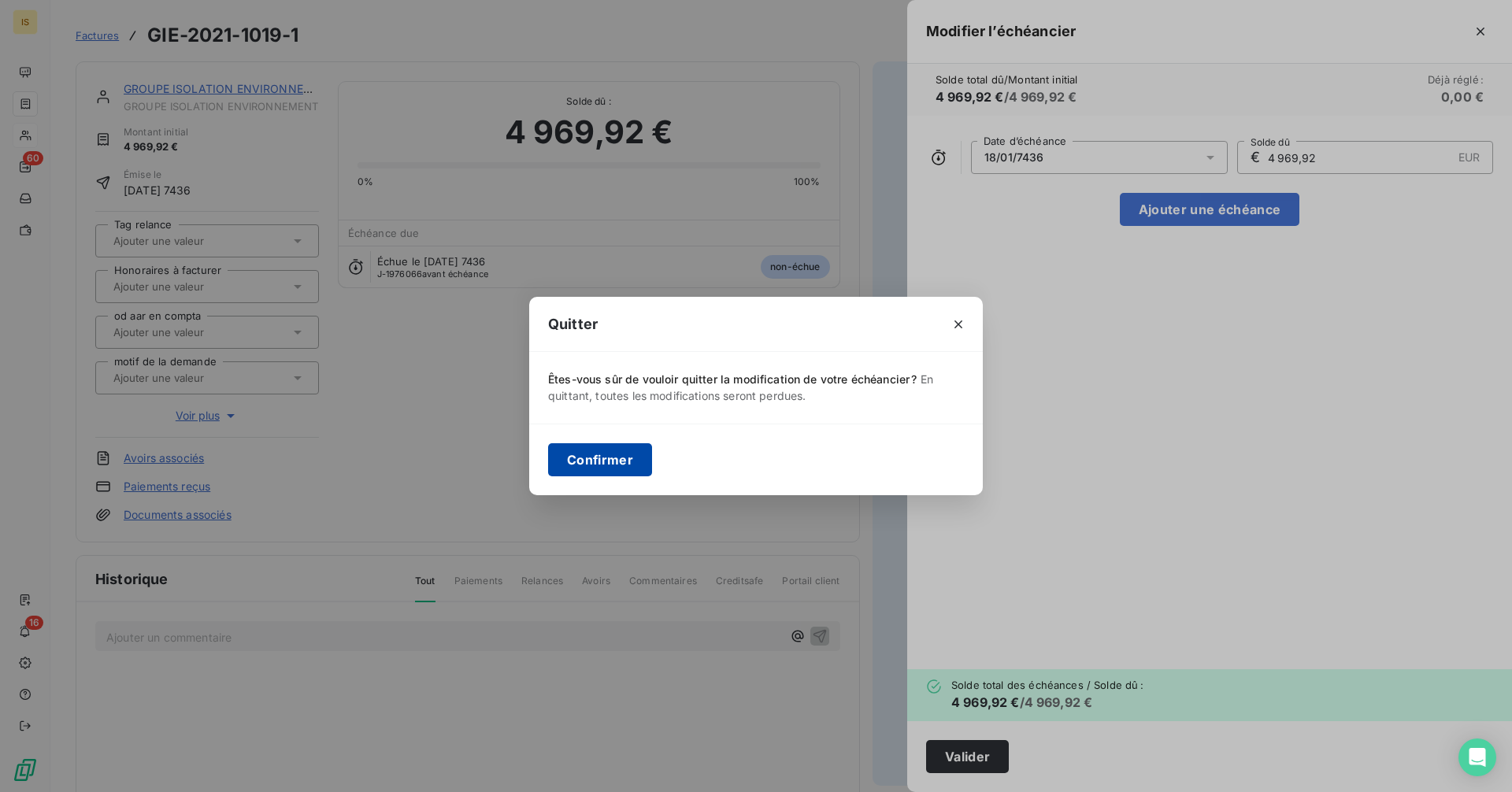
click at [608, 451] on button "Confirmer" at bounding box center [601, 460] width 104 height 33
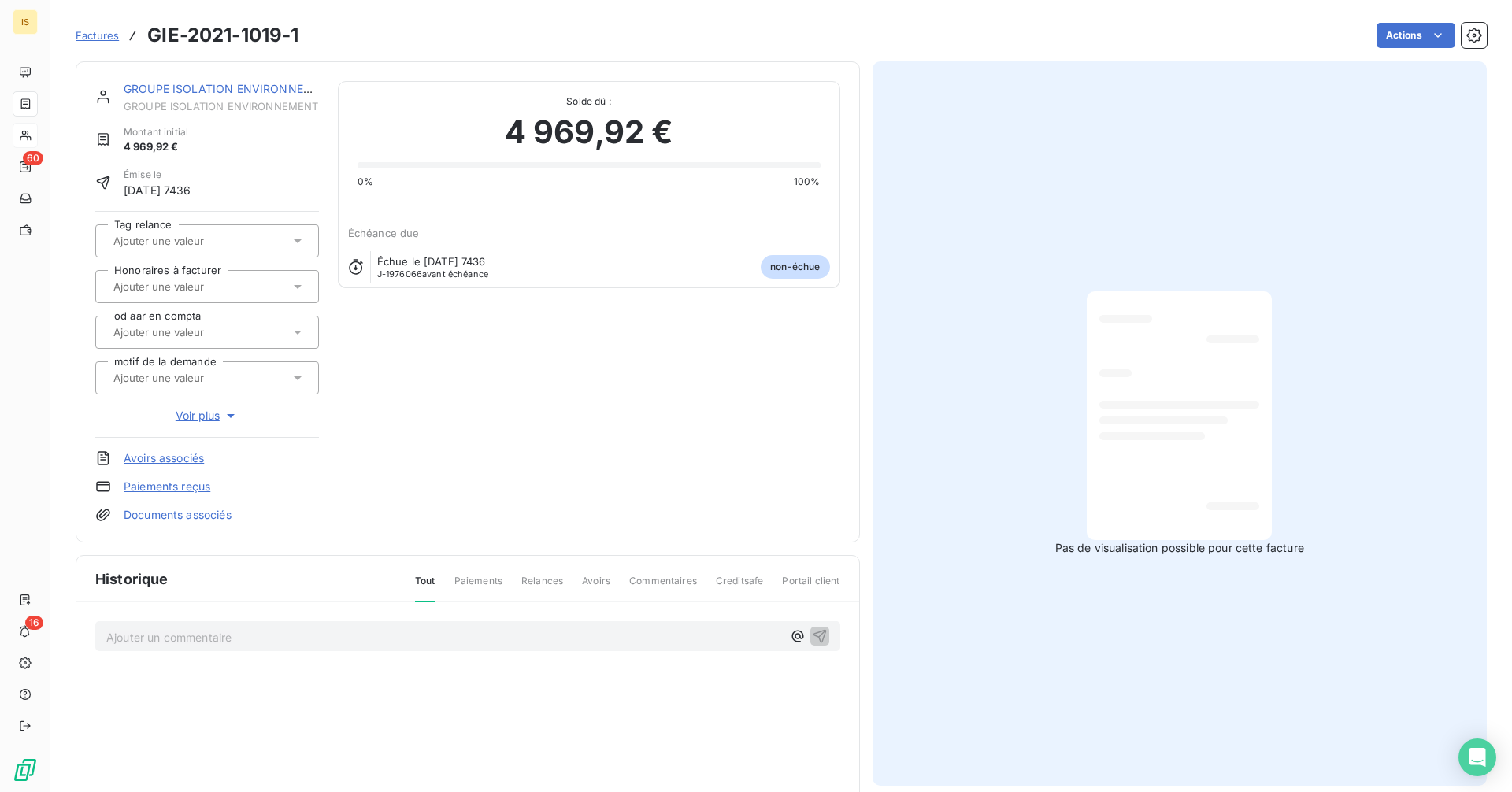
click at [258, 97] on div "GROUPE ISOLATION ENVIRONNEMENT" at bounding box center [221, 89] width 196 height 16
click at [258, 89] on link "GROUPE ISOLATION ENVIRONNEMENT" at bounding box center [230, 88] width 213 height 13
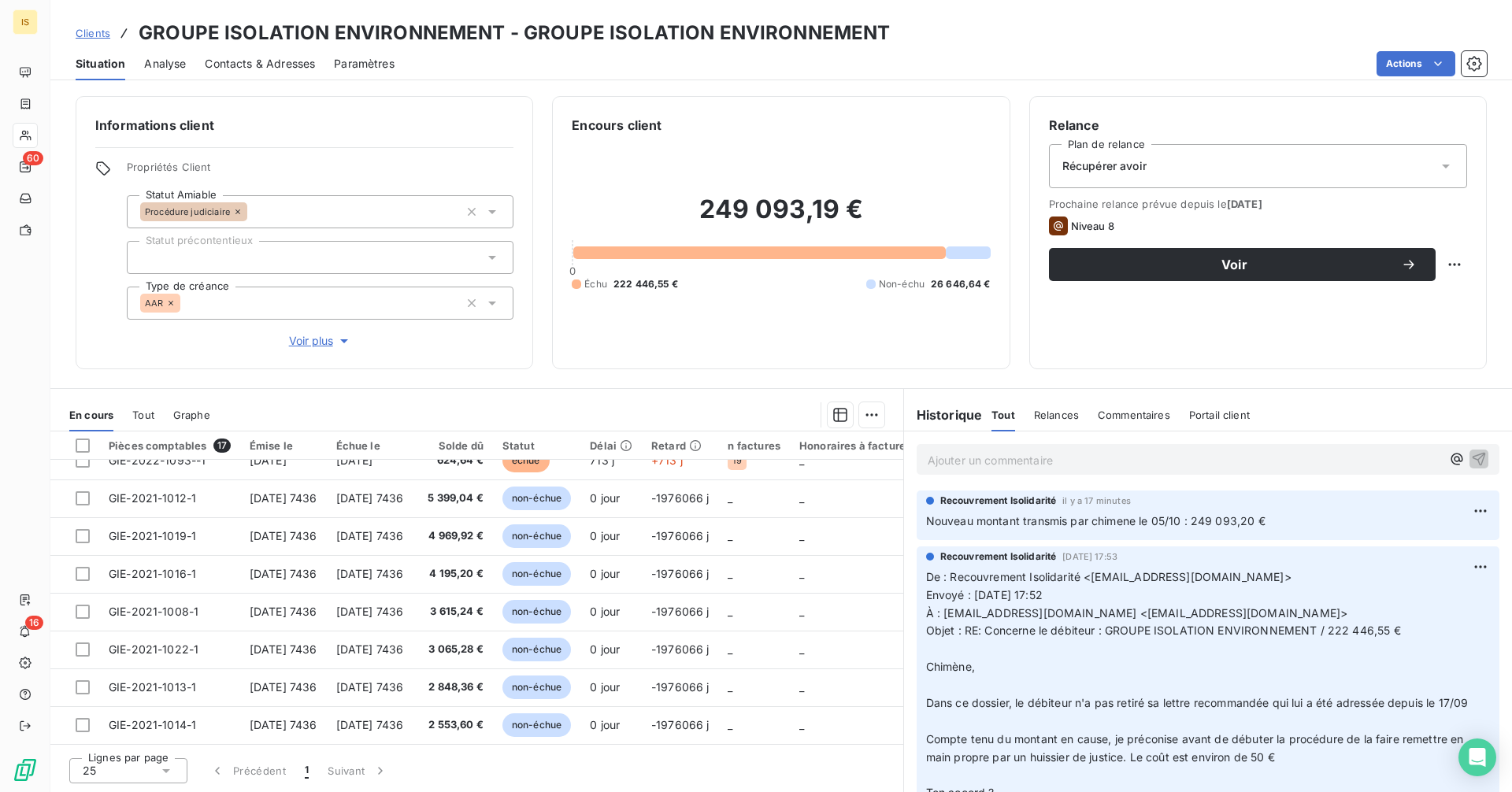
scroll to position [364, 0]
click at [78, 36] on span "Clients" at bounding box center [93, 33] width 35 height 12
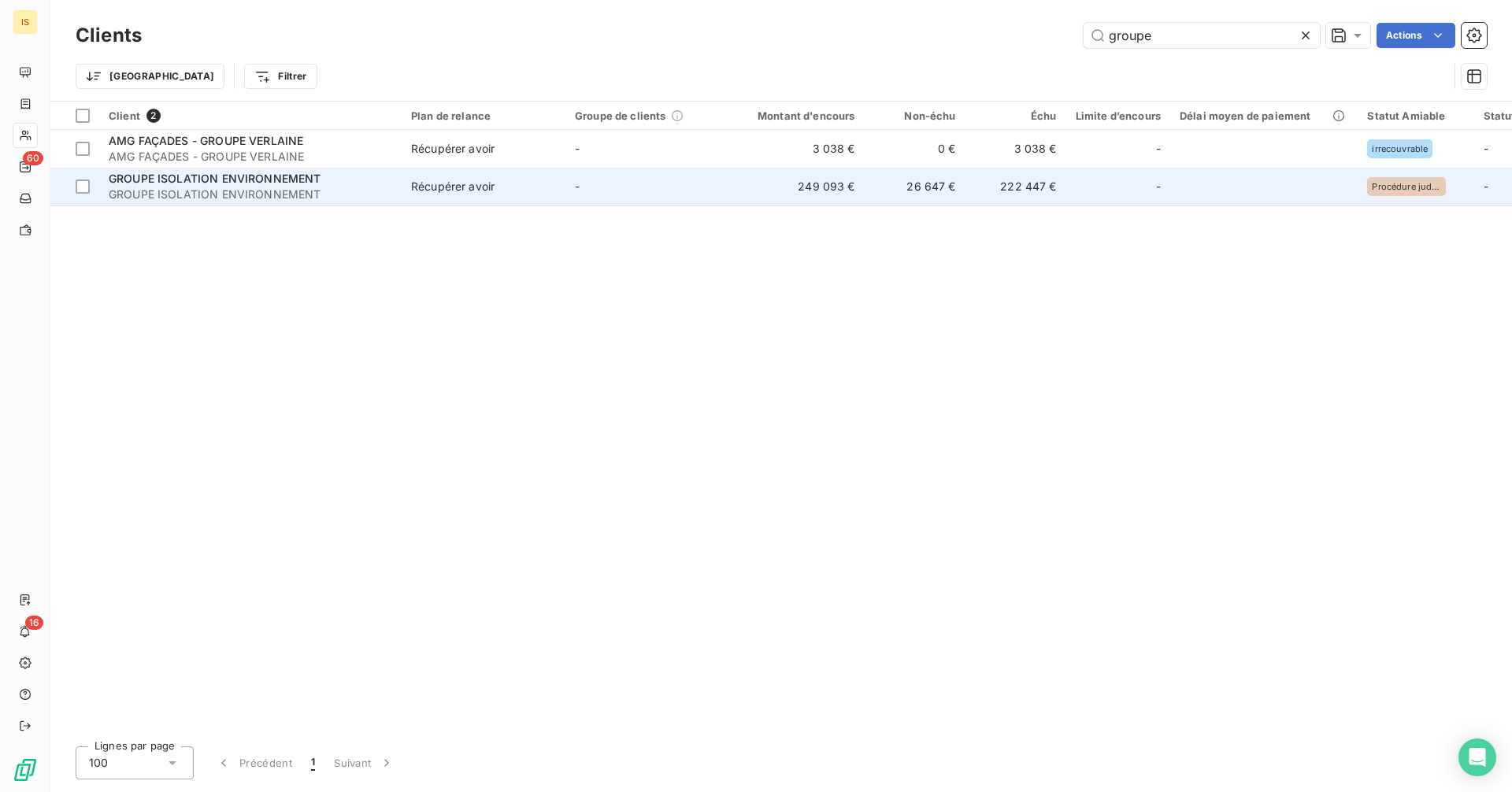
click at [351, 190] on span "GROUPE ISOLATION ENVIRONNEMENT" at bounding box center [250, 195] width 283 height 16
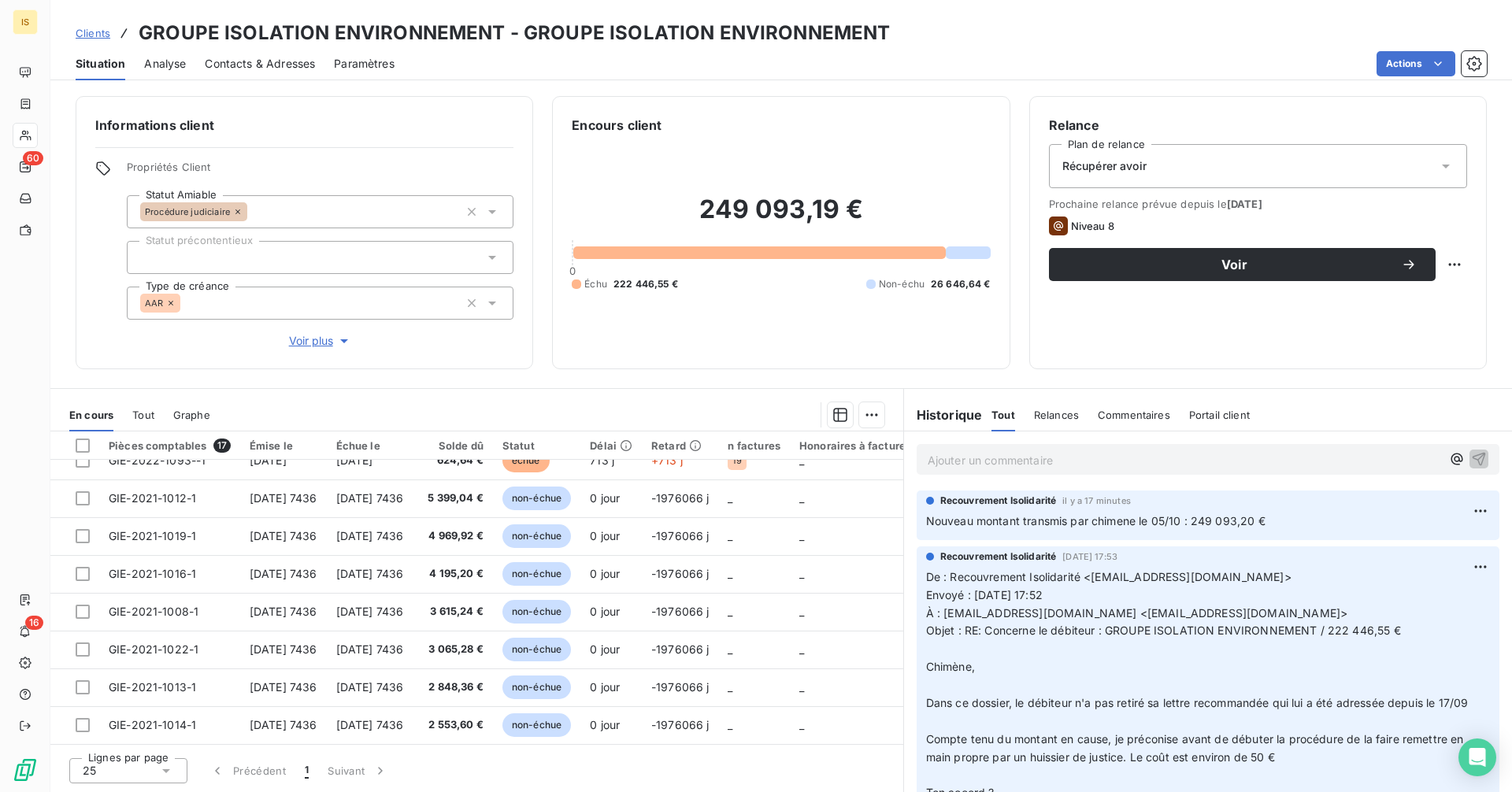
scroll to position [364, 0]
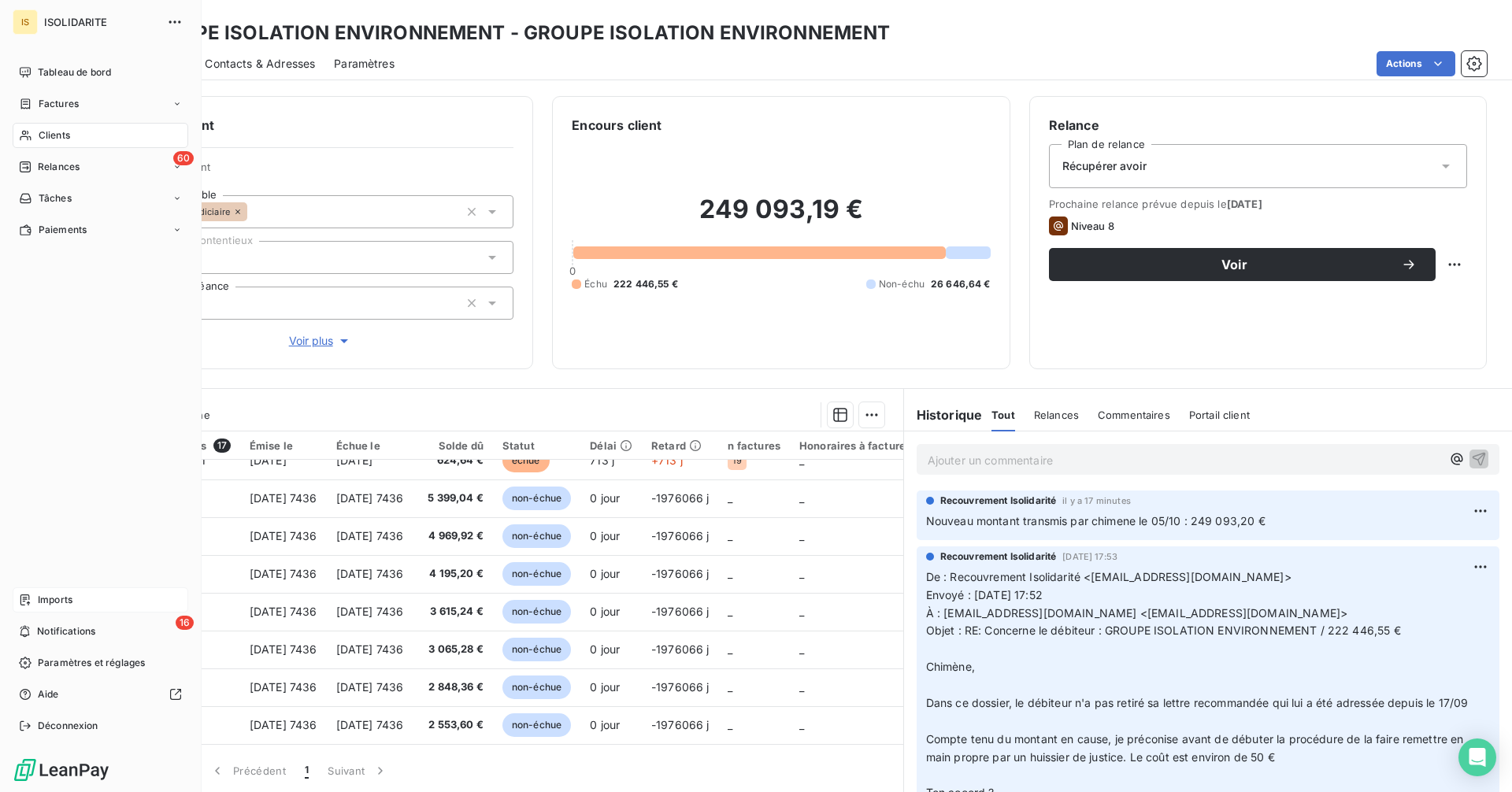
click at [47, 601] on span "Imports" at bounding box center [55, 600] width 35 height 14
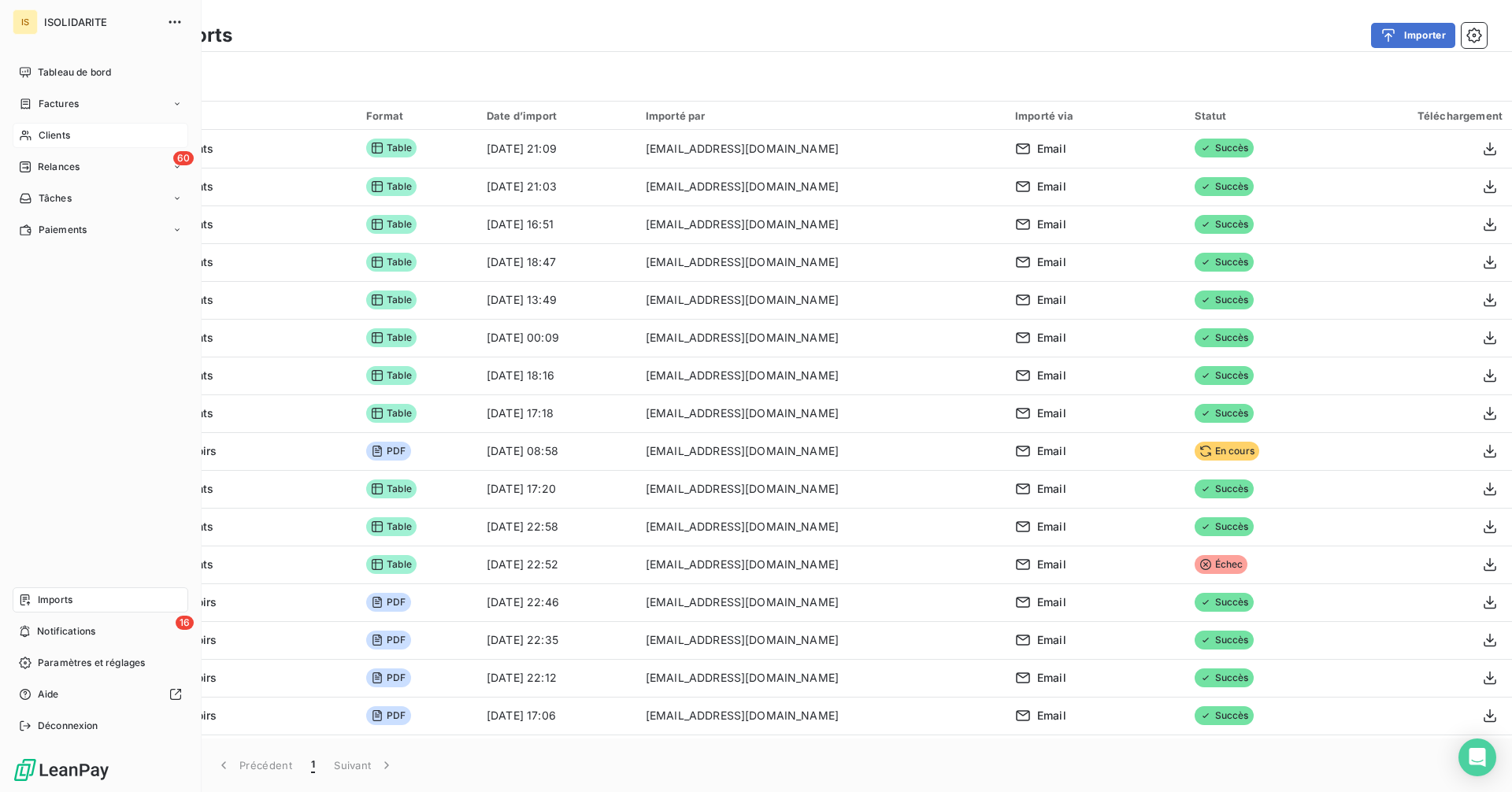
click at [75, 136] on div "Clients" at bounding box center [100, 135] width 176 height 25
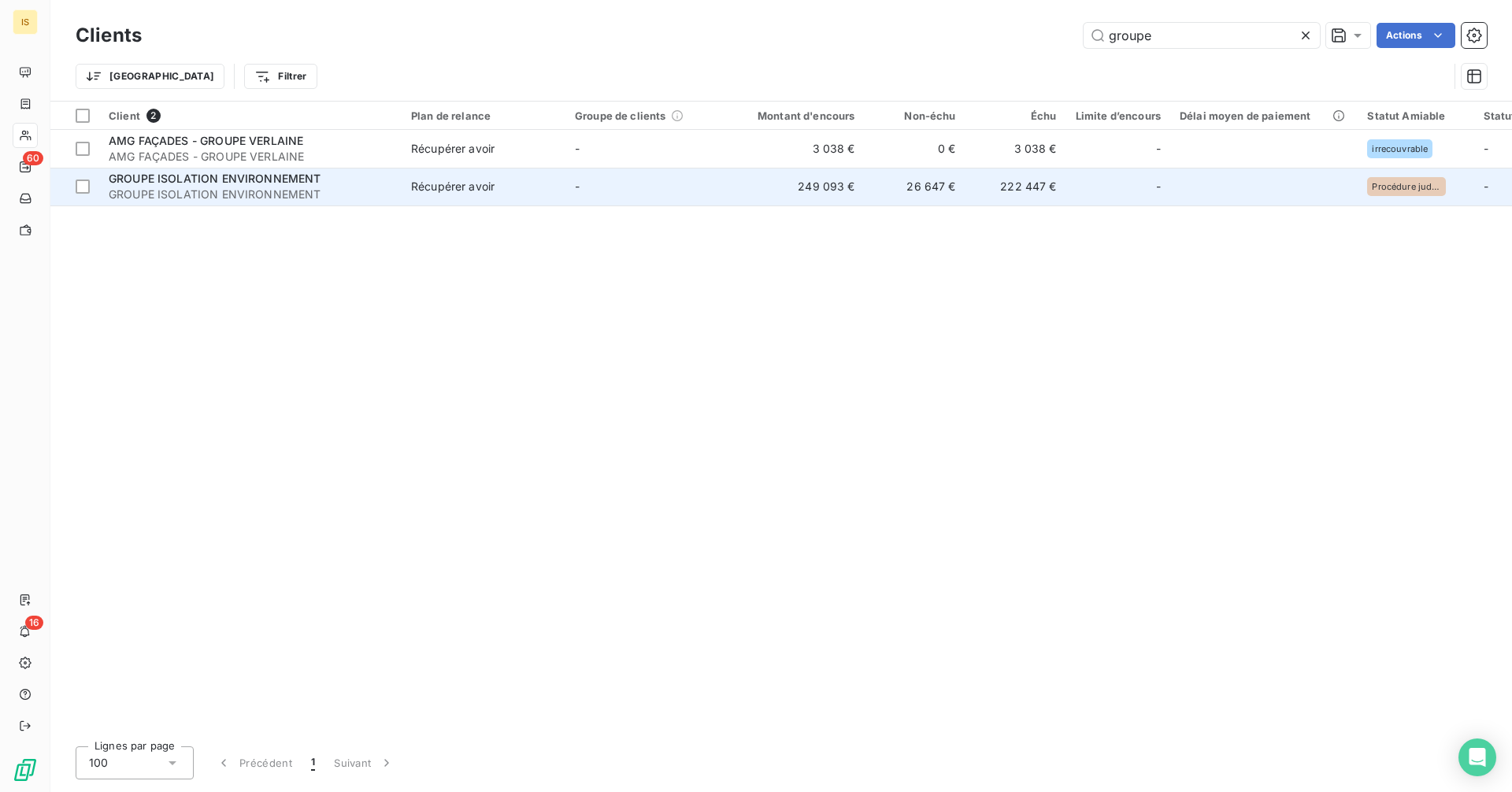
click at [598, 197] on td "-" at bounding box center [647, 186] width 163 height 37
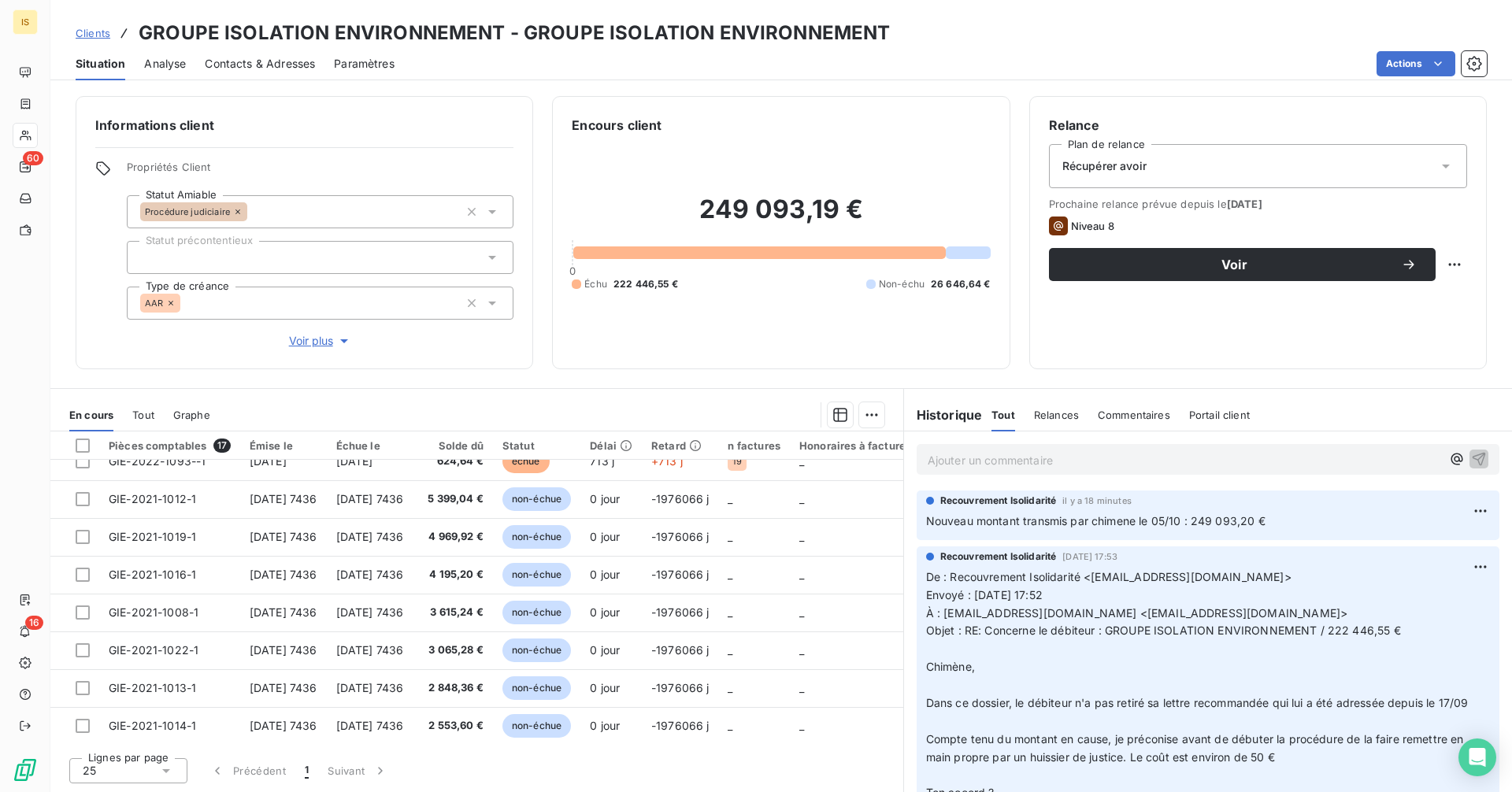
scroll to position [364, 0]
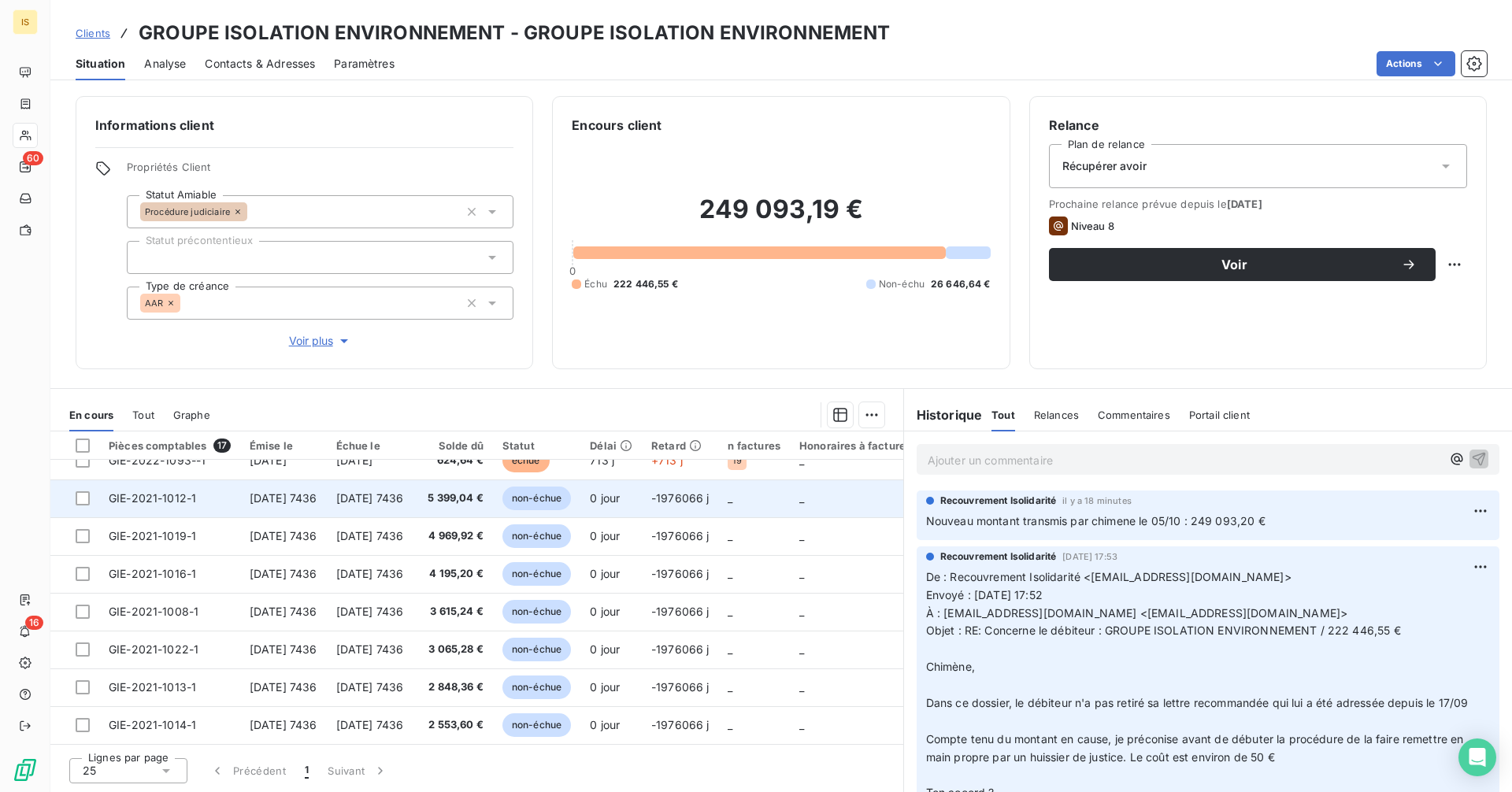
click at [153, 496] on span "GIE-2021-1012-1" at bounding box center [152, 497] width 88 height 13
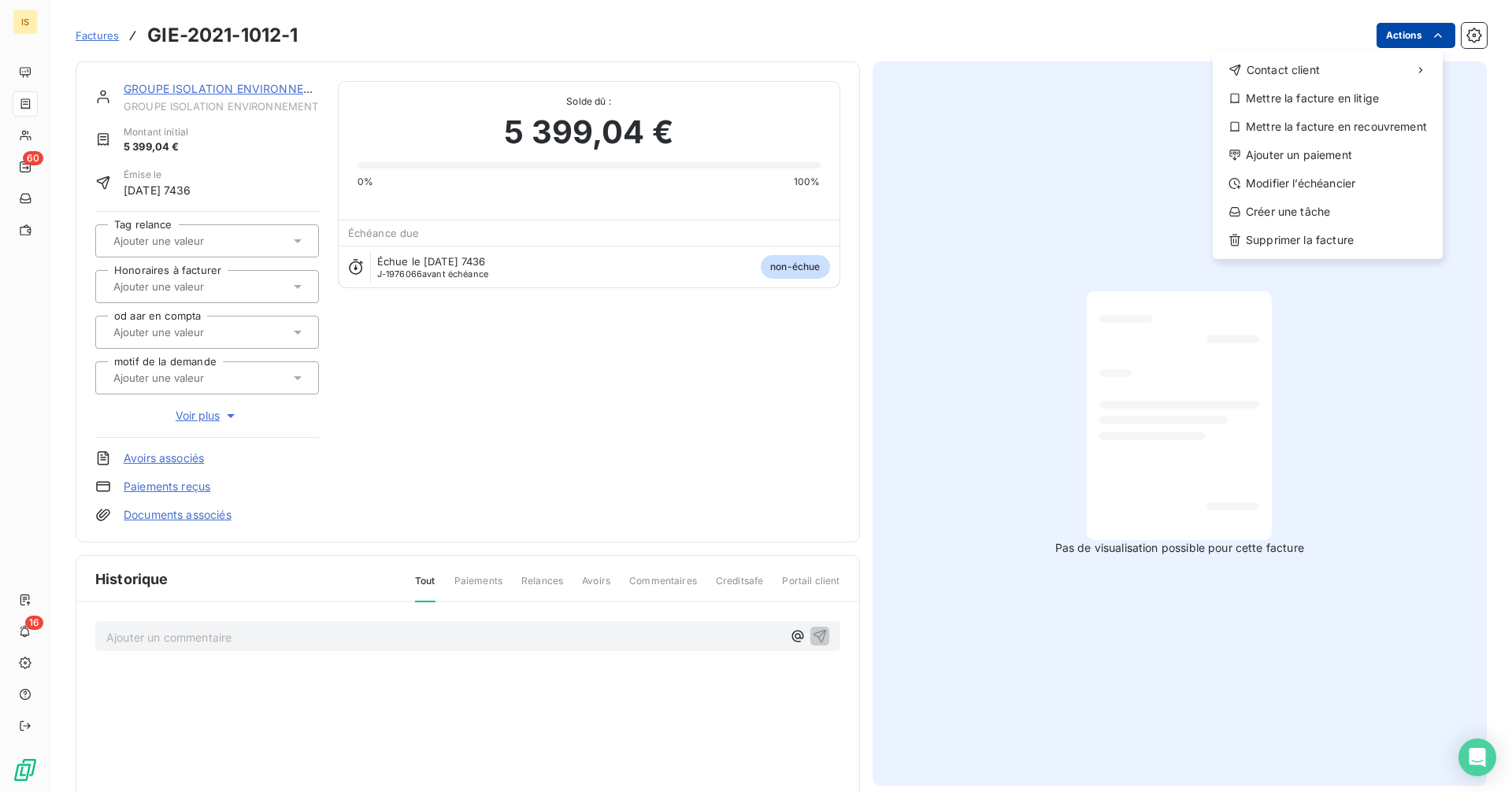
click at [1422, 46] on html "IS 60 16 Factures GIE-2021-1012-1 Actions Contact client Mettre la facture en l…" at bounding box center [756, 396] width 1512 height 792
click at [1367, 238] on div "Supprimer la facture" at bounding box center [1328, 240] width 217 height 25
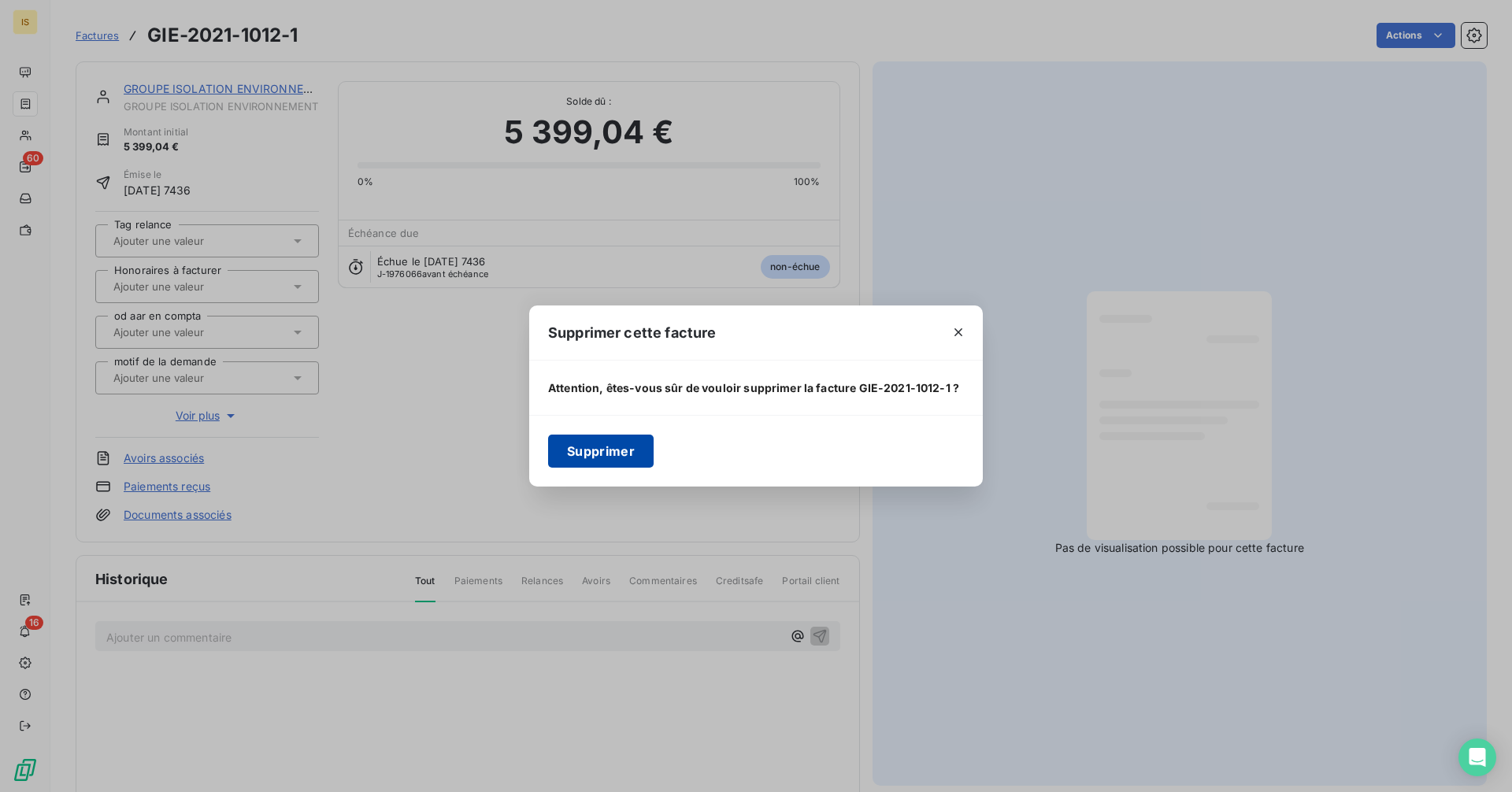
click at [630, 449] on button "Supprimer" at bounding box center [601, 451] width 105 height 33
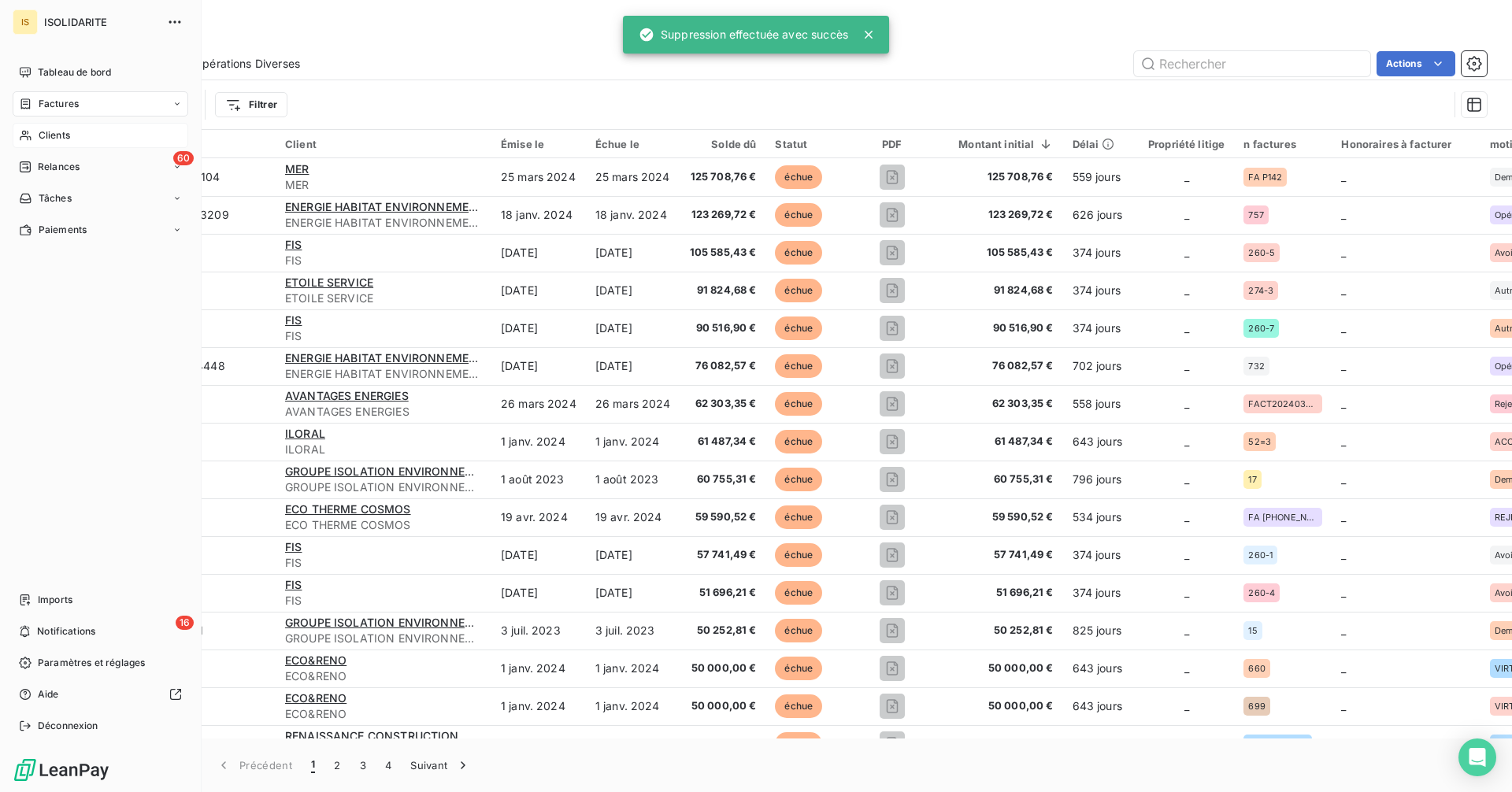
click at [56, 134] on span "Clients" at bounding box center [54, 136] width 31 height 14
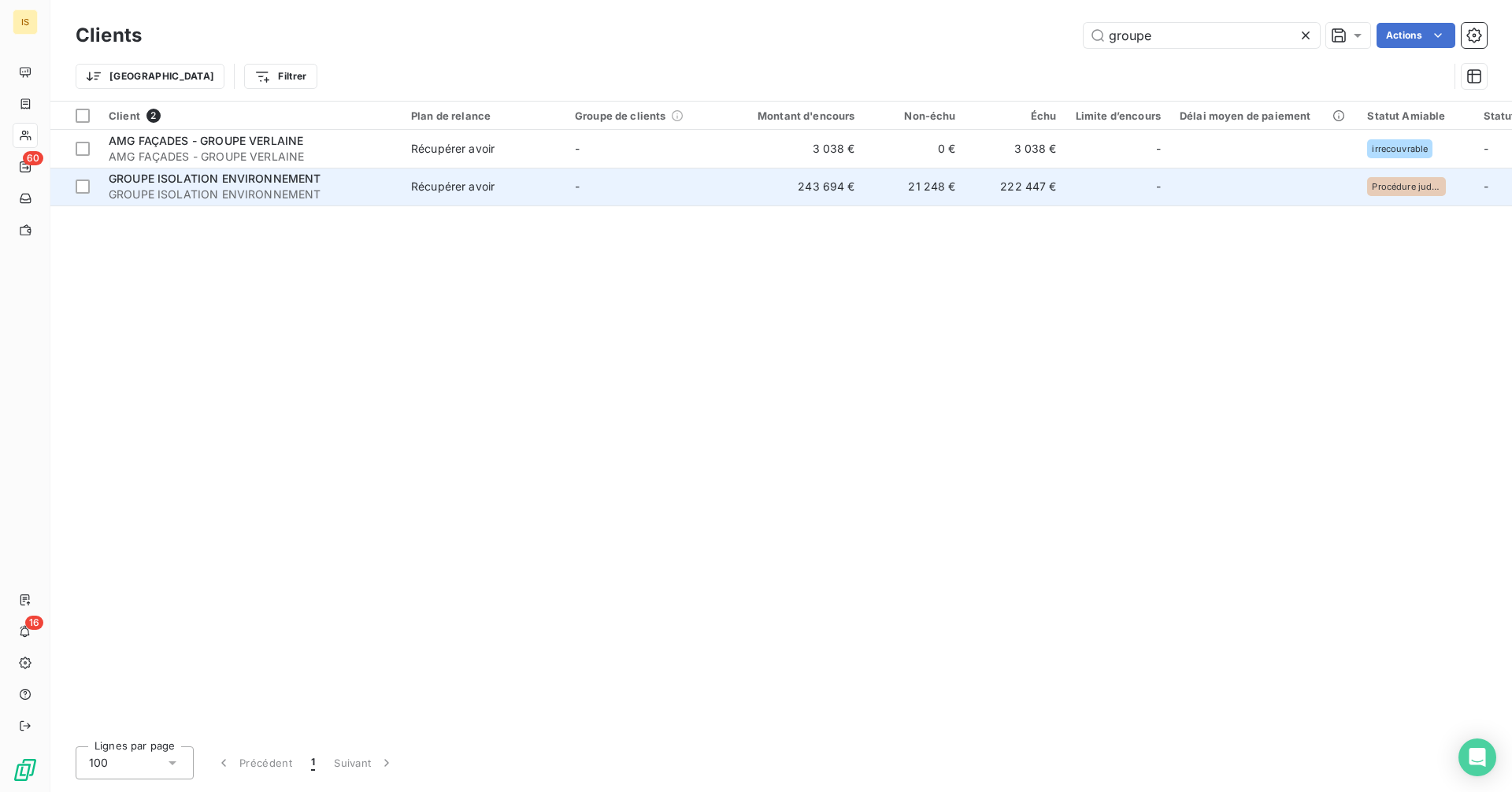
click at [330, 193] on span "GROUPE ISOLATION ENVIRONNEMENT" at bounding box center [250, 195] width 283 height 16
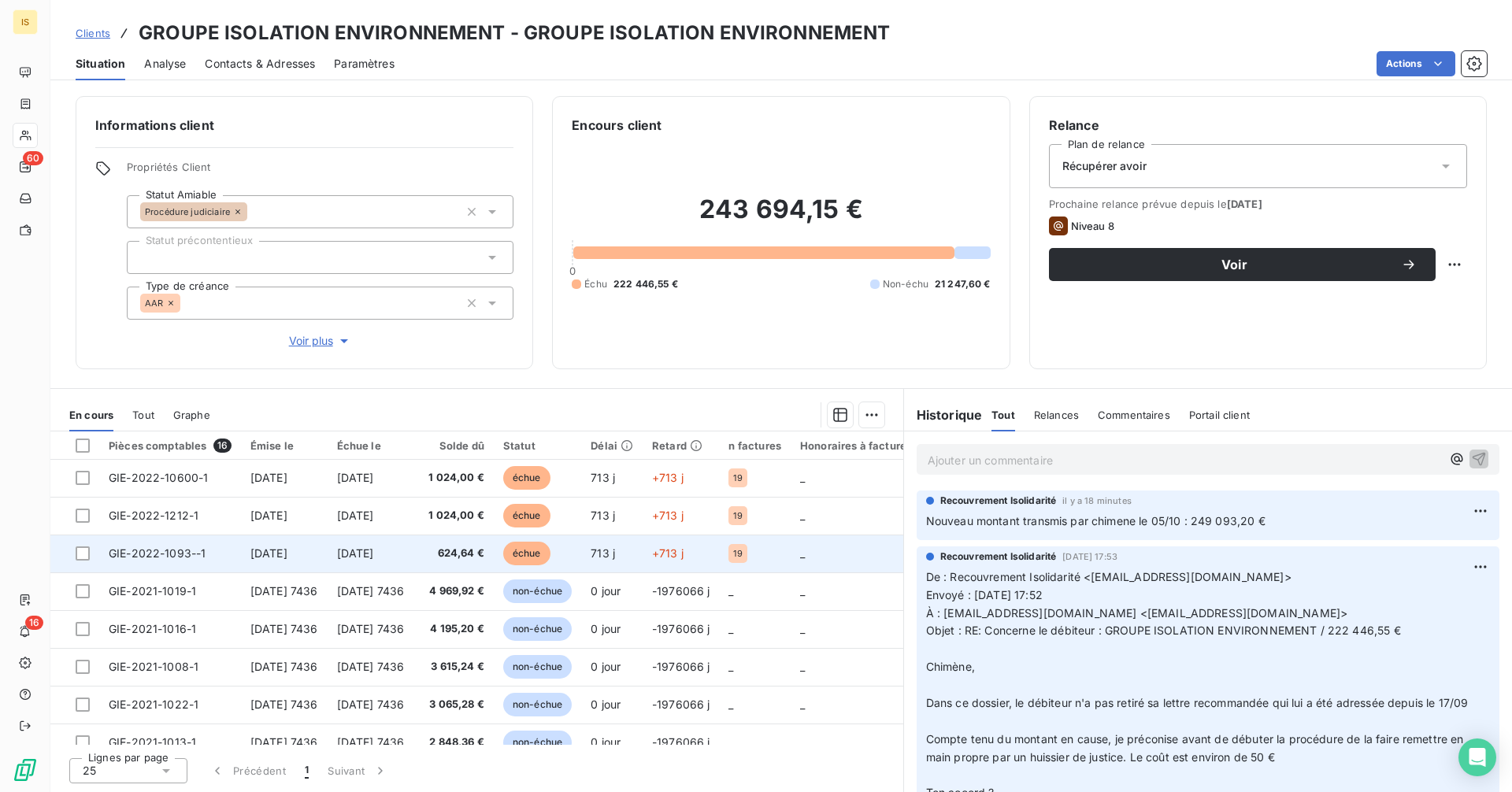
scroll to position [327, 0]
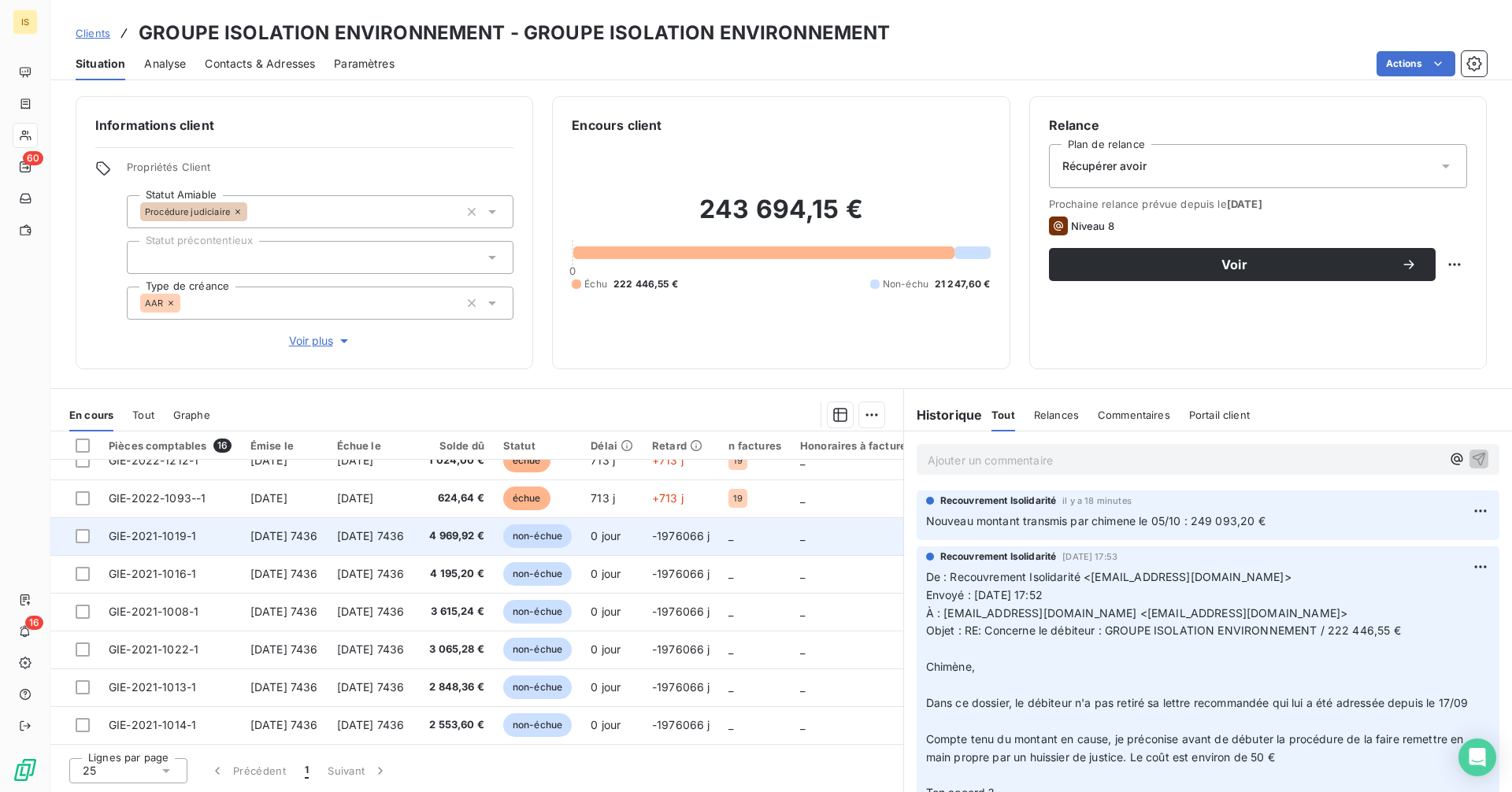
click at [348, 531] on span "[DATE] 7436" at bounding box center [371, 536] width 68 height 13
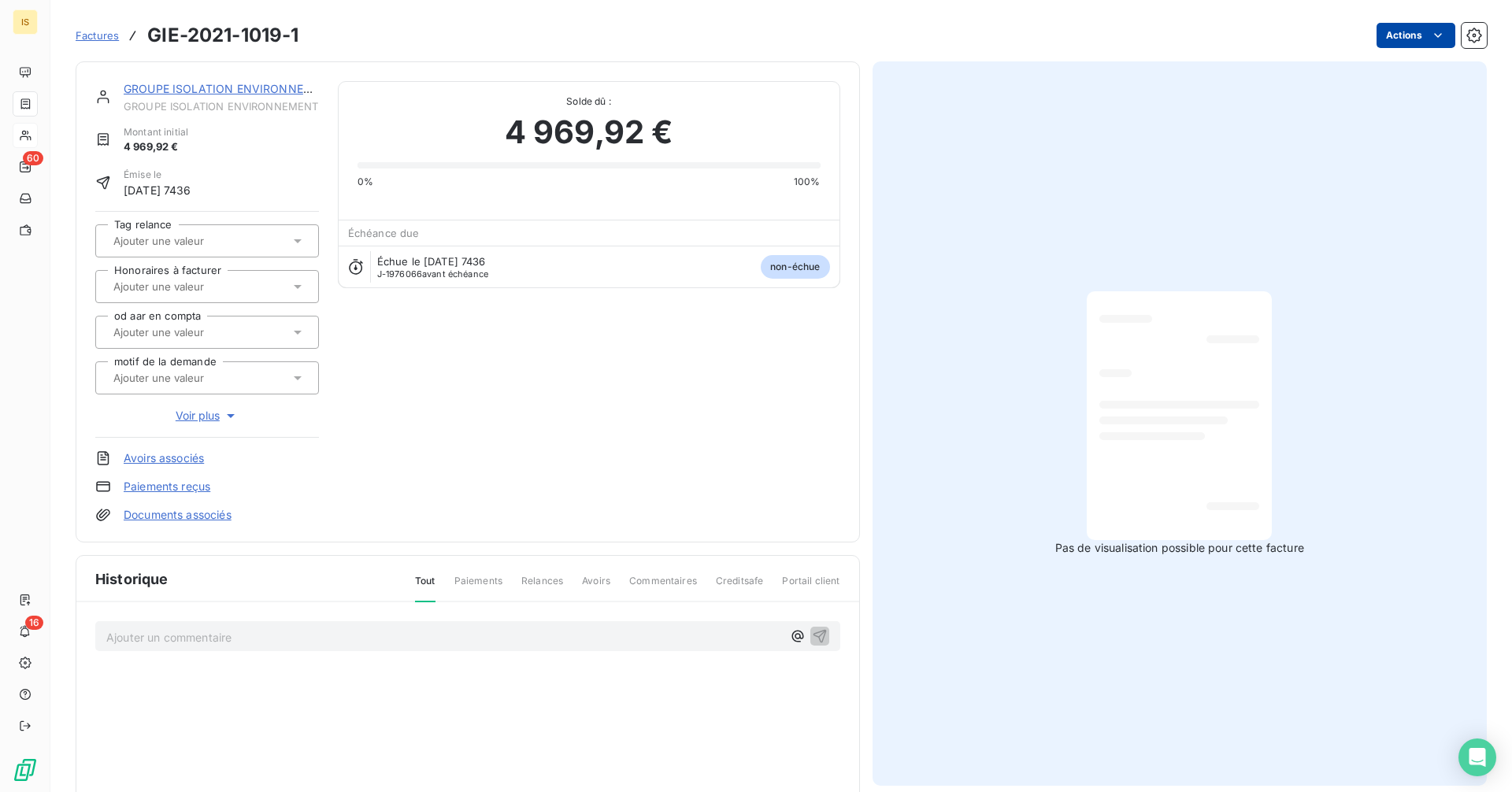
click at [1417, 31] on html "IS 60 16 Factures GIE-2021-1019-1 Actions GROUPE ISOLATION ENVIRONNEMENT GROUPE…" at bounding box center [756, 396] width 1512 height 792
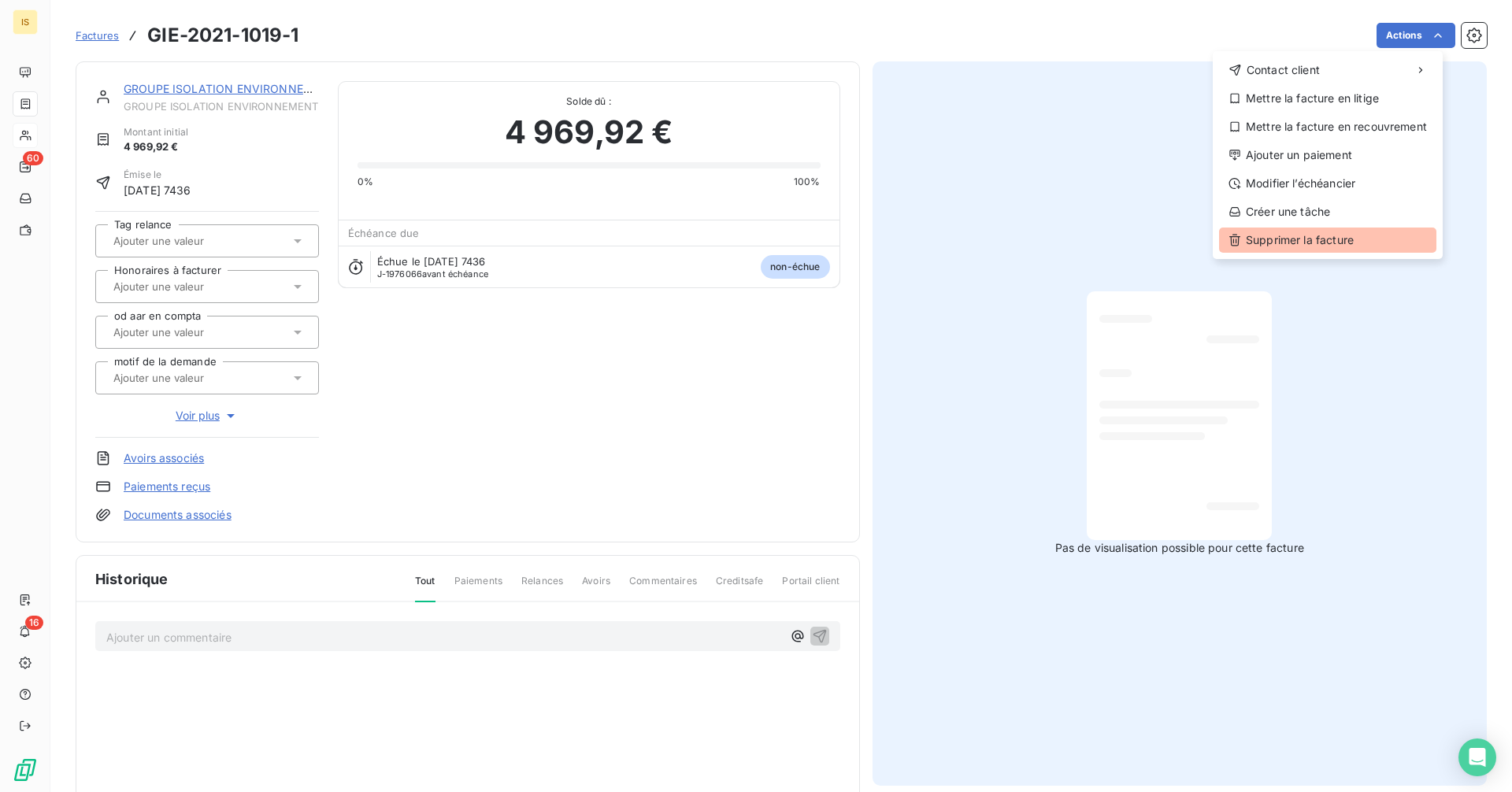
click at [1324, 237] on div "Supprimer la facture" at bounding box center [1328, 240] width 217 height 25
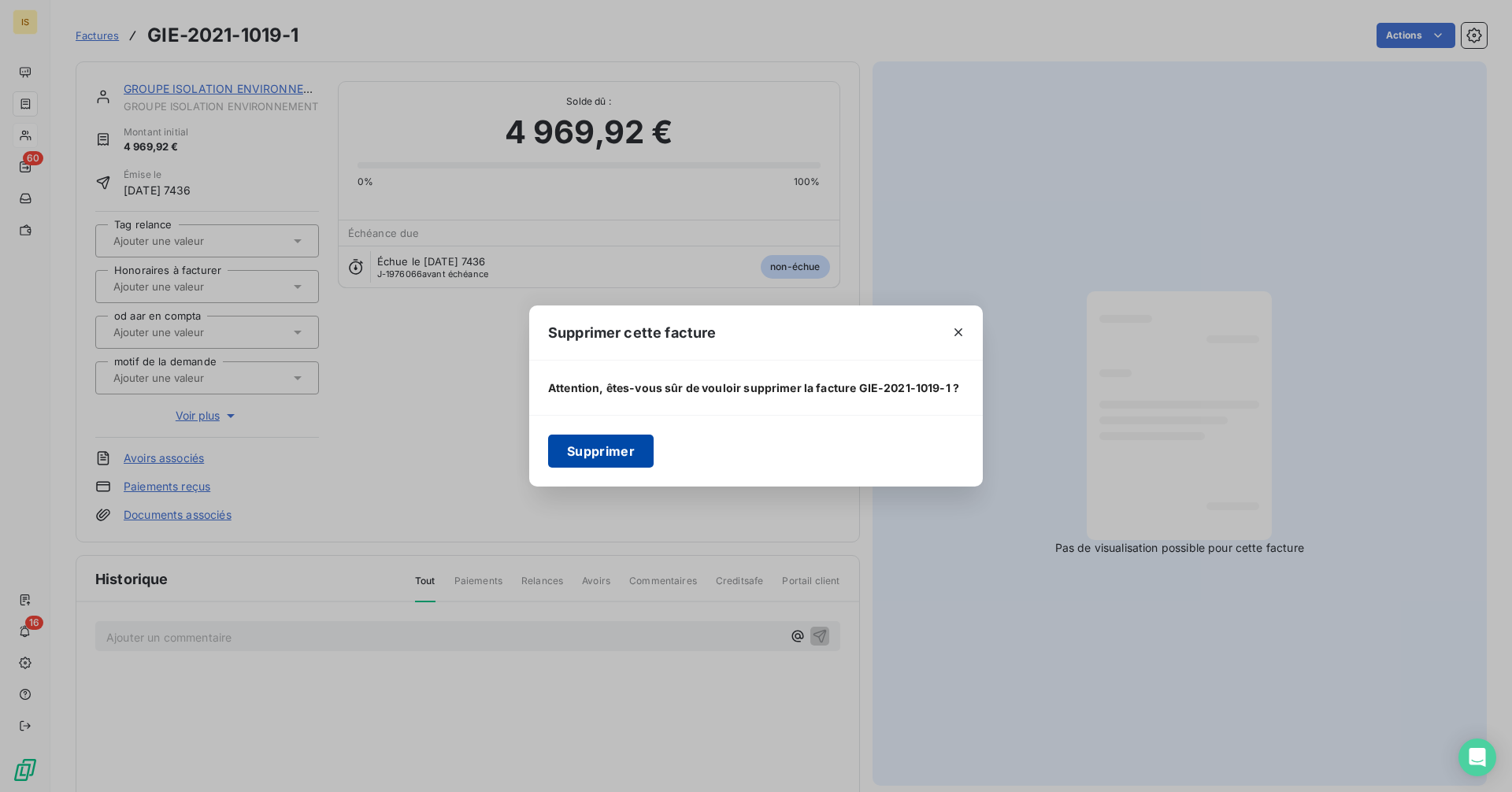
click at [632, 450] on button "Supprimer" at bounding box center [601, 451] width 105 height 33
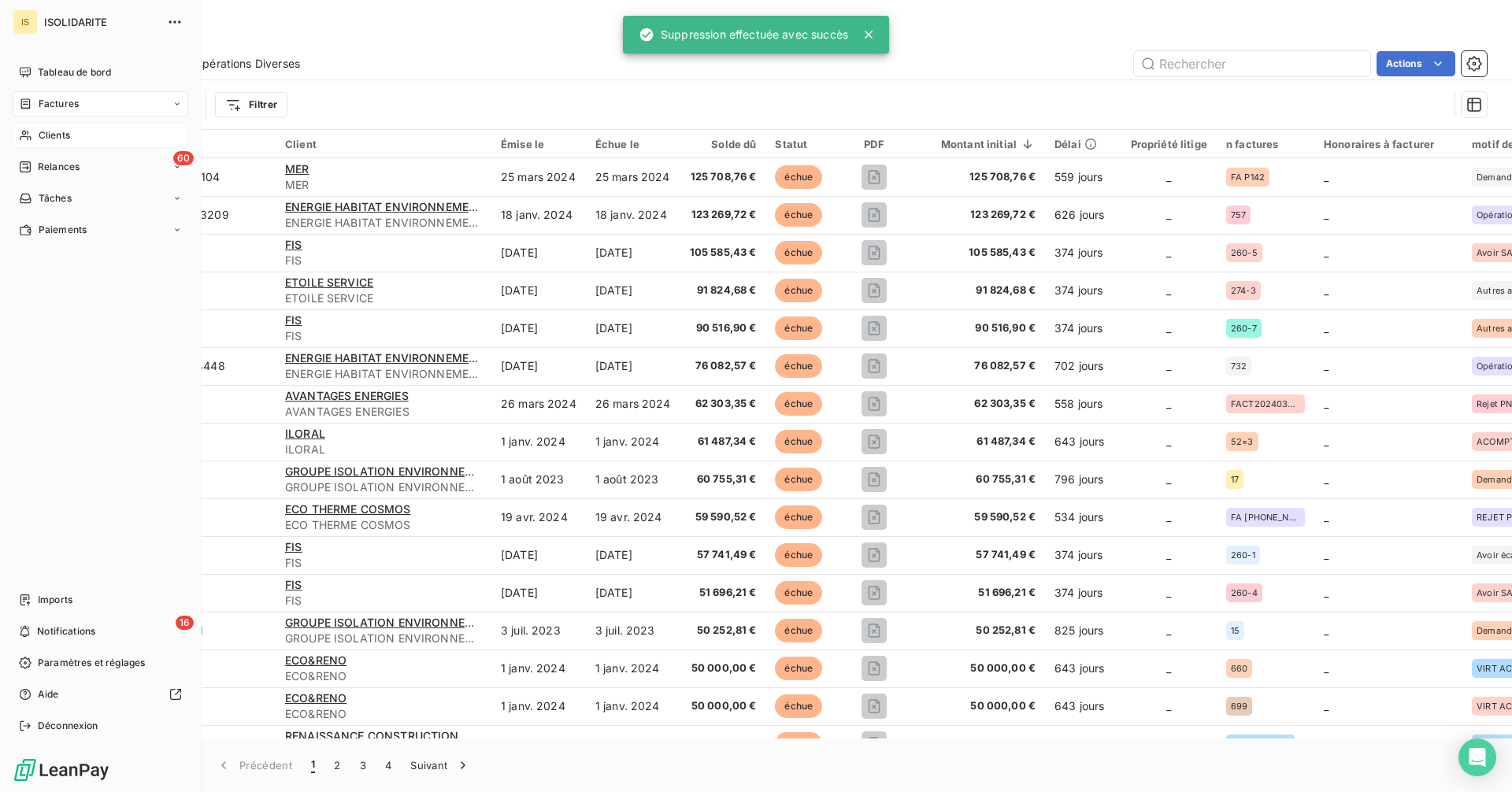
drag, startPoint x: 25, startPoint y: 131, endPoint x: 75, endPoint y: 137, distance: 50.4
click at [26, 131] on icon at bounding box center [25, 136] width 13 height 12
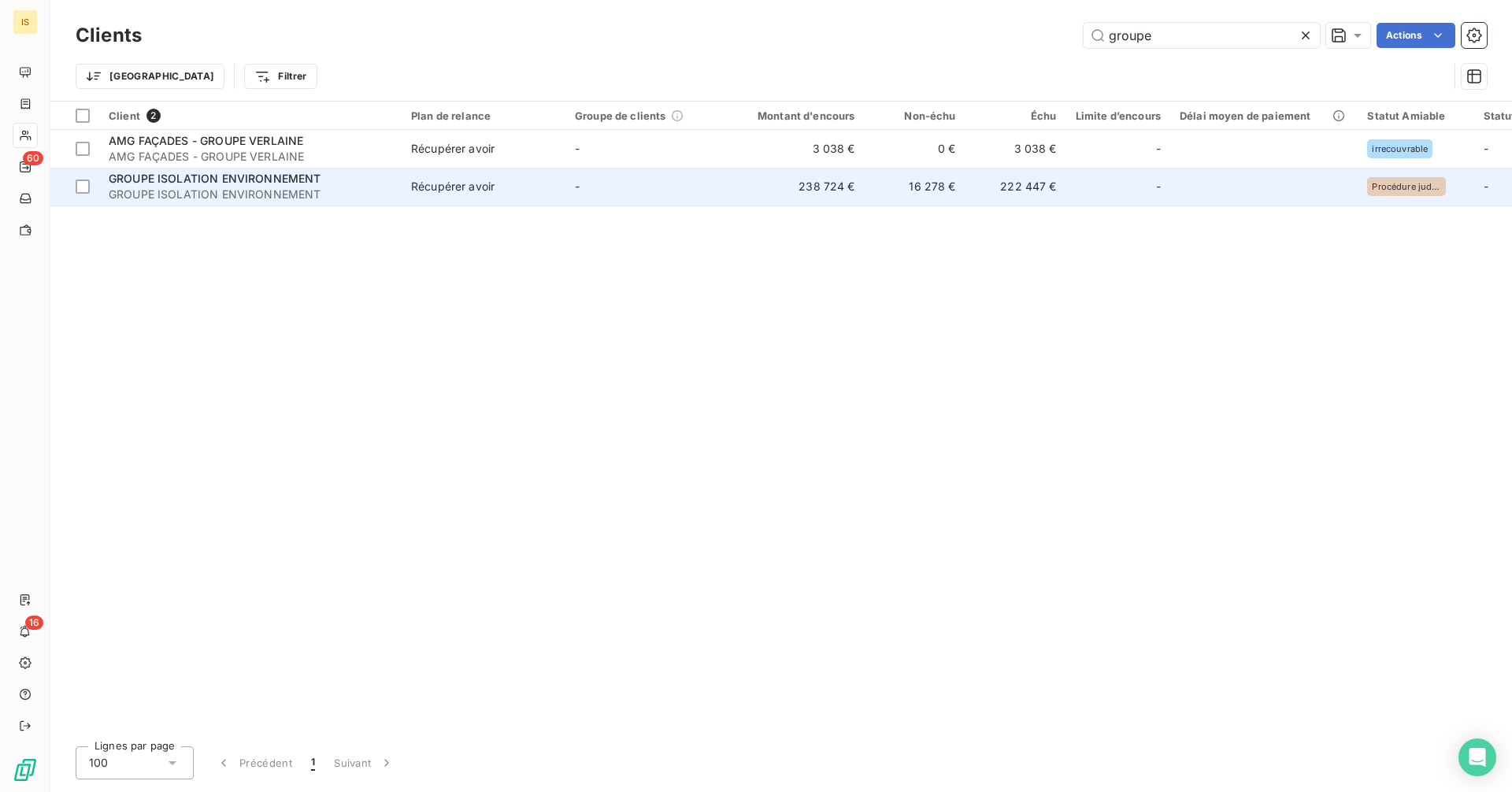
click at [382, 175] on div "GROUPE ISOLATION ENVIRONNEMENT" at bounding box center [250, 179] width 283 height 16
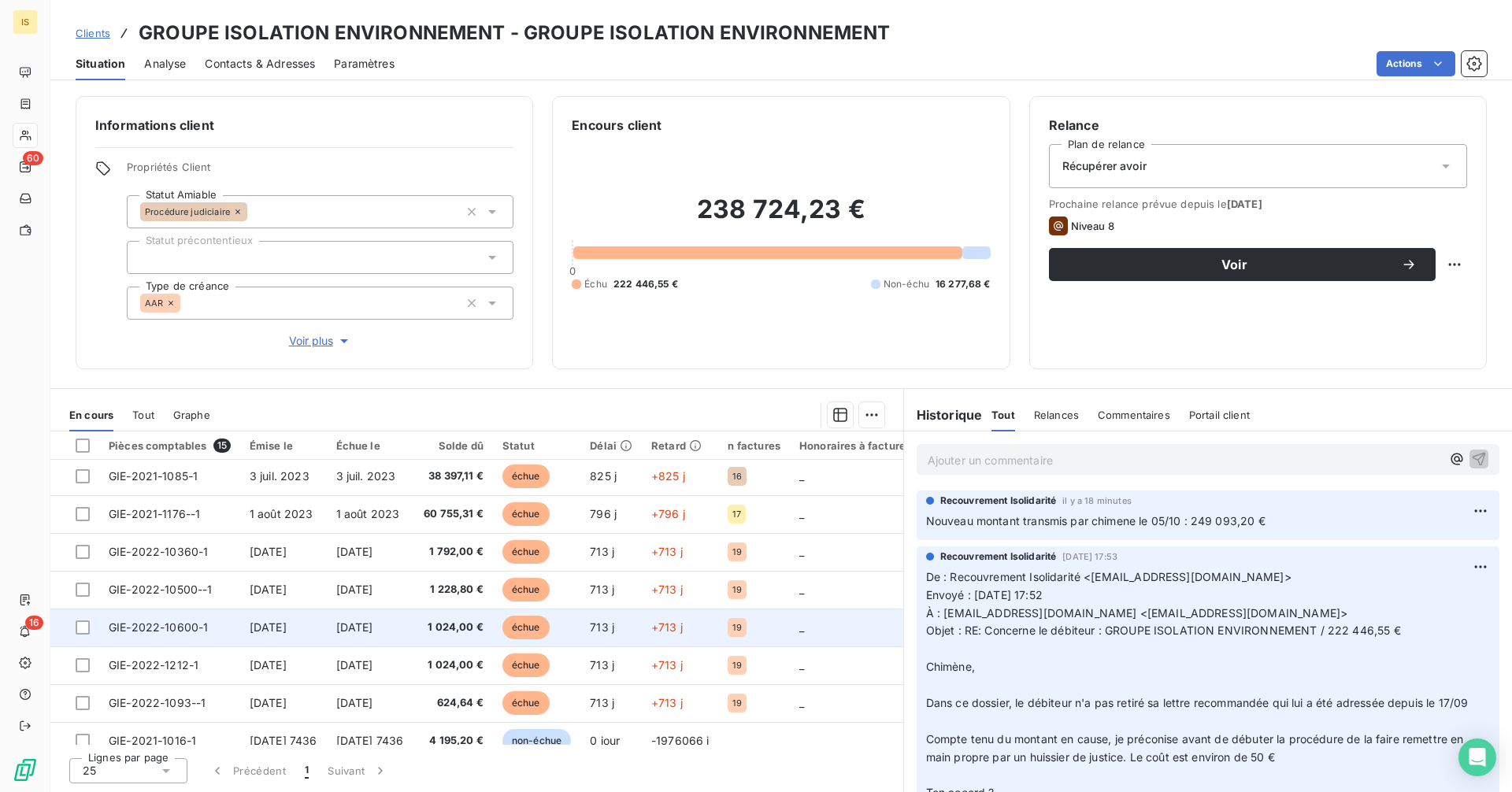
scroll to position [289, 0]
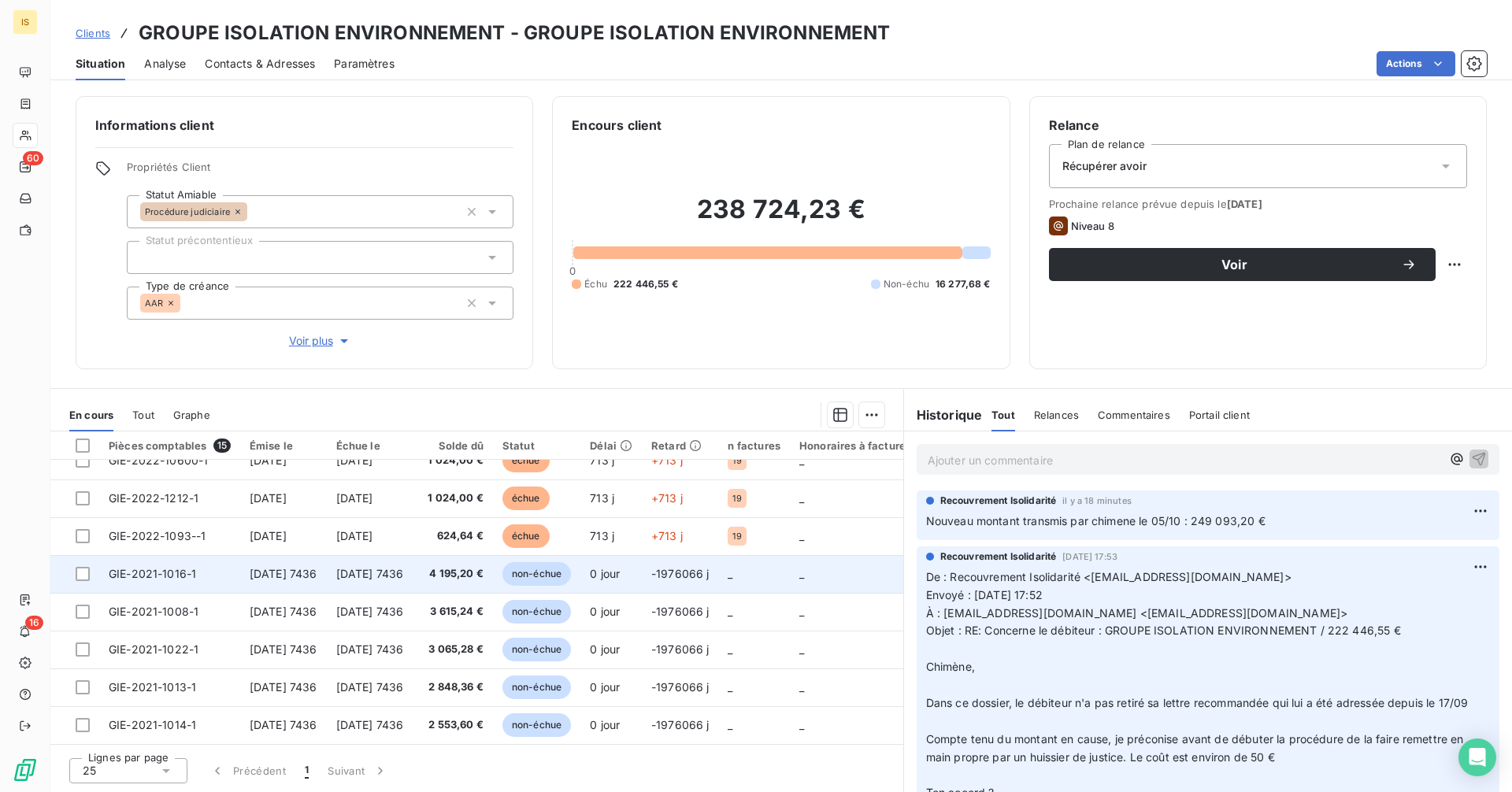
click at [256, 567] on span "[DATE] 7436" at bounding box center [283, 573] width 68 height 13
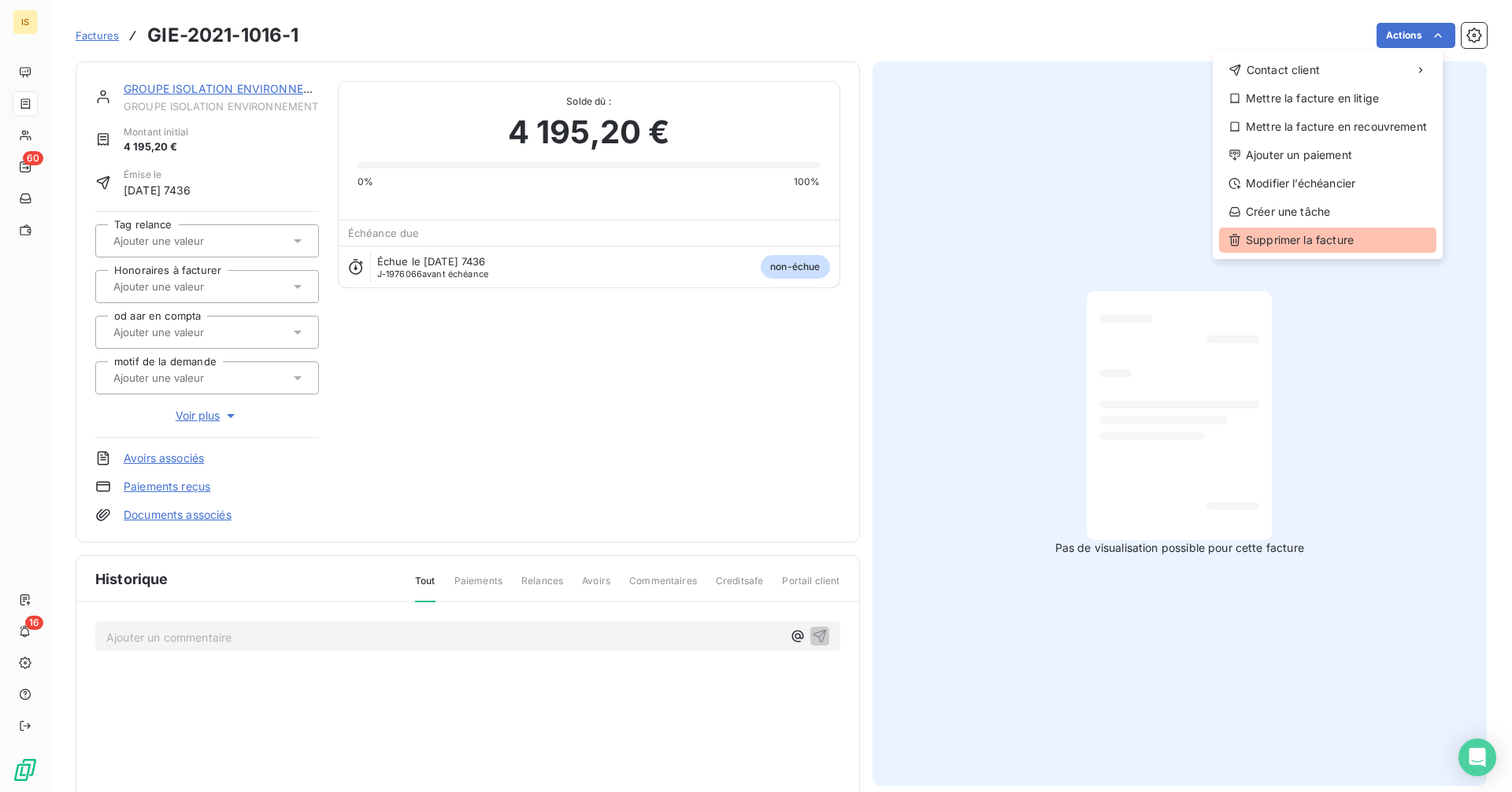
click at [1329, 241] on div "Supprimer la facture" at bounding box center [1328, 240] width 217 height 25
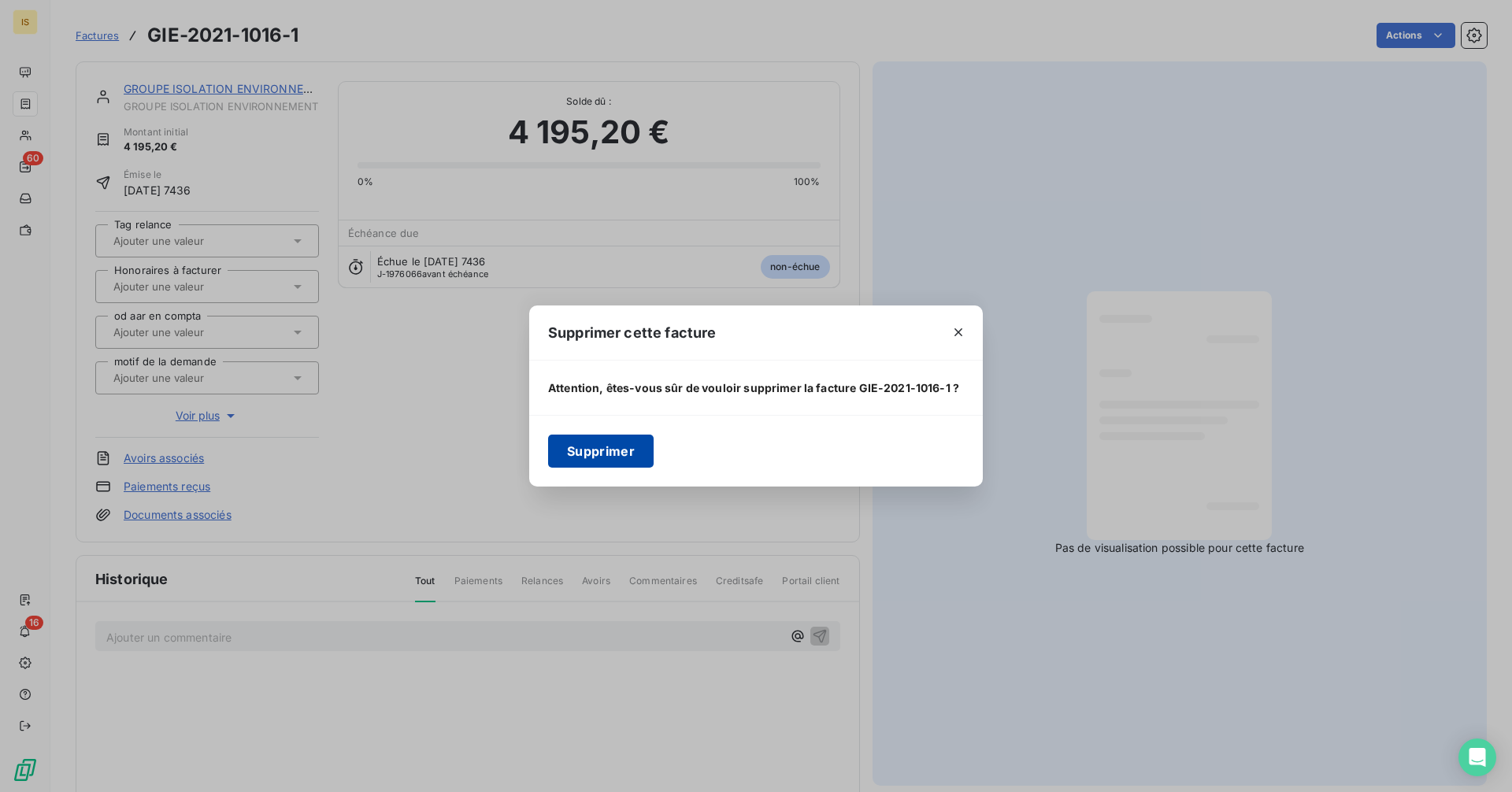
click at [623, 463] on button "Supprimer" at bounding box center [601, 451] width 105 height 33
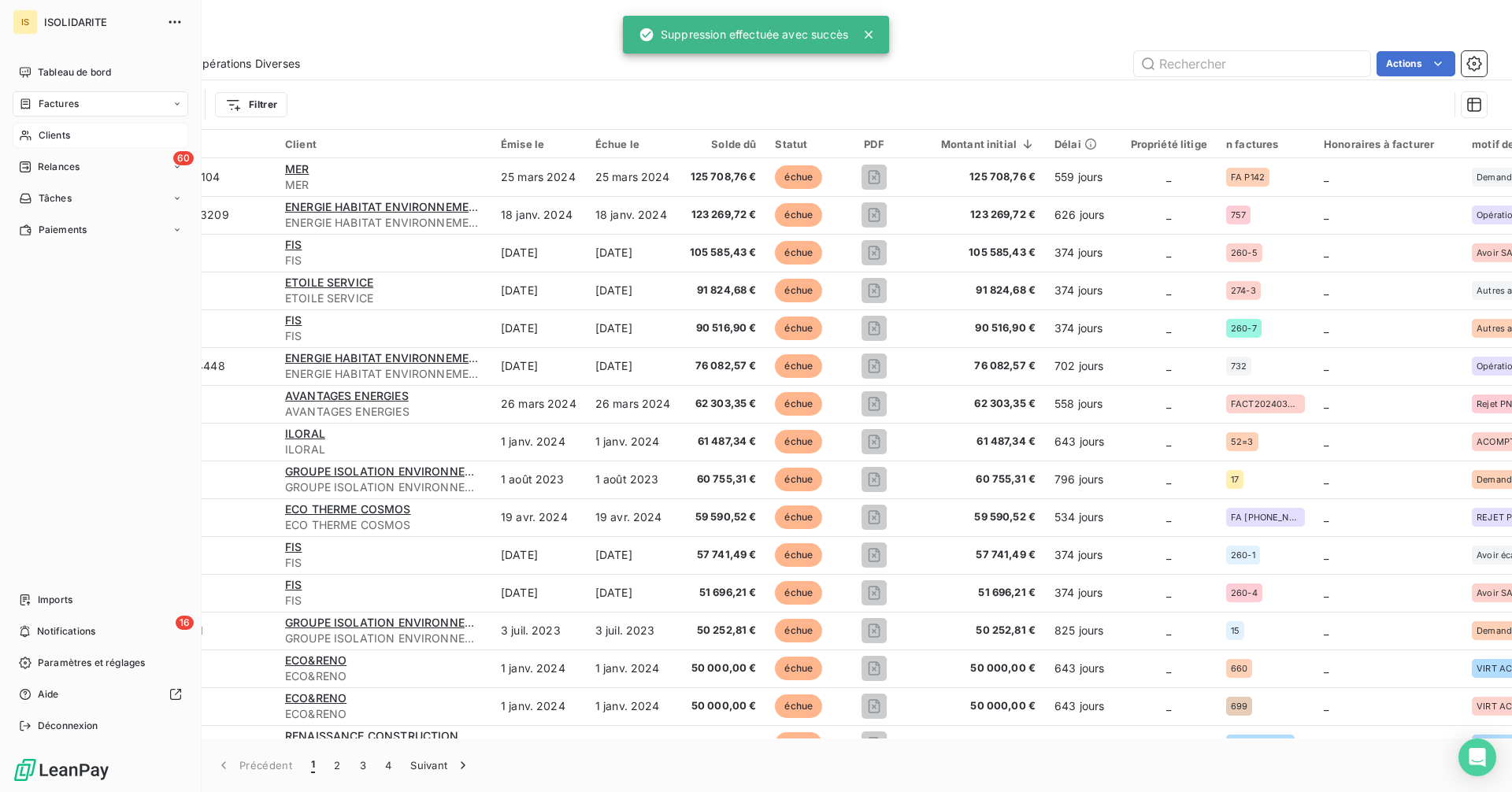
click at [63, 132] on span "Clients" at bounding box center [54, 136] width 31 height 14
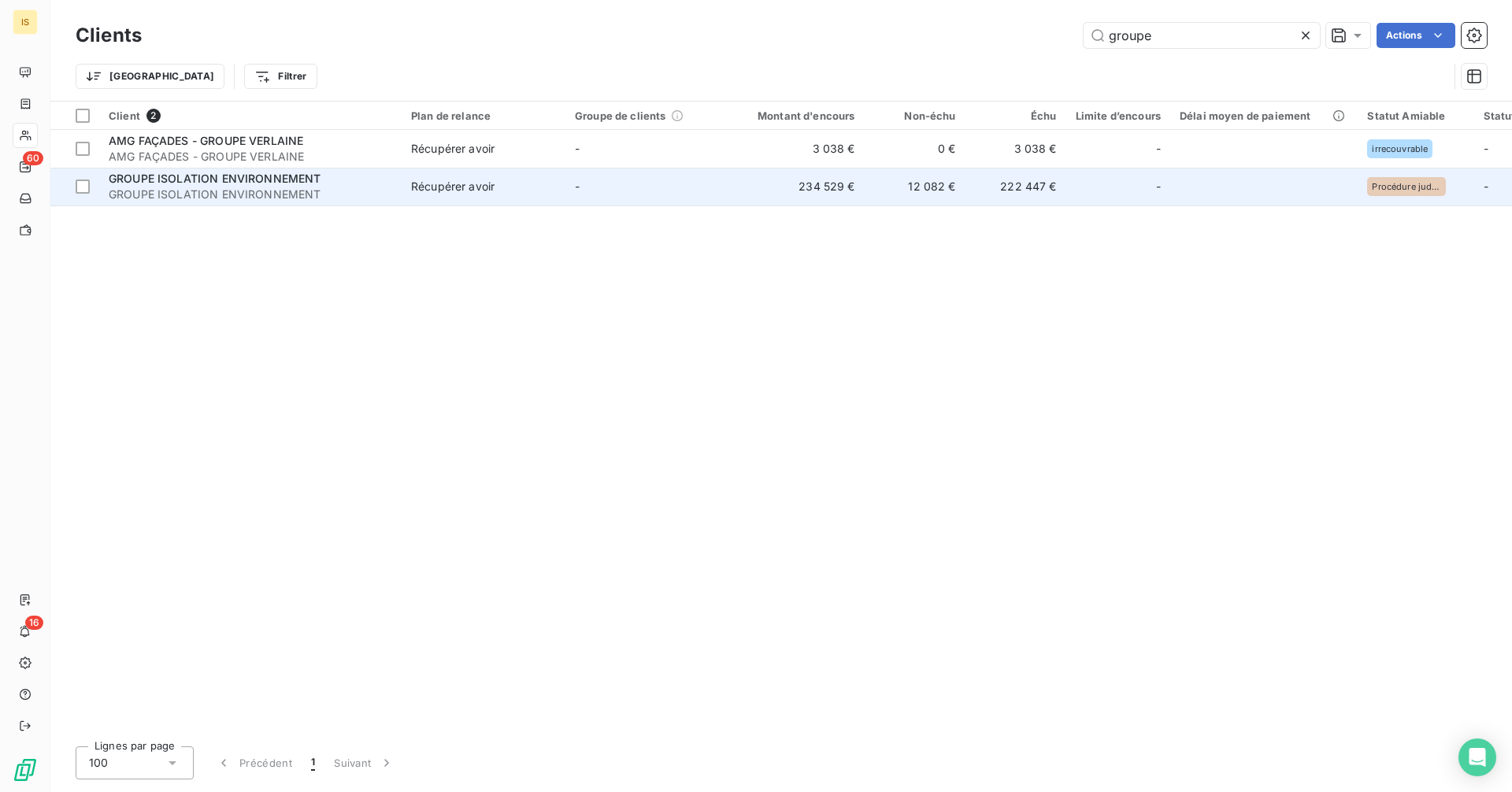
click at [389, 189] on span "GROUPE ISOLATION ENVIRONNEMENT" at bounding box center [250, 195] width 283 height 16
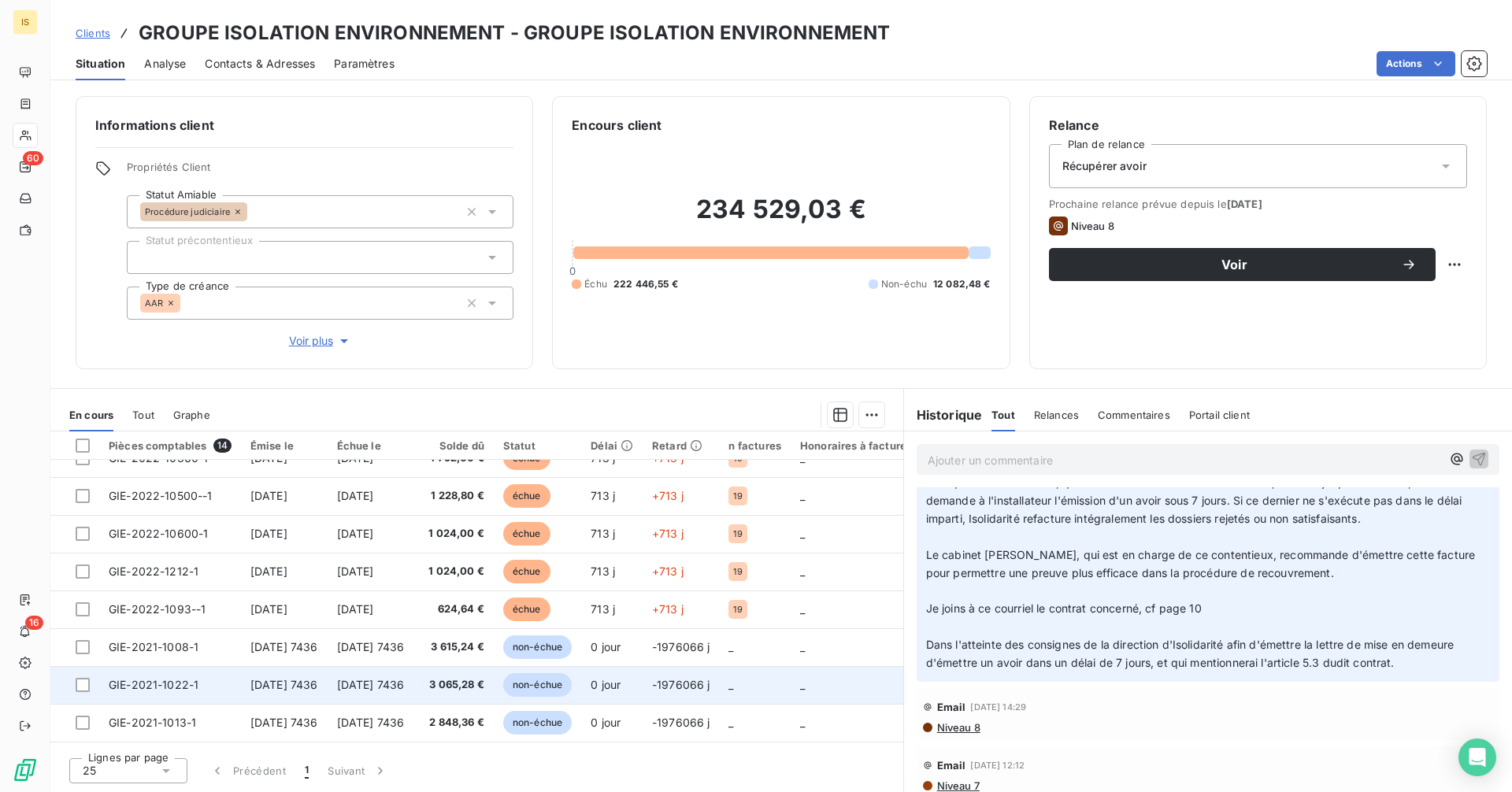
scroll to position [251, 0]
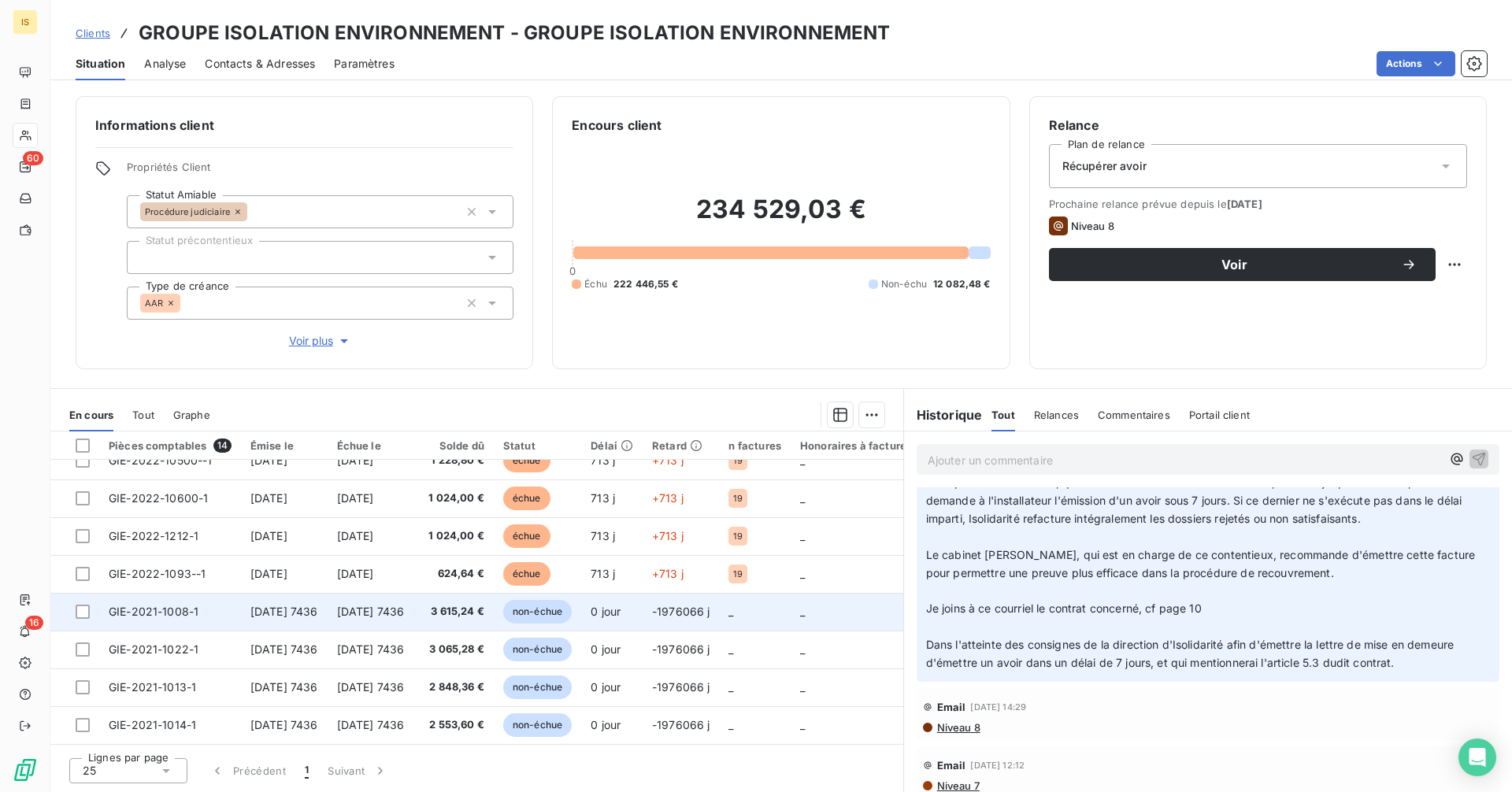
click at [311, 605] on span "[DATE] 7436" at bounding box center [284, 611] width 68 height 13
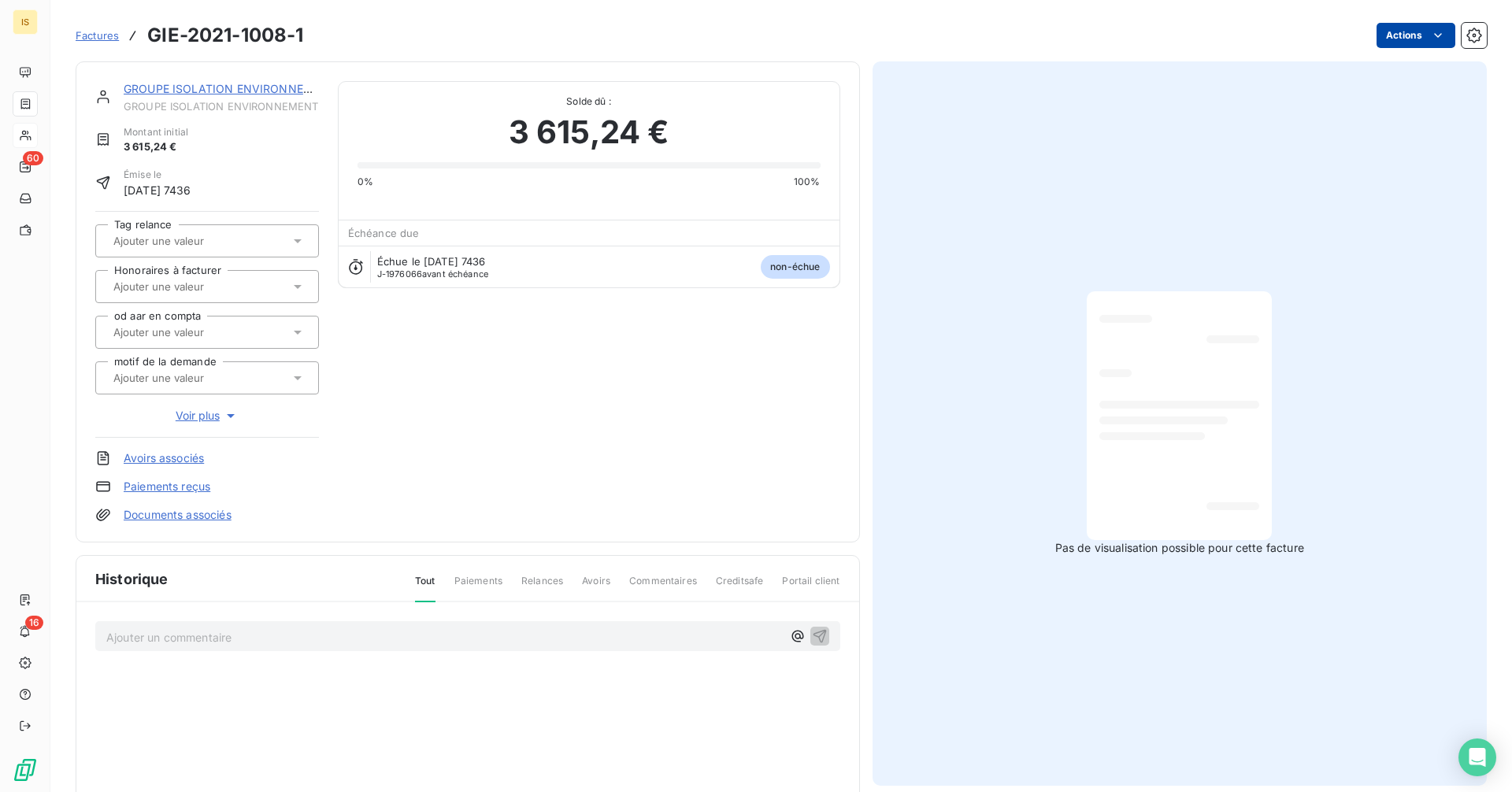
click at [1402, 26] on div "Factures GIE-2021-1008-1 Actions" at bounding box center [781, 36] width 1411 height 33
click at [1403, 38] on html "IS 60 16 Factures GIE-2021-1008-1 Actions GROUPE ISOLATION ENVIRONNEMENT GROUPE…" at bounding box center [756, 396] width 1512 height 792
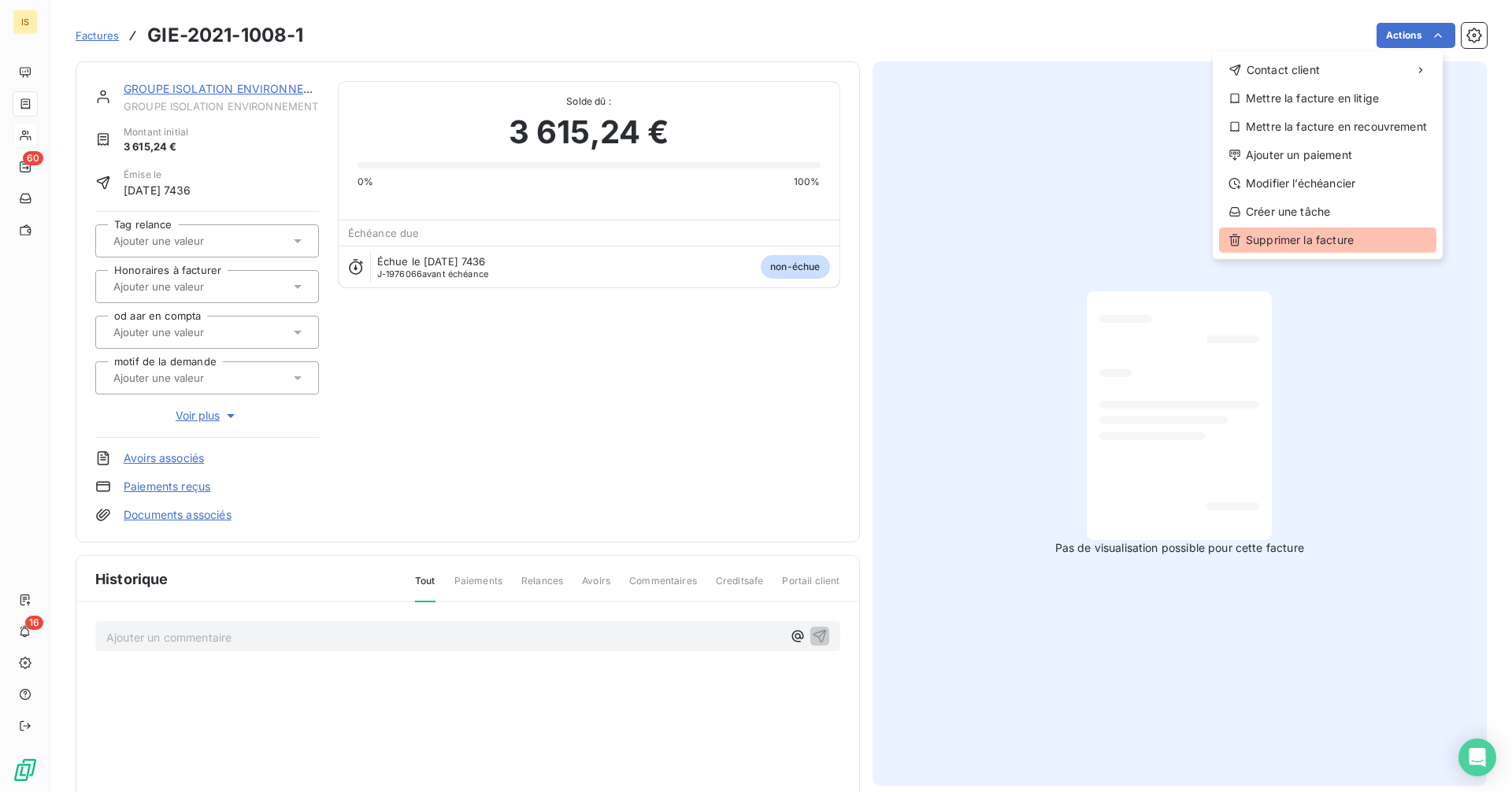
click at [1323, 236] on div "Supprimer la facture" at bounding box center [1328, 240] width 217 height 25
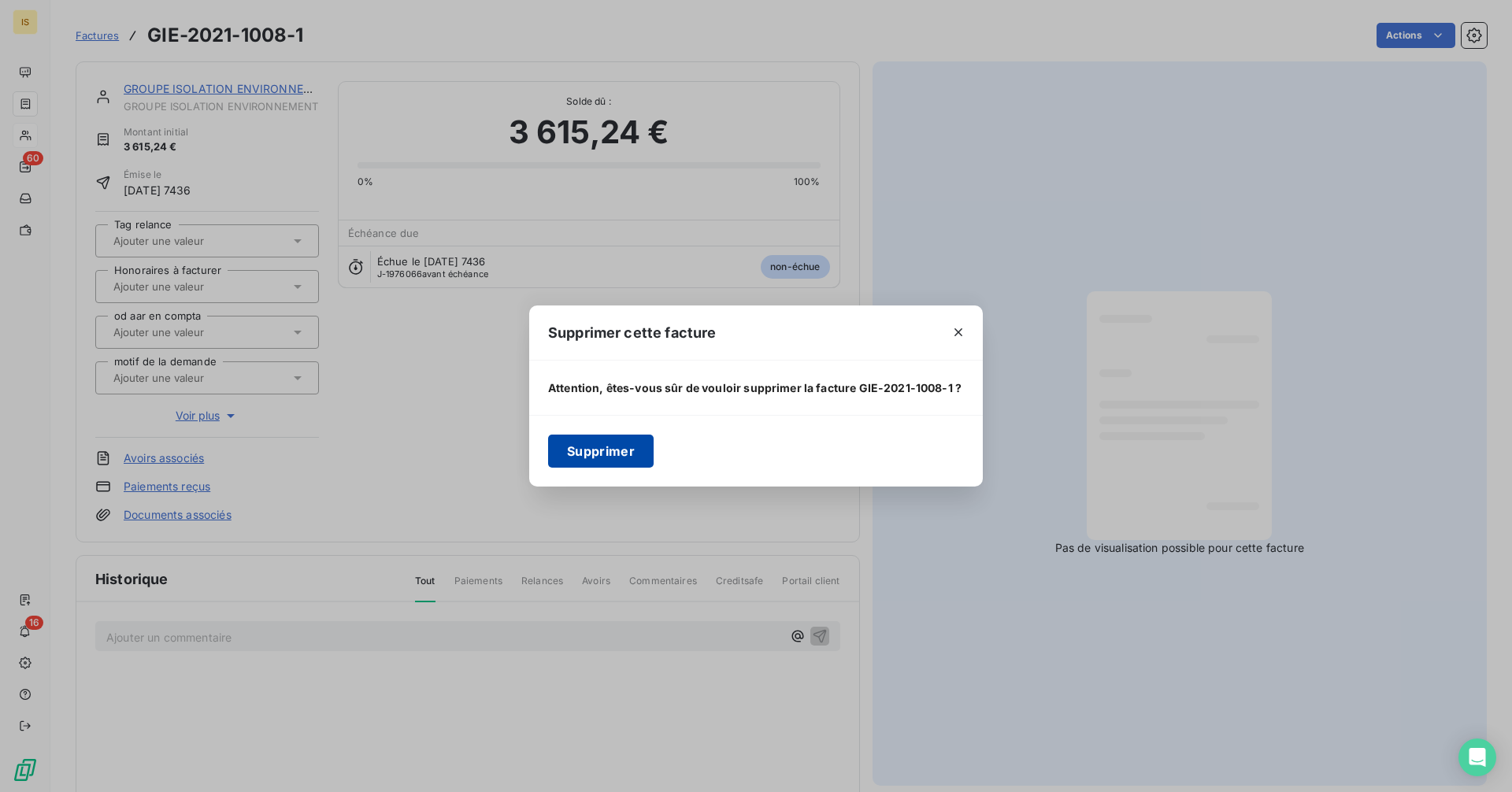
click at [615, 461] on button "Supprimer" at bounding box center [601, 451] width 105 height 33
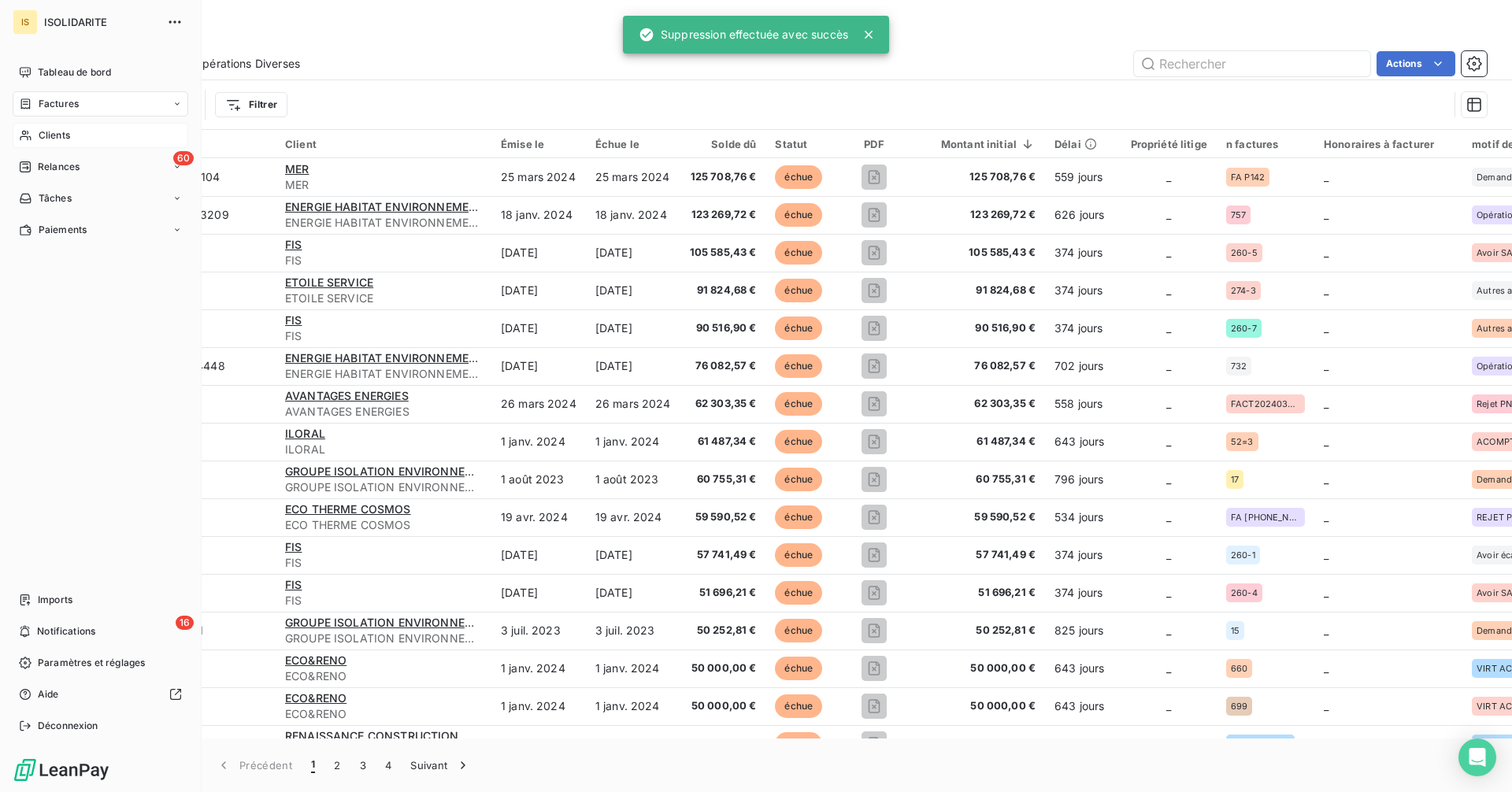
click at [36, 132] on div "Clients" at bounding box center [100, 135] width 176 height 25
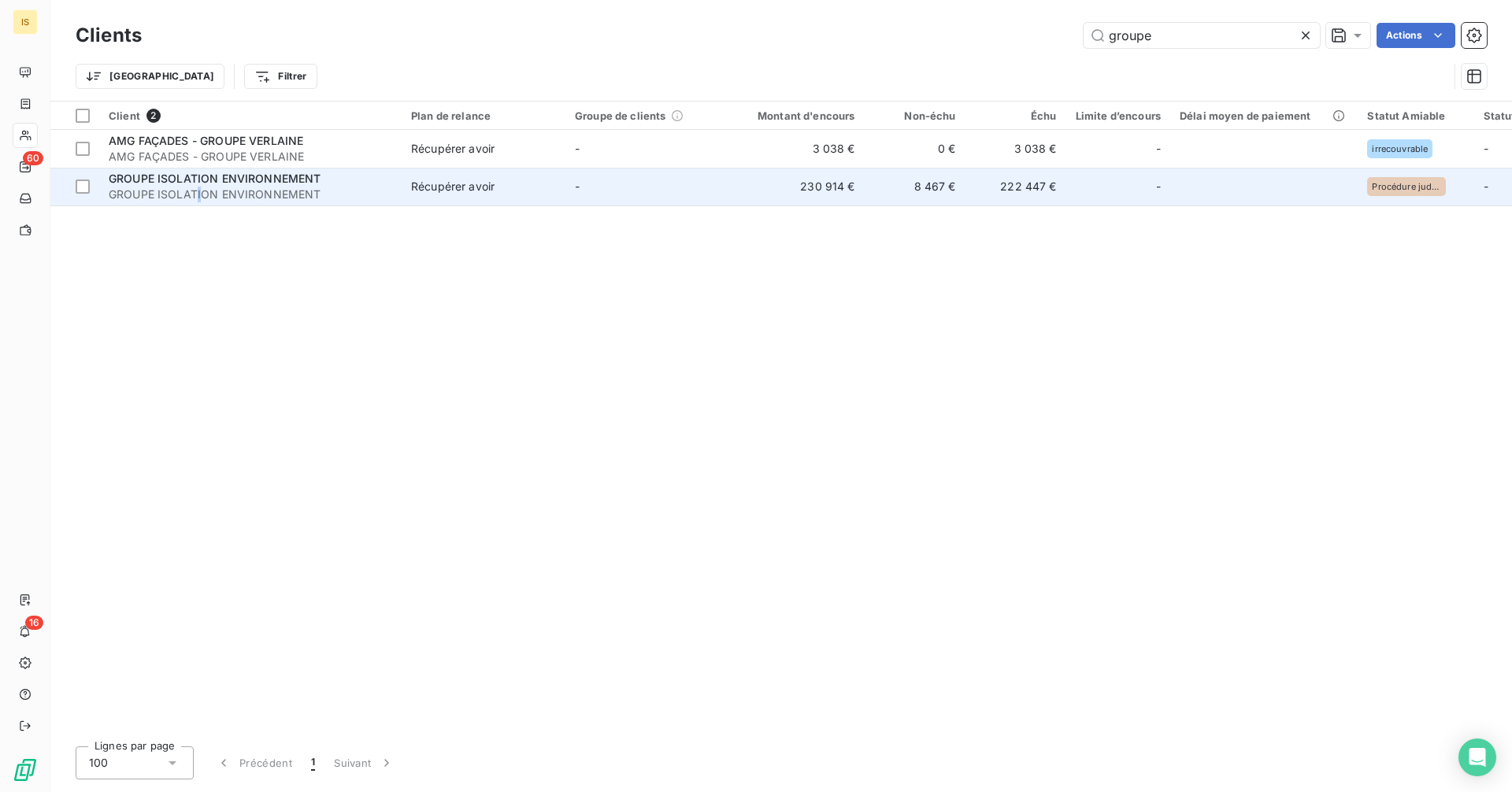
click at [199, 194] on span "GROUPE ISOLATION ENVIRONNEMENT" at bounding box center [250, 195] width 283 height 16
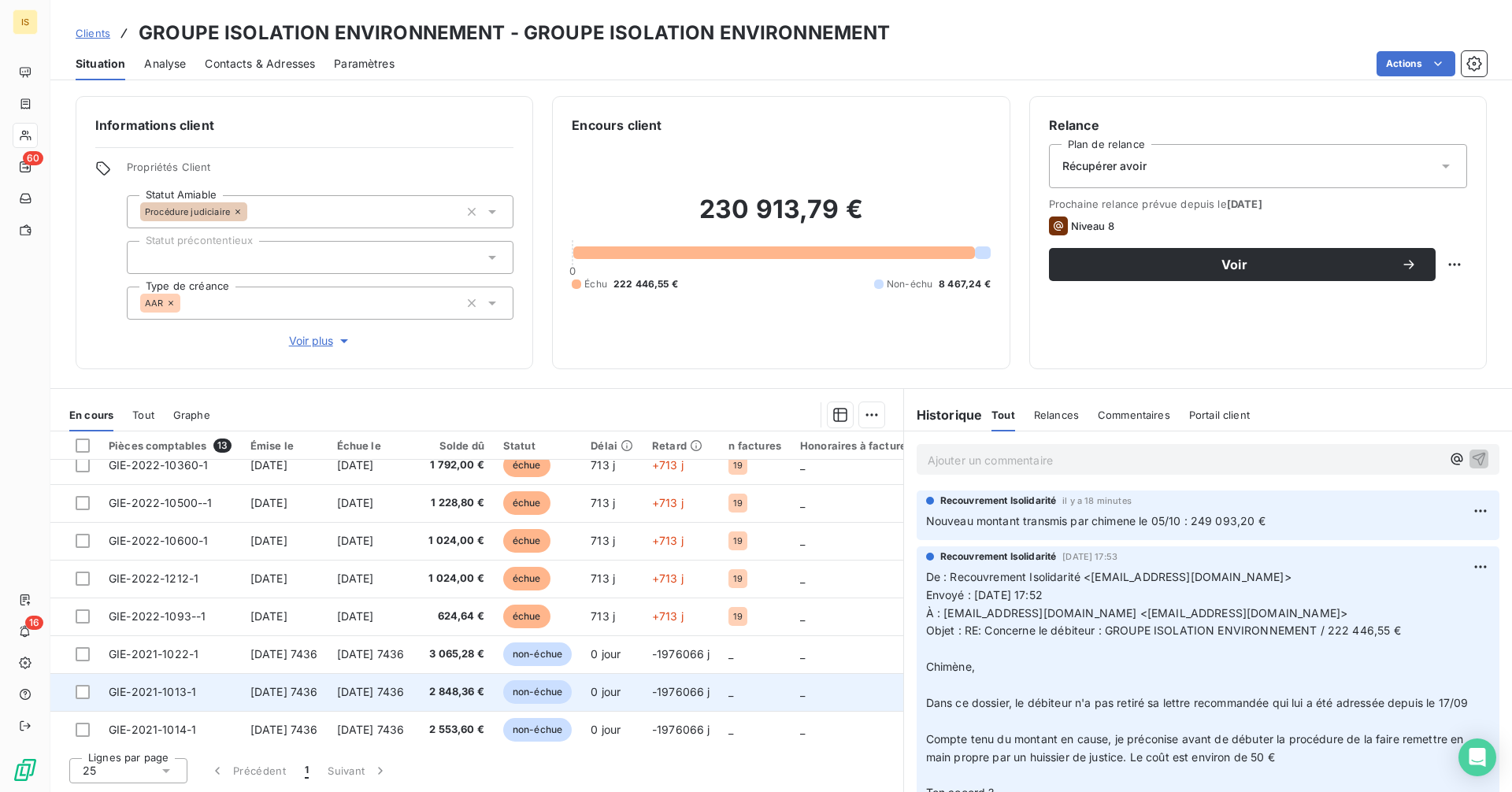
scroll to position [214, 0]
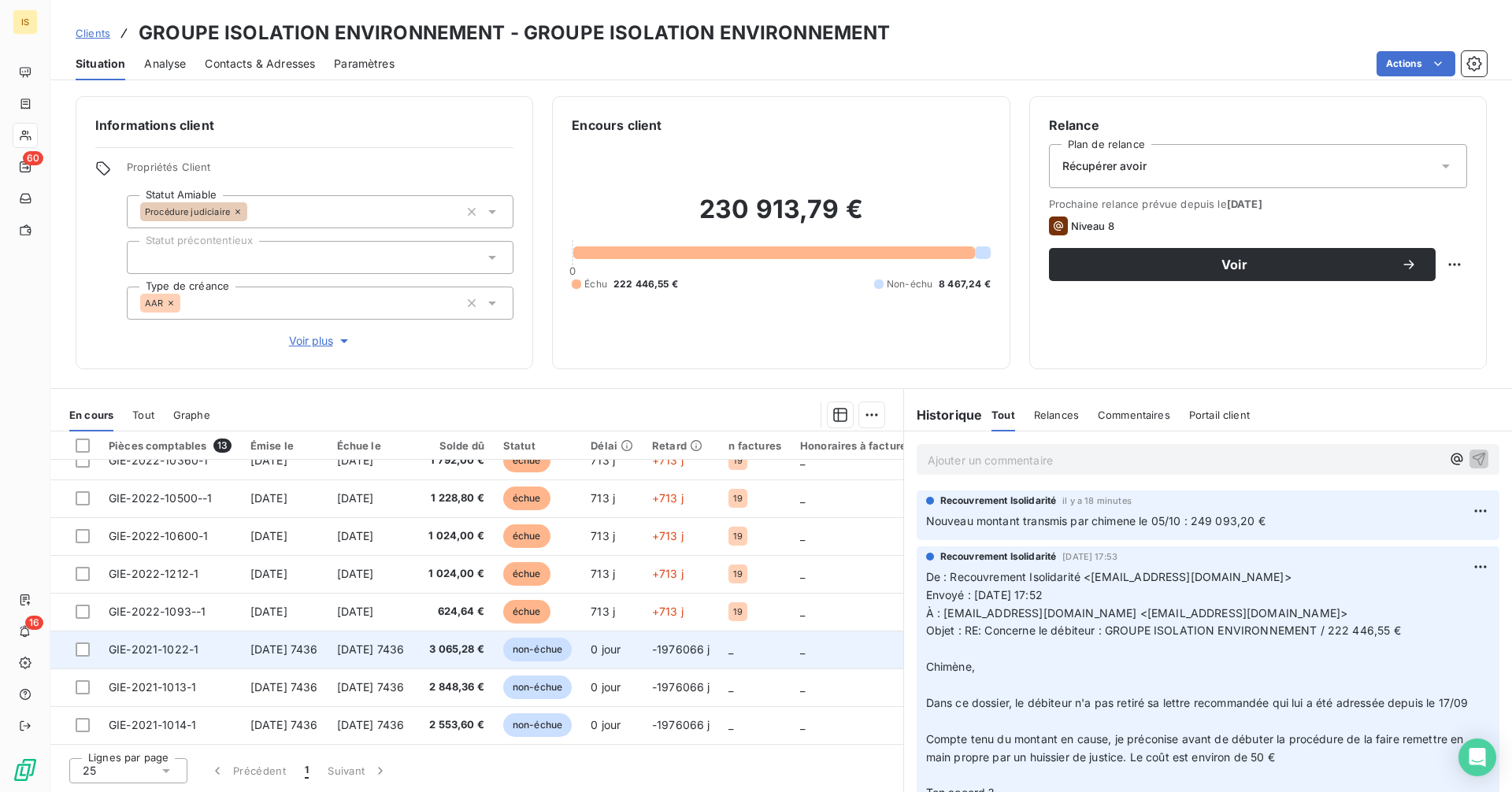
click at [482, 647] on span "3 065,28 €" at bounding box center [453, 649] width 62 height 16
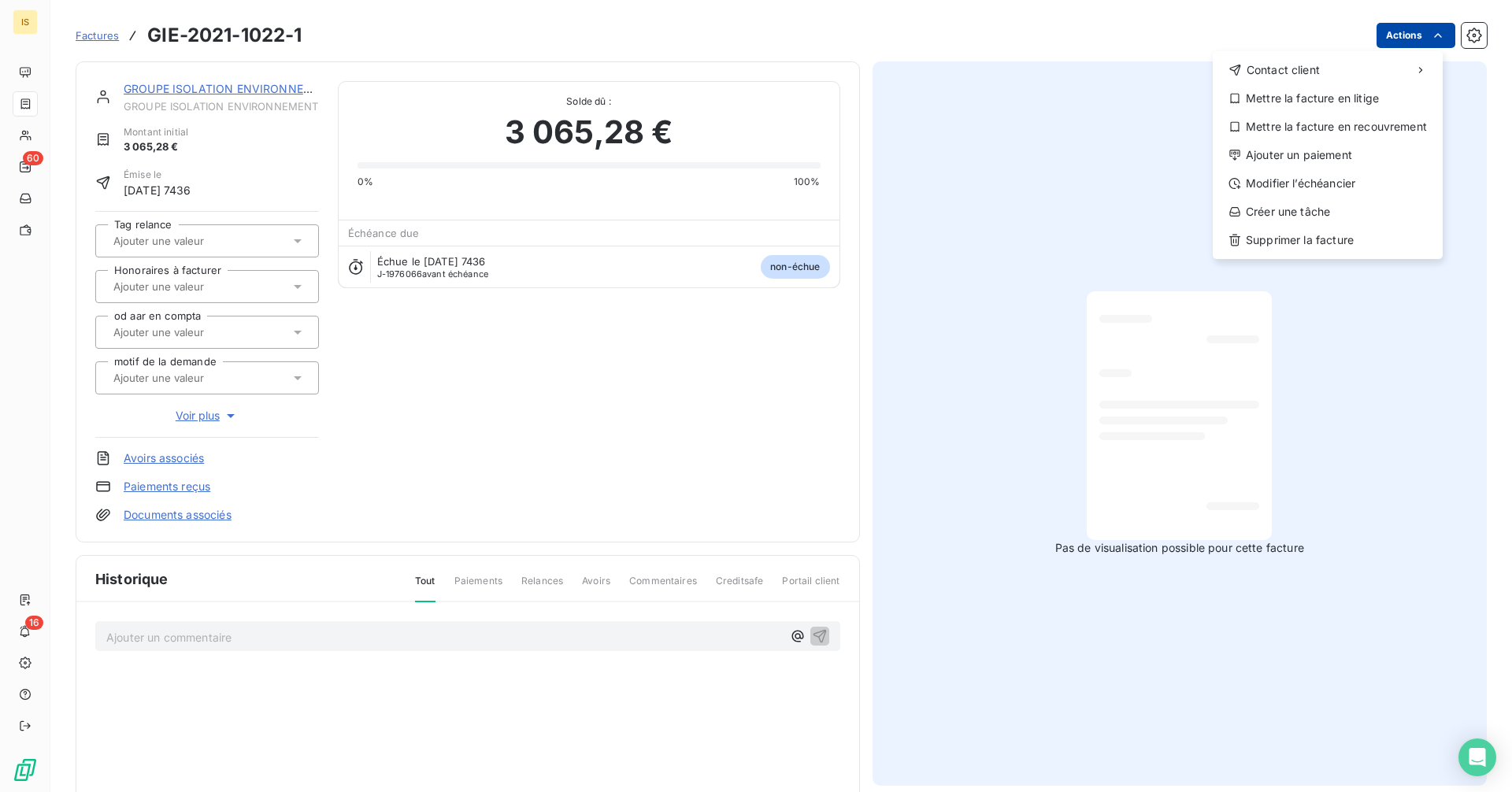
click at [1410, 25] on html "IS 60 16 Factures GIE-2021-1022-1 Actions Contact client Mettre la facture en l…" at bounding box center [756, 396] width 1512 height 792
click at [1307, 241] on div "Supprimer la facture" at bounding box center [1328, 240] width 217 height 25
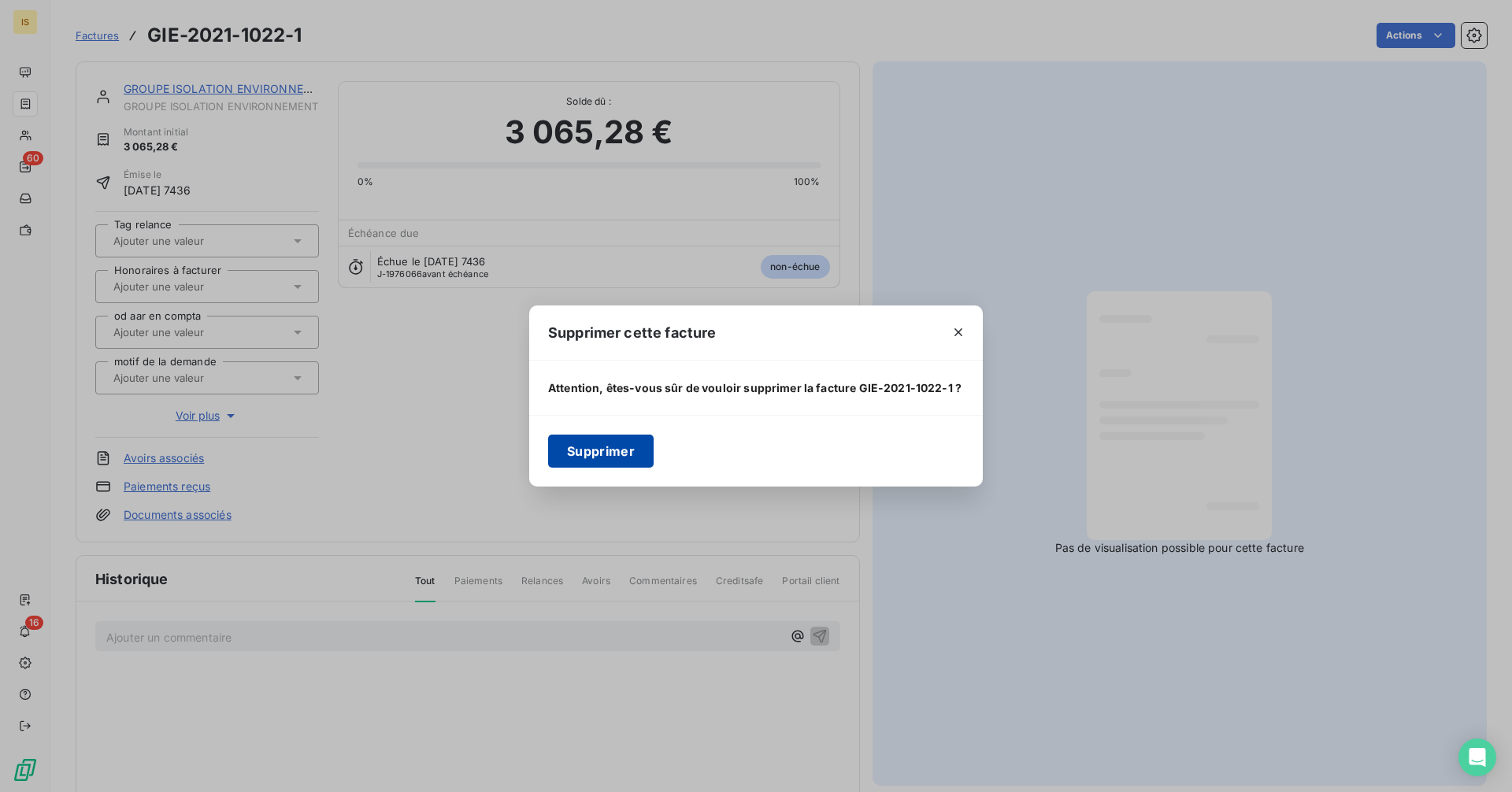
click at [607, 458] on button "Supprimer" at bounding box center [601, 451] width 105 height 33
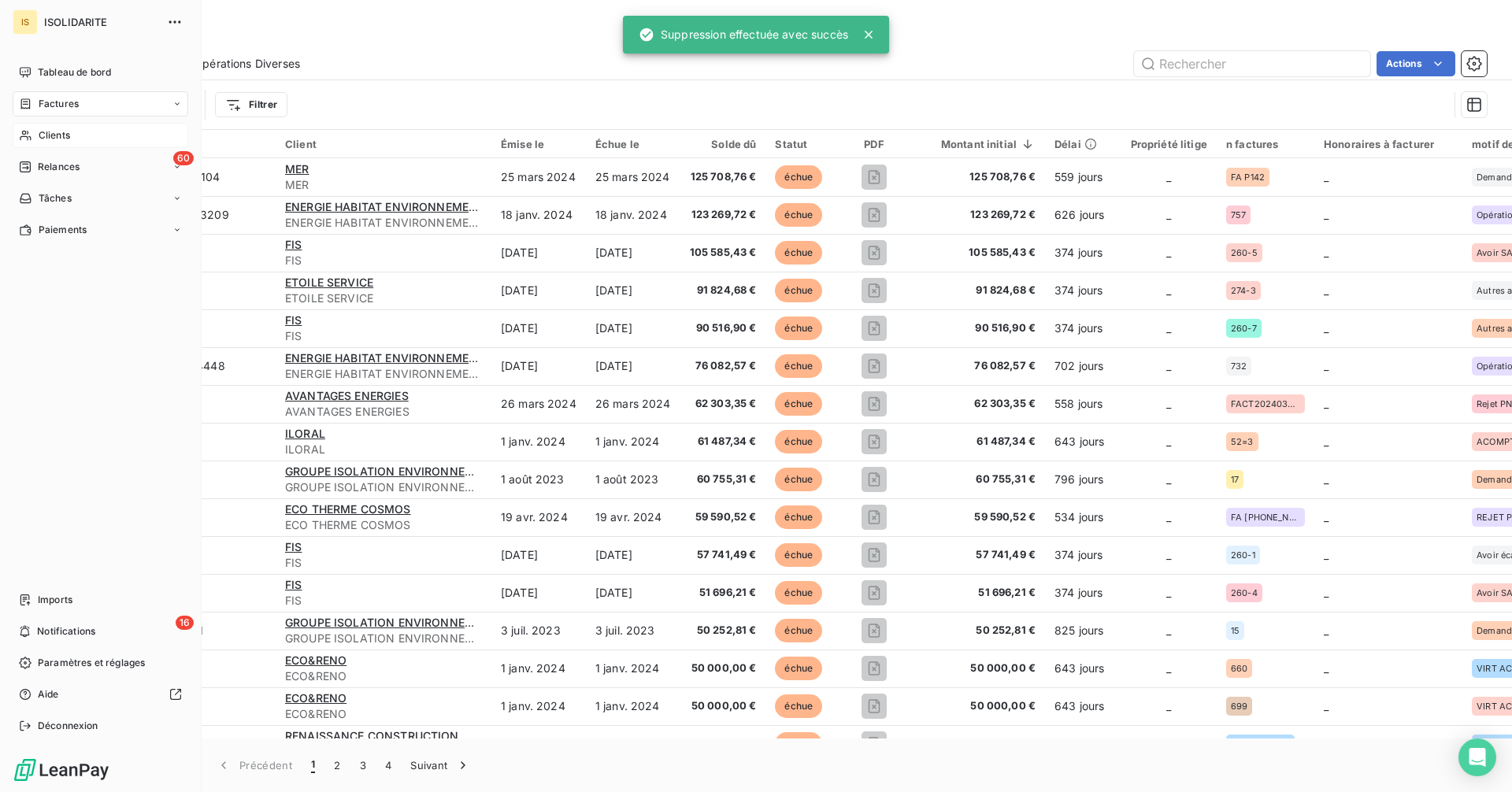
click at [41, 141] on span "Clients" at bounding box center [54, 136] width 31 height 14
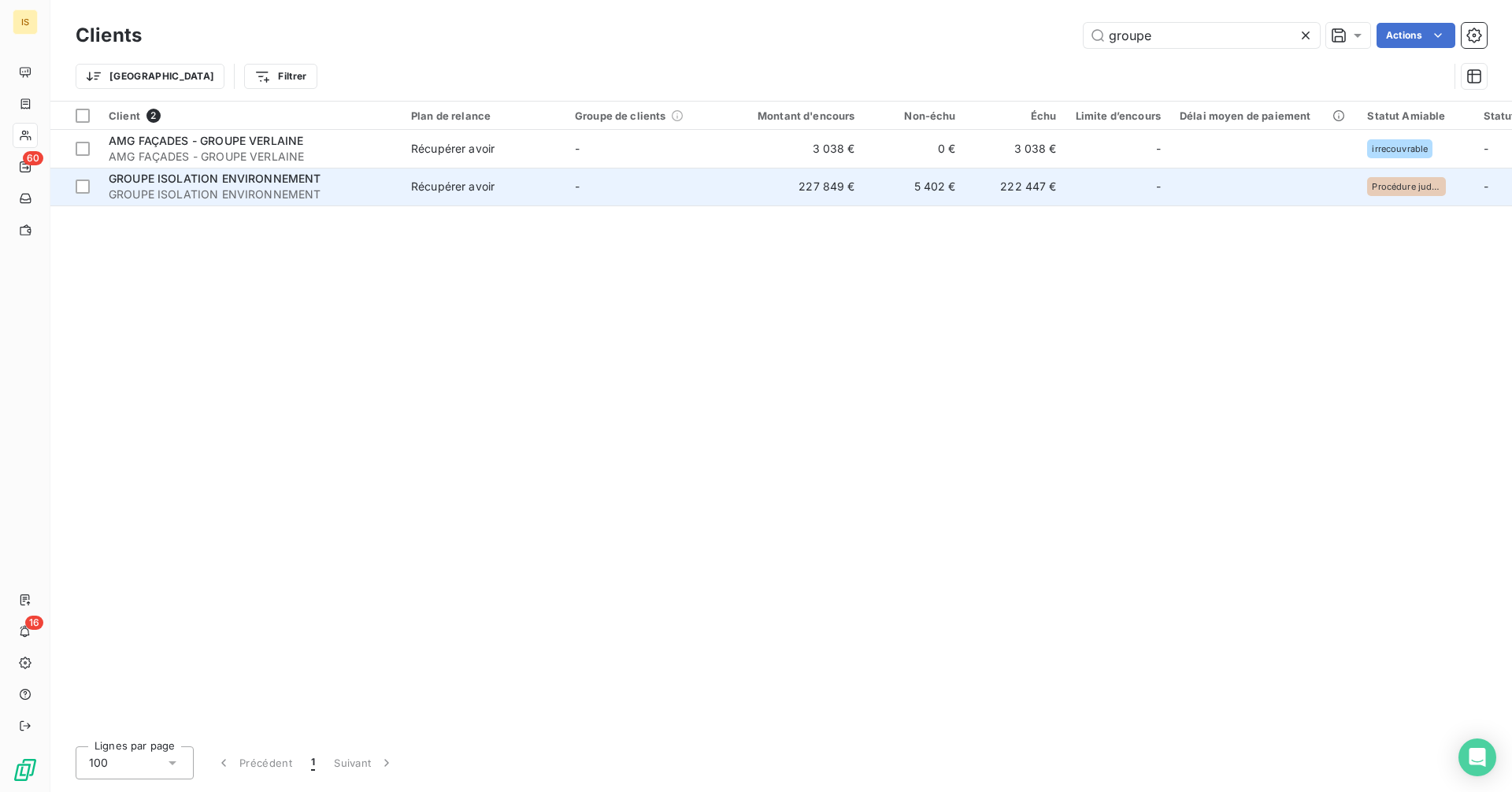
click at [236, 175] on span "GROUPE ISOLATION ENVIRONNEMENT" at bounding box center [215, 177] width 213 height 13
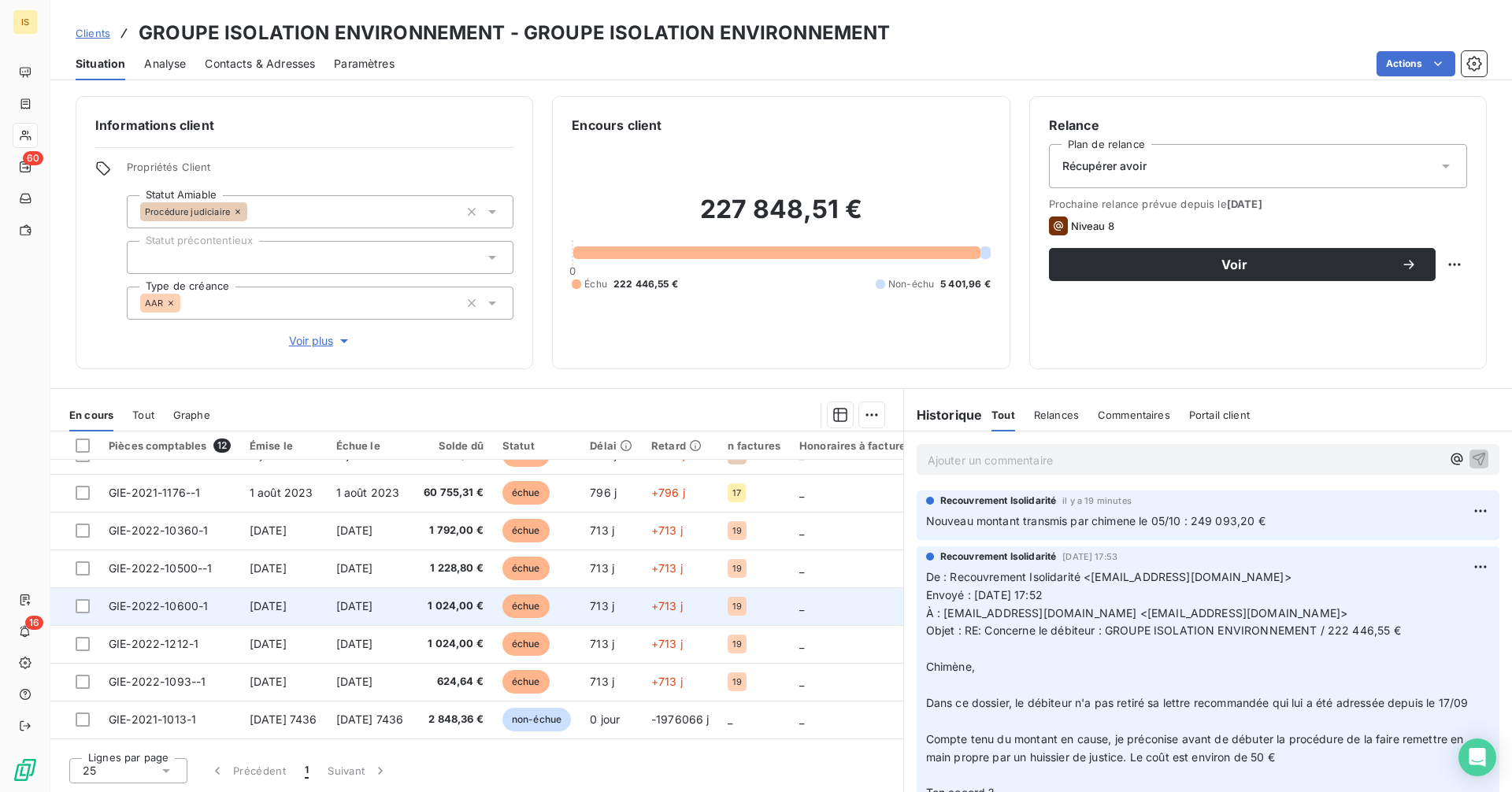
scroll to position [176, 0]
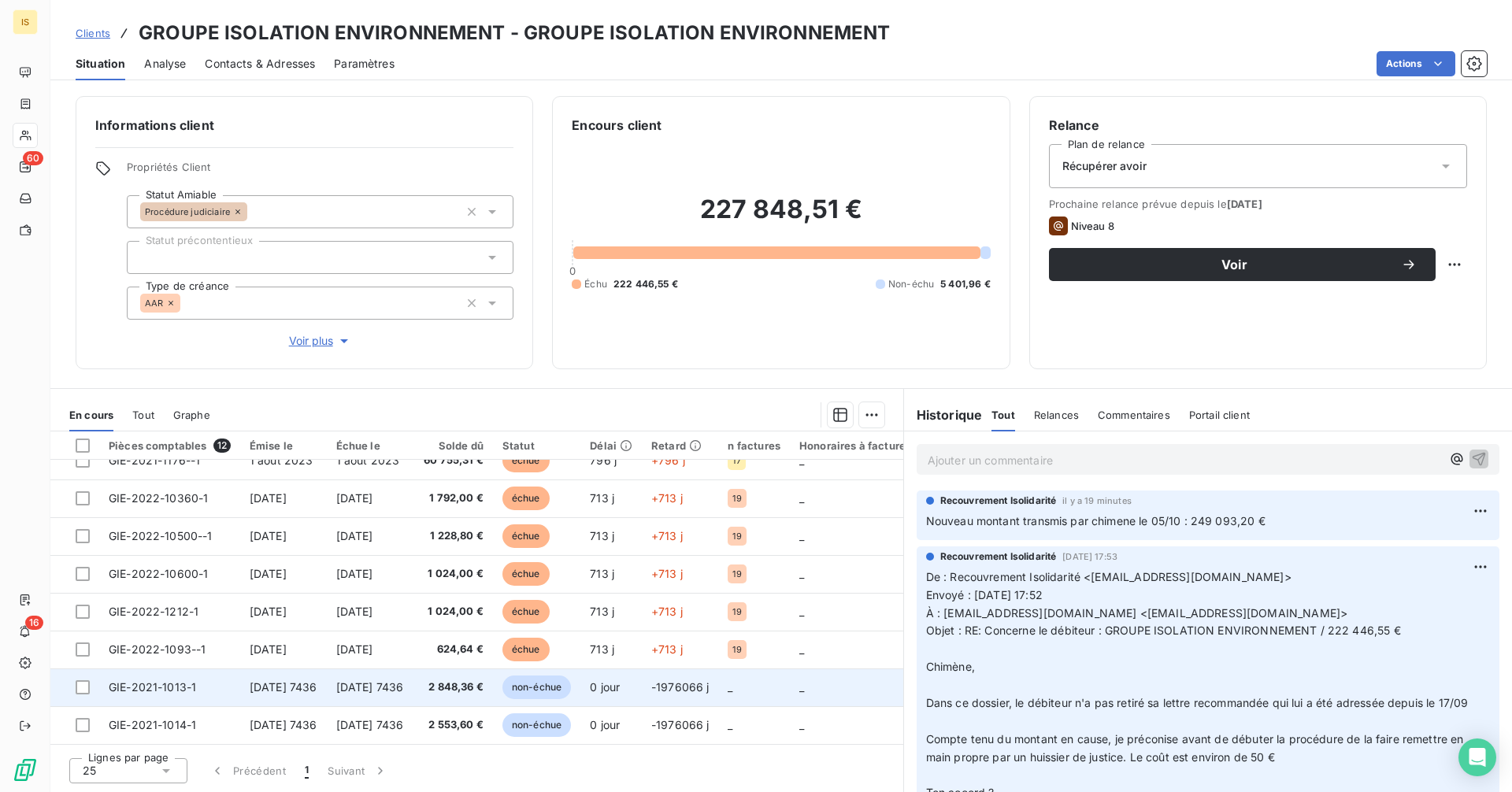
click at [373, 681] on span "[DATE] 7436" at bounding box center [370, 687] width 68 height 13
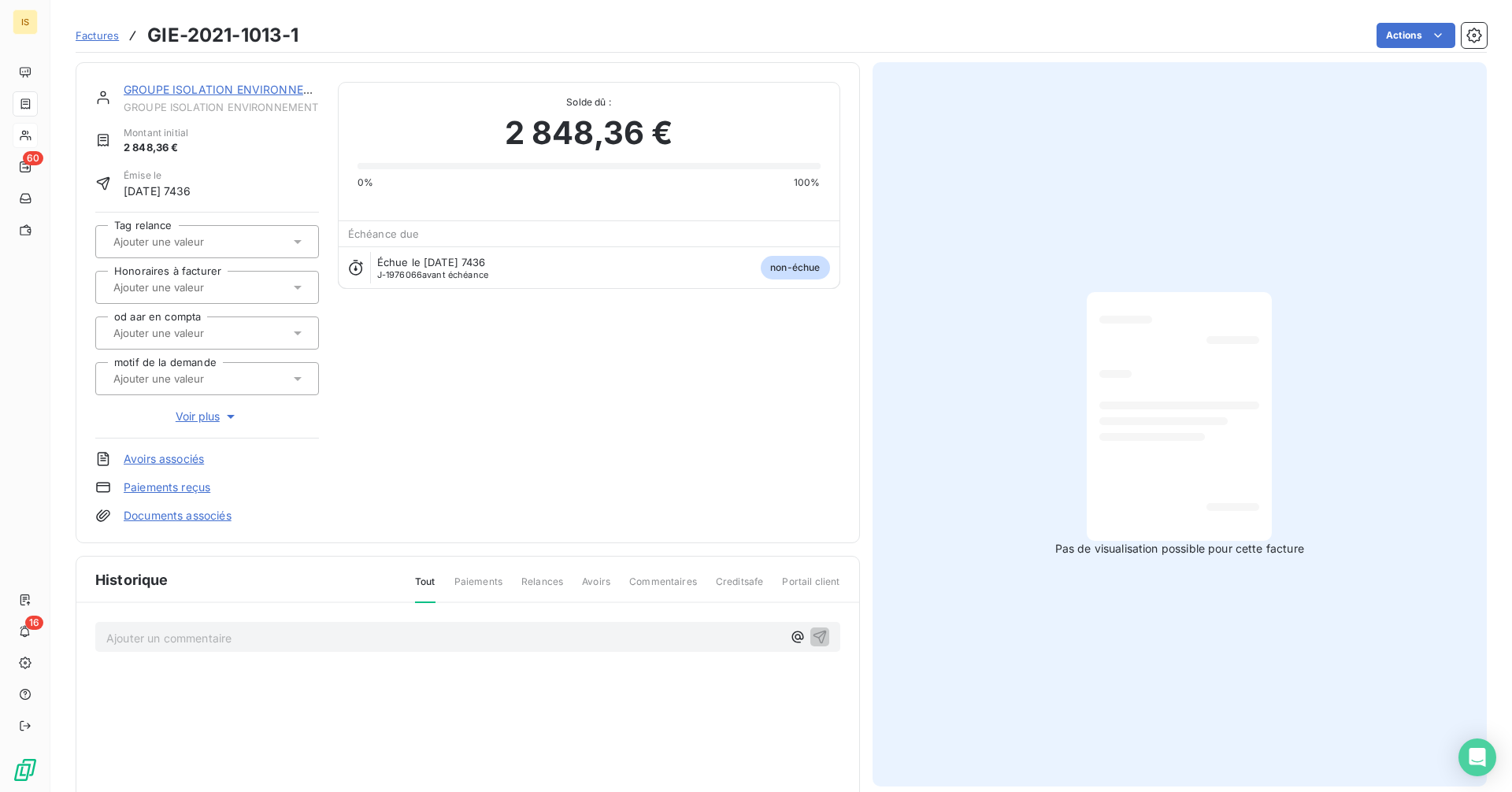
scroll to position [3, 0]
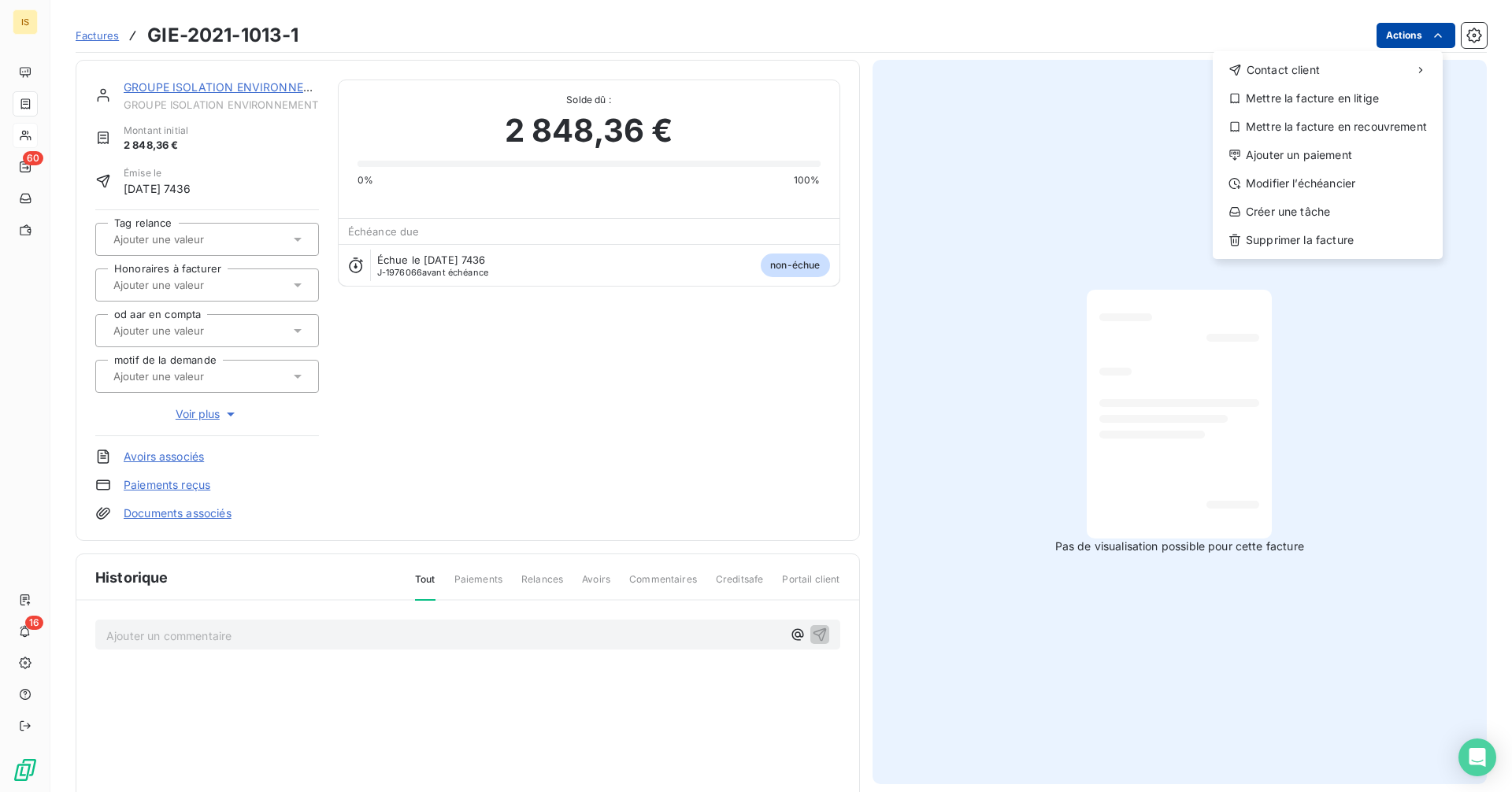
click at [1394, 34] on html "IS 60 16 Factures GIE-2021-1013-1 Actions Contact client Mettre la facture en l…" at bounding box center [756, 396] width 1512 height 792
click at [1306, 236] on div "Supprimer la facture" at bounding box center [1328, 240] width 217 height 25
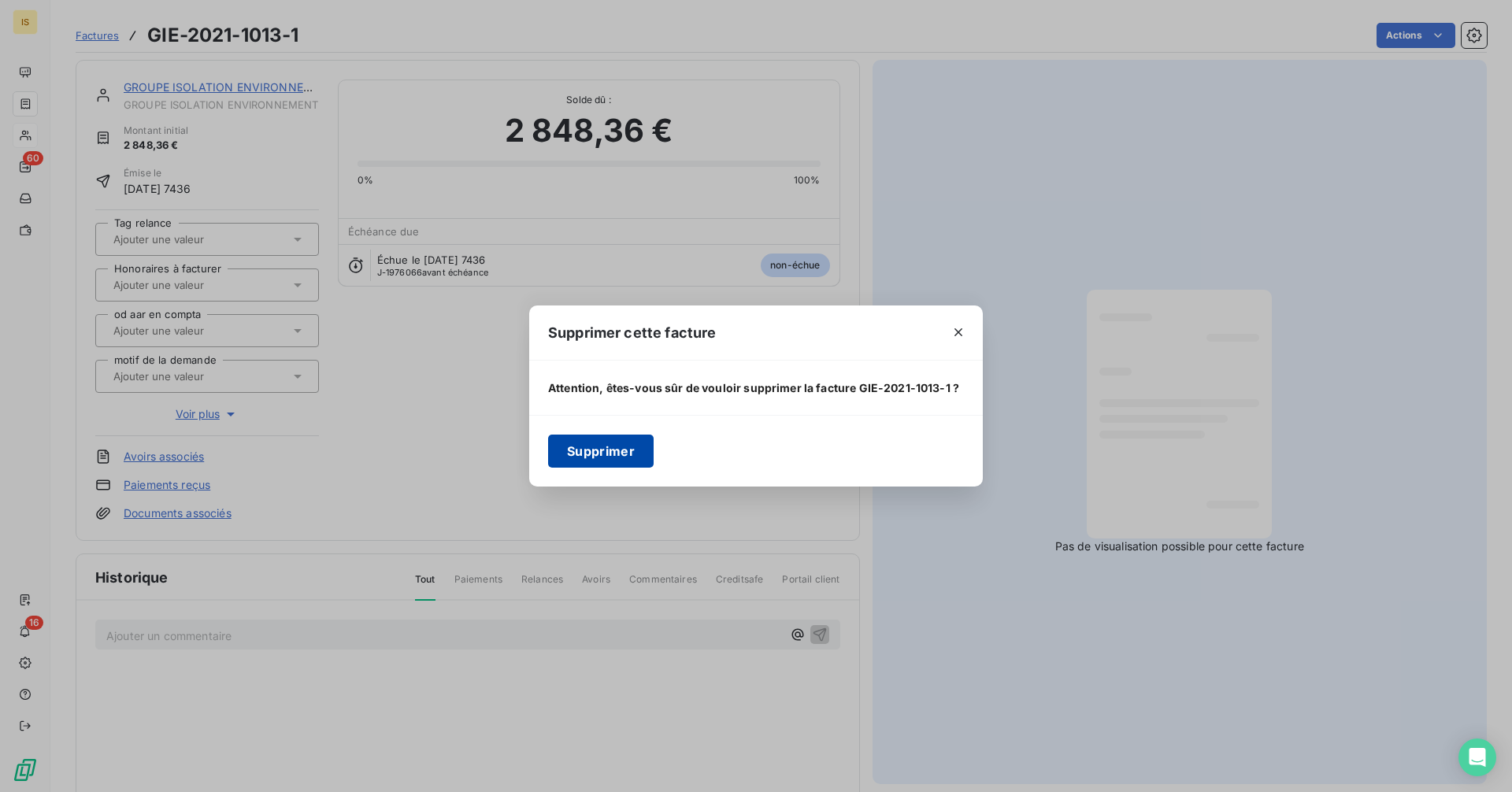
click at [607, 449] on button "Supprimer" at bounding box center [601, 451] width 105 height 33
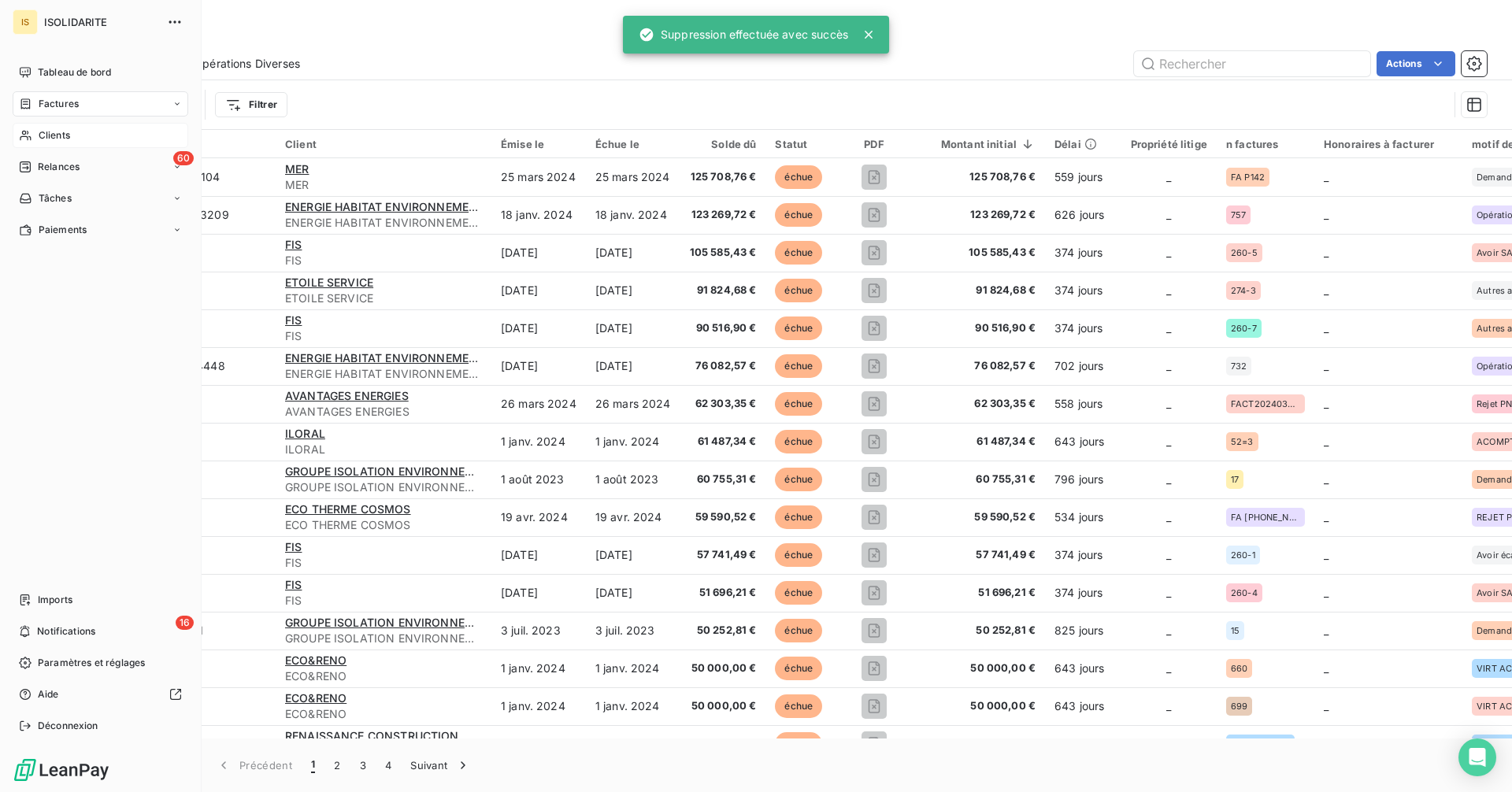
drag, startPoint x: 29, startPoint y: 138, endPoint x: 47, endPoint y: 138, distance: 18.0
click at [30, 138] on icon at bounding box center [25, 136] width 13 height 12
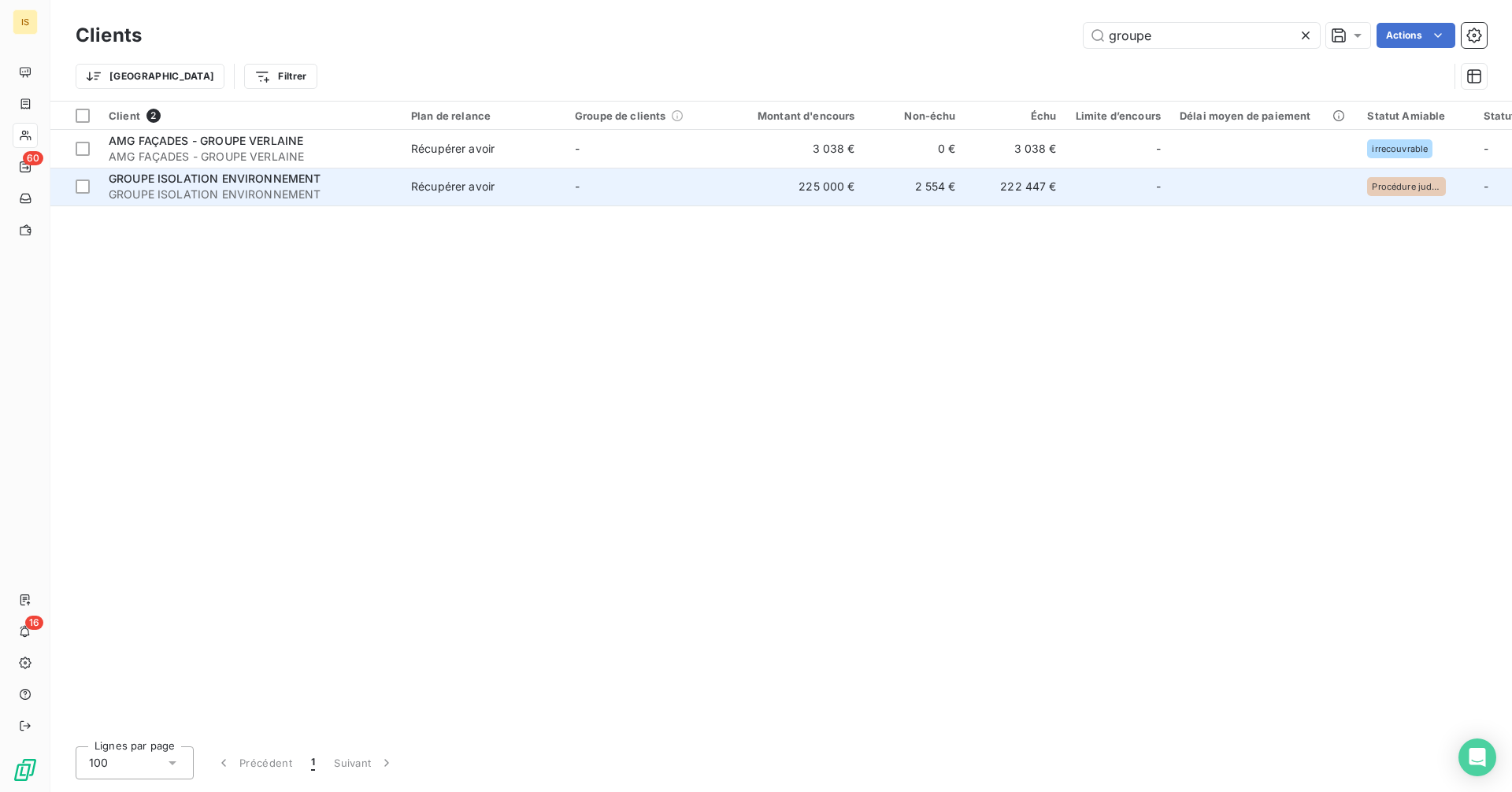
click at [602, 188] on td "-" at bounding box center [647, 186] width 163 height 37
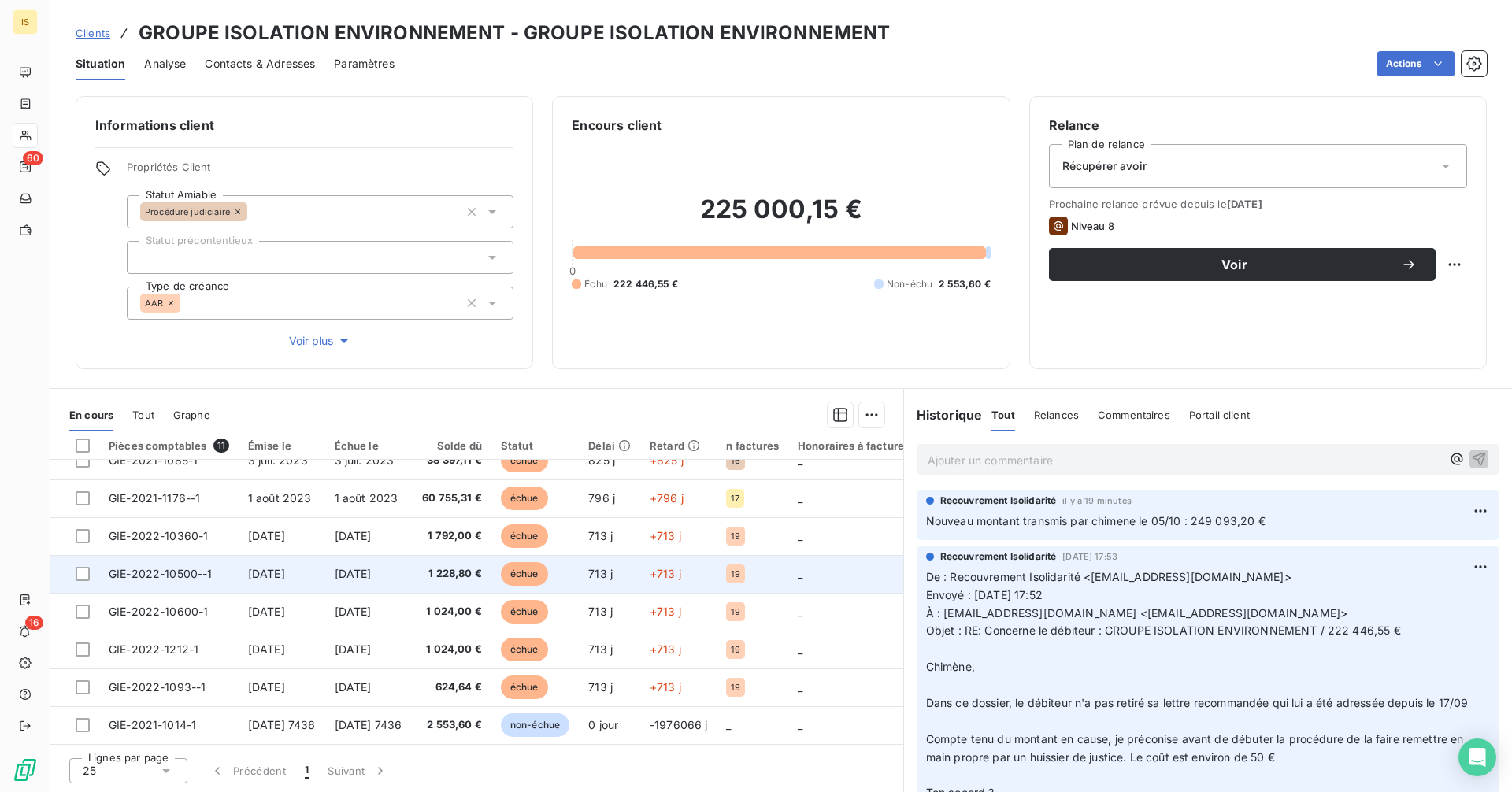
scroll to position [138, 0]
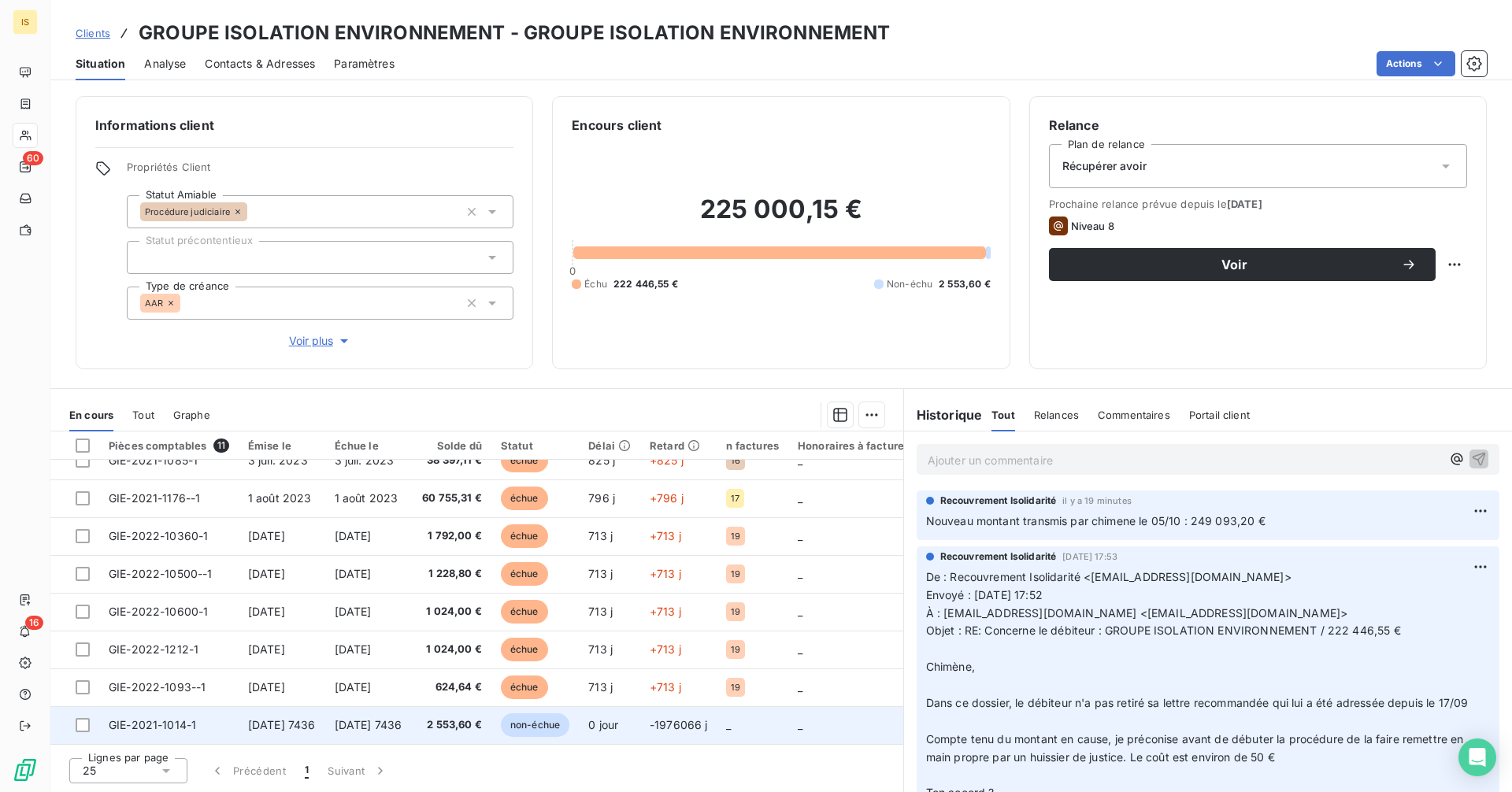
click at [666, 724] on span "-1976066 j" at bounding box center [678, 724] width 58 height 13
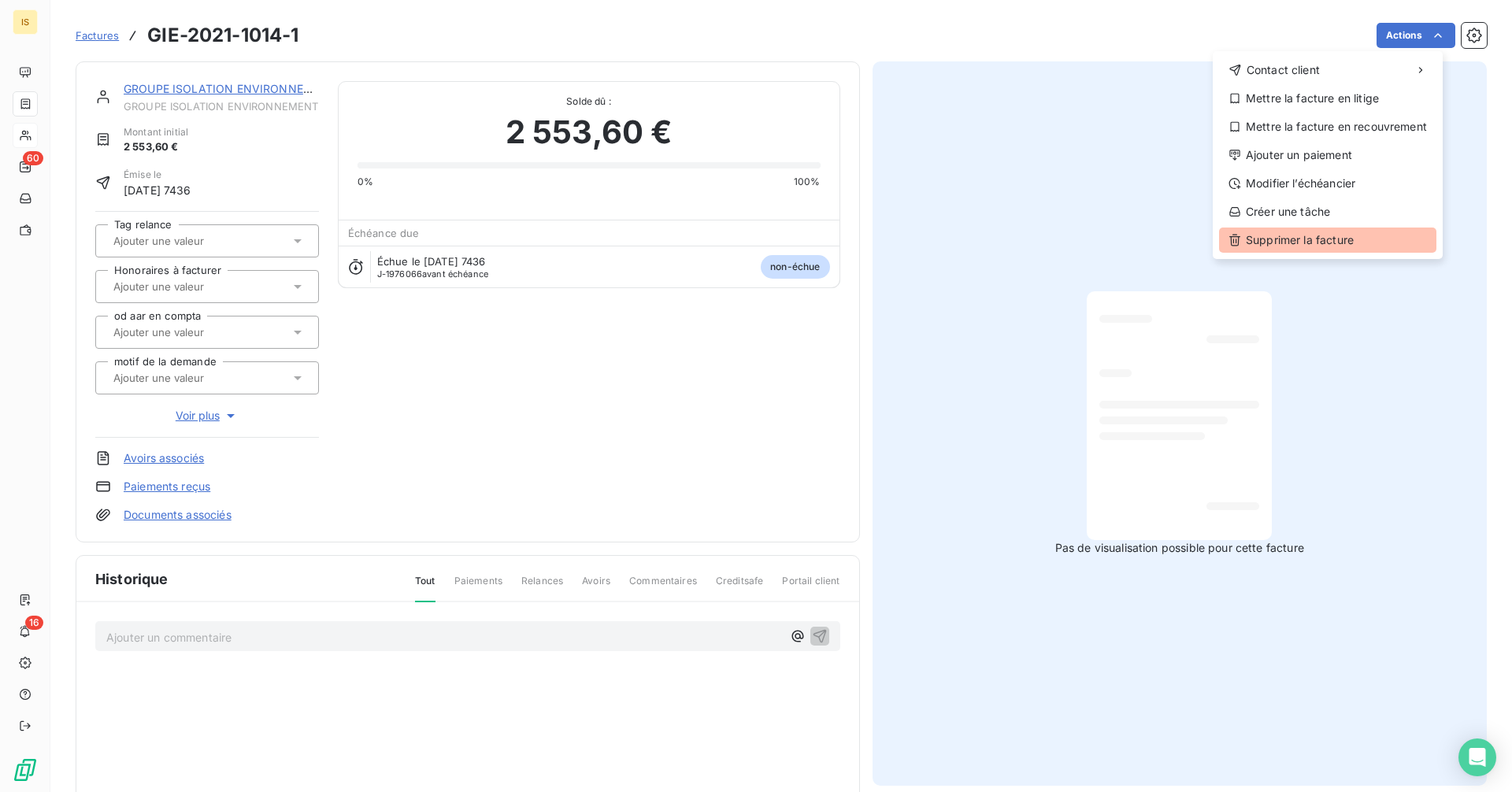
click at [1347, 242] on div "Supprimer la facture" at bounding box center [1328, 240] width 217 height 25
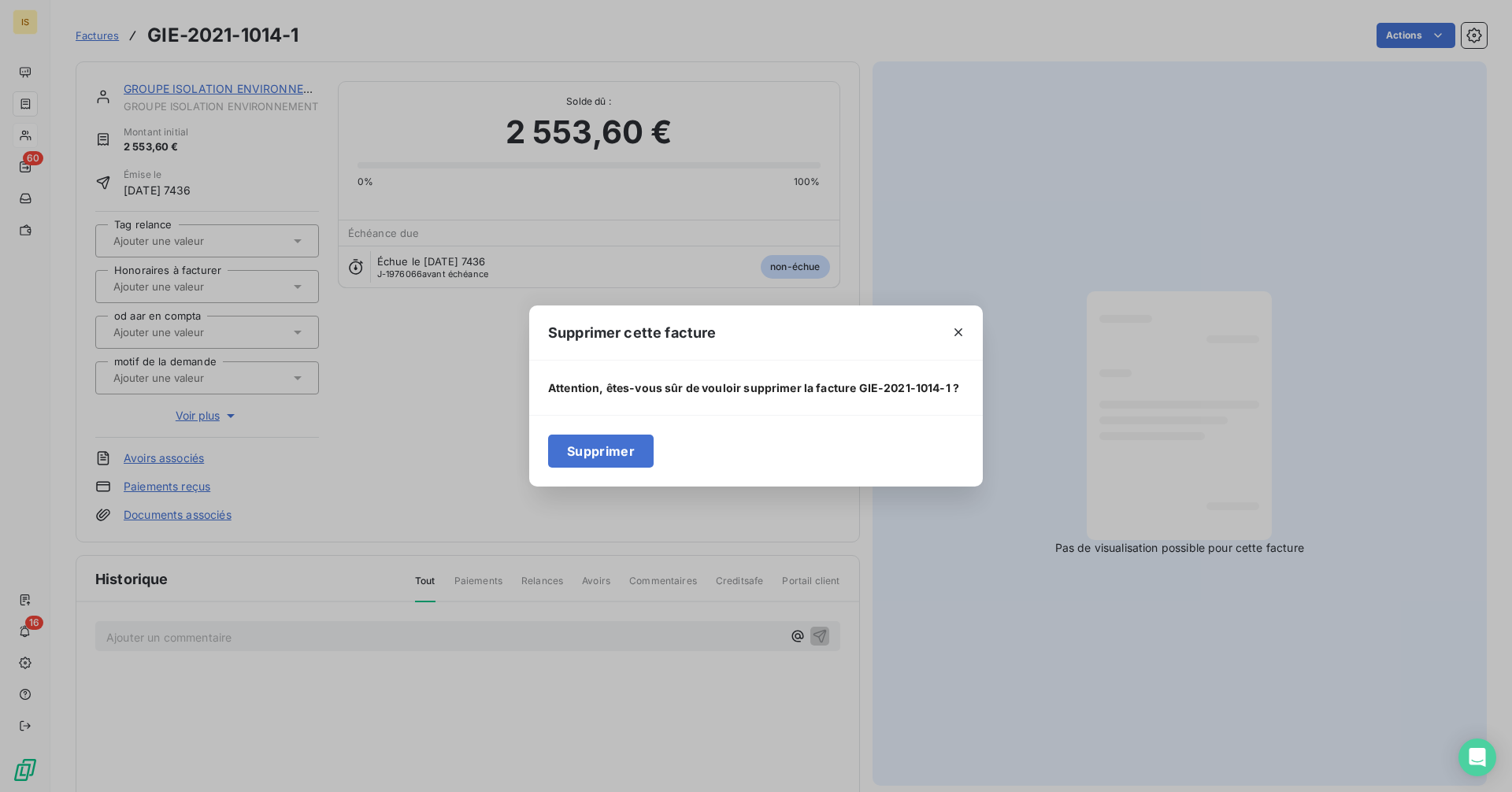
click at [616, 465] on button "Supprimer" at bounding box center [601, 451] width 105 height 33
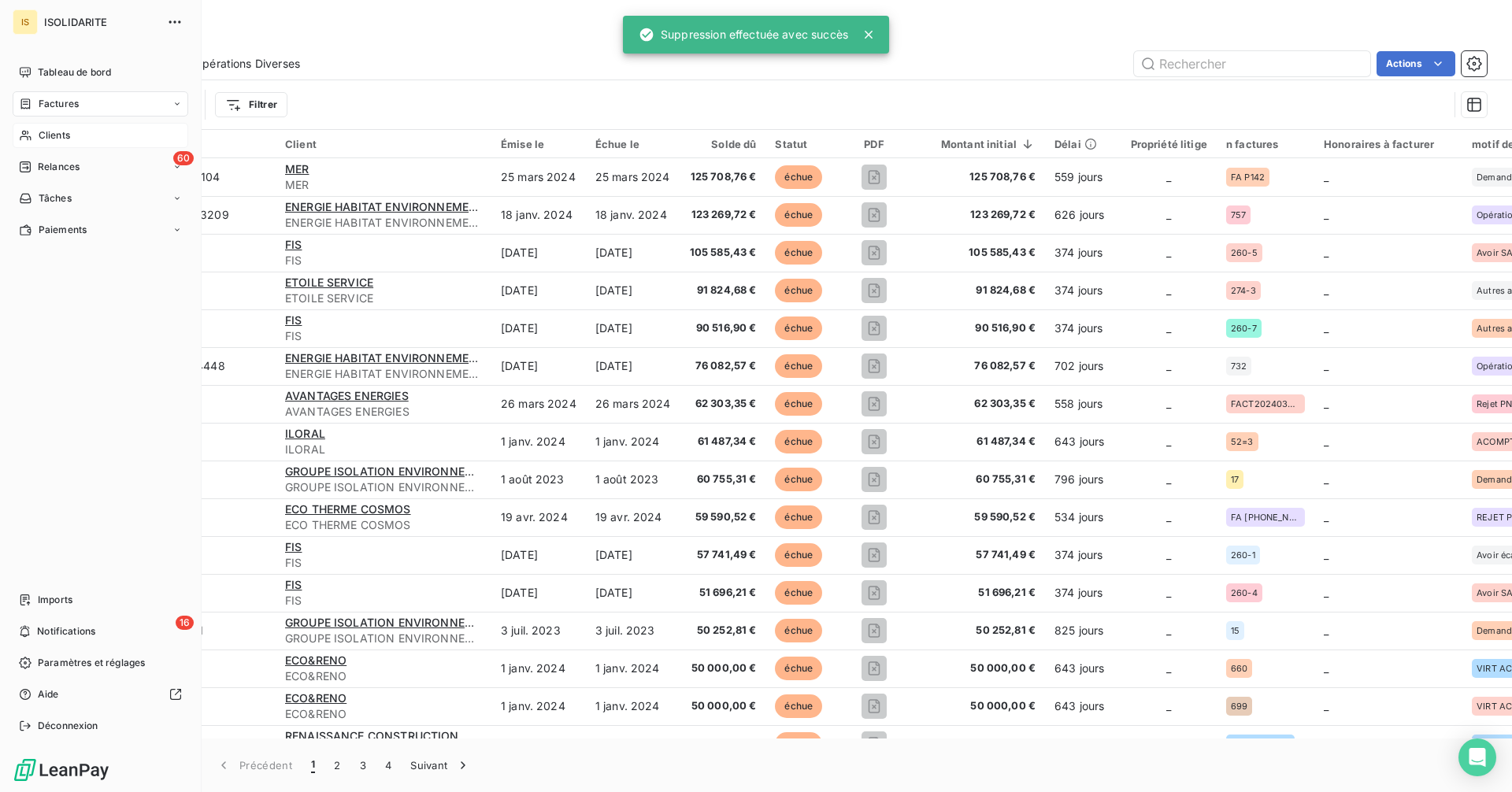
click at [38, 136] on span "Clients" at bounding box center [54, 136] width 31 height 14
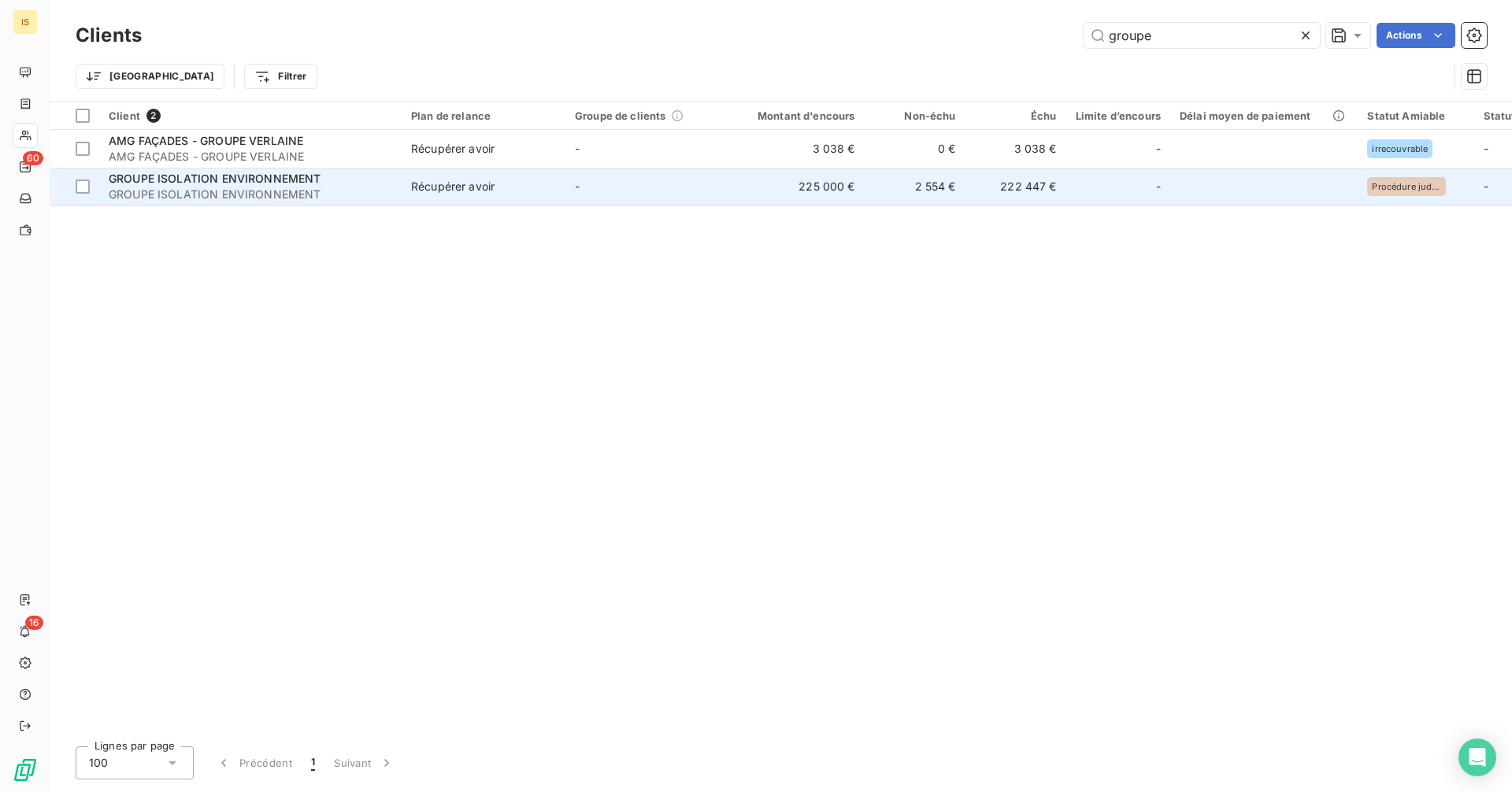
click at [417, 188] on div "Récupérer avoir" at bounding box center [453, 187] width 83 height 16
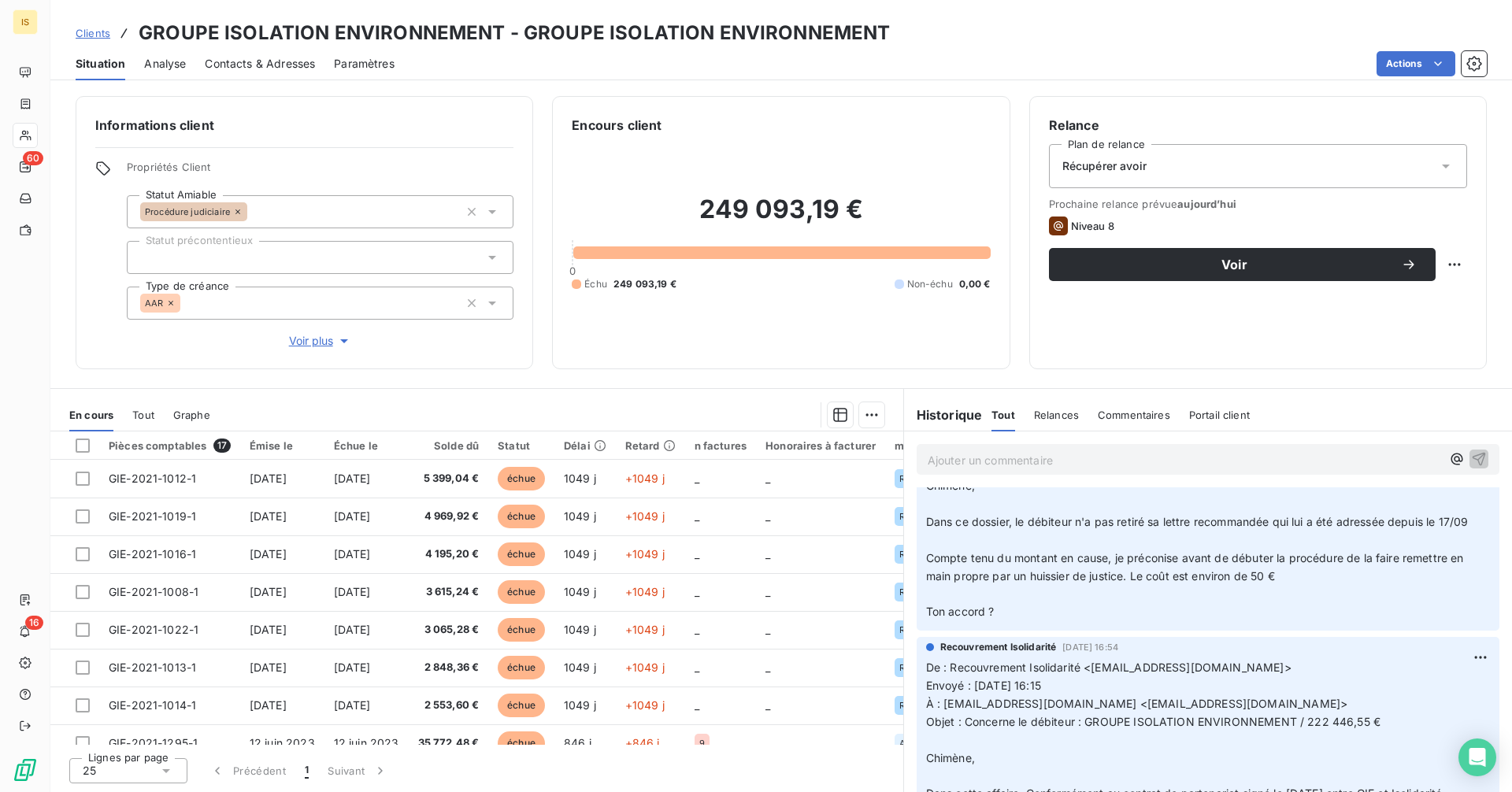
scroll to position [182, 0]
click at [705, 205] on h2 "249 093,19 €" at bounding box center [781, 217] width 418 height 47
click at [836, 207] on h2 "249 093,19 €" at bounding box center [781, 217] width 418 height 47
copy h2 "249 093,19"
